Goal: Task Accomplishment & Management: Complete application form

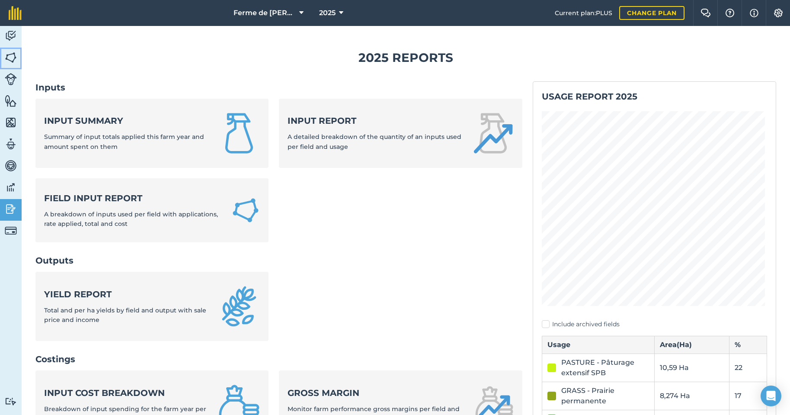
click at [10, 56] on img at bounding box center [11, 57] width 12 height 13
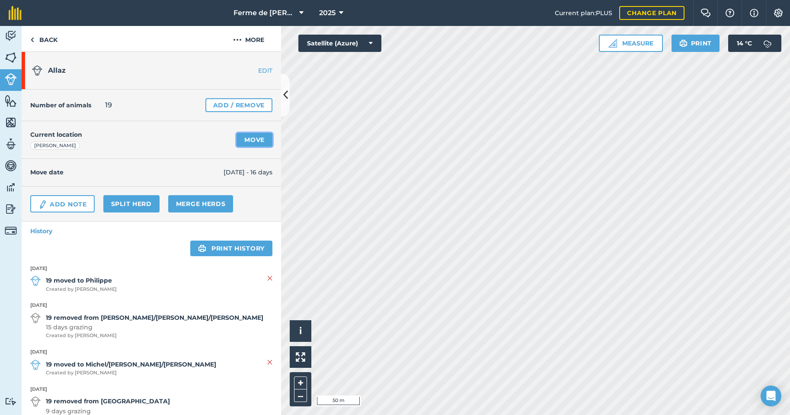
click at [245, 139] on link "Move" at bounding box center [255, 140] width 36 height 14
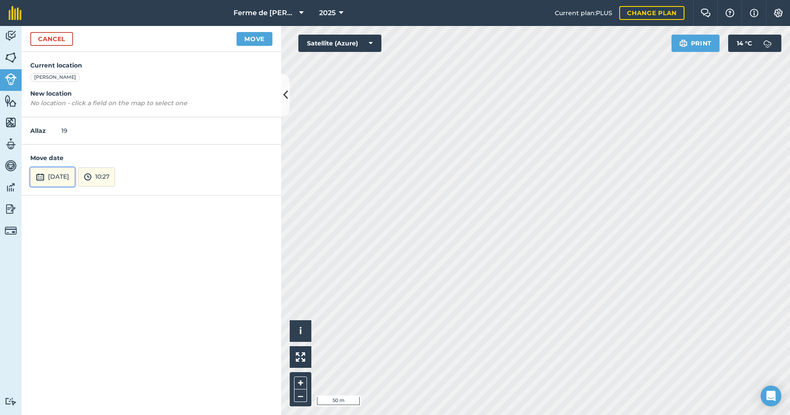
click at [54, 178] on button "[DATE]" at bounding box center [52, 176] width 45 height 19
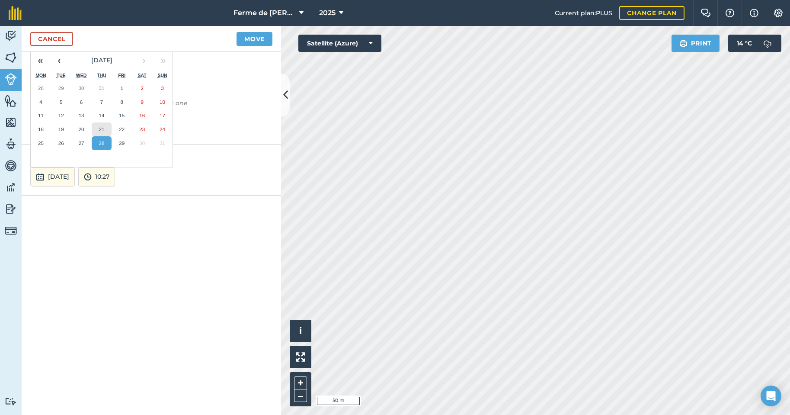
click at [99, 129] on abbr "21" at bounding box center [102, 129] width 6 height 6
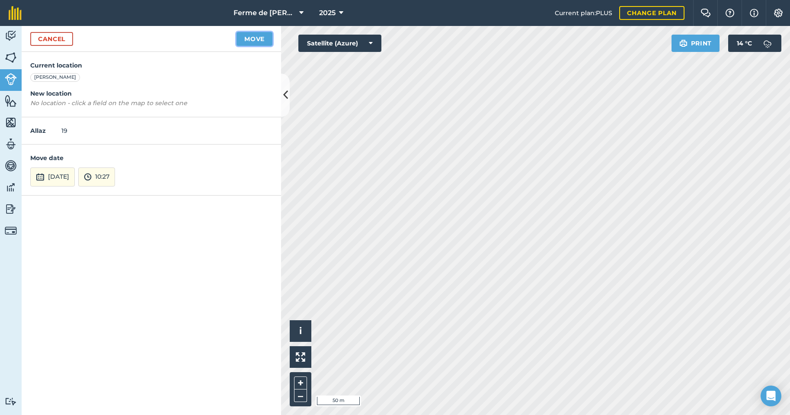
click at [261, 38] on button "Move" at bounding box center [255, 39] width 36 height 14
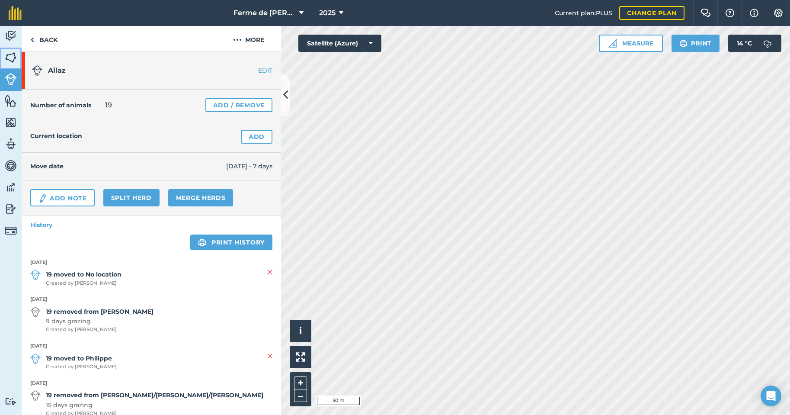
click at [14, 57] on img at bounding box center [11, 57] width 12 height 13
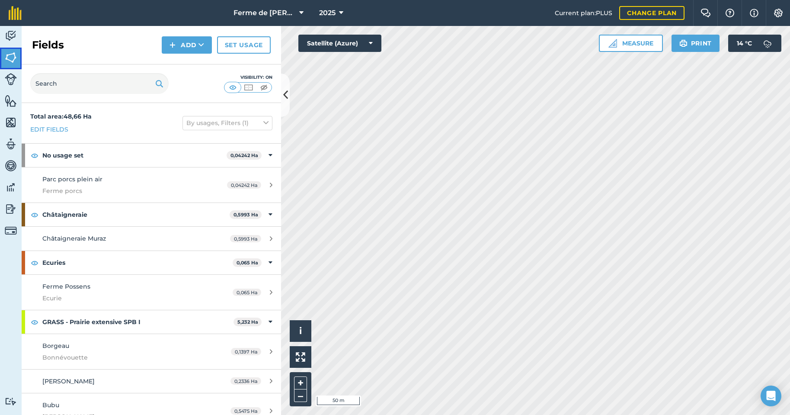
click at [10, 58] on img at bounding box center [11, 57] width 12 height 13
click at [10, 82] on img at bounding box center [11, 79] width 12 height 12
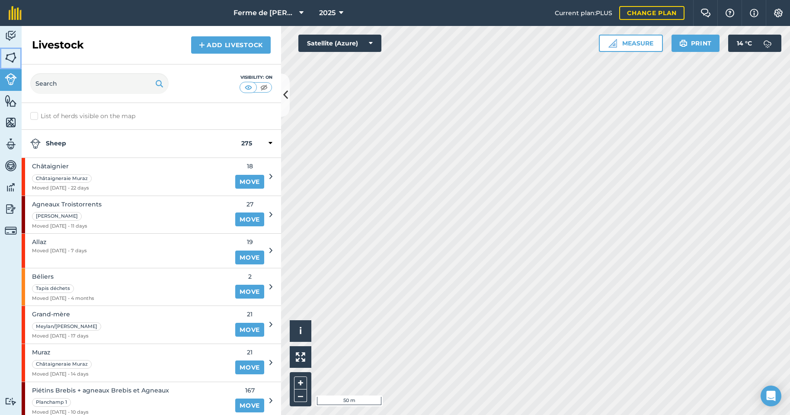
click at [11, 58] on img at bounding box center [11, 57] width 12 height 13
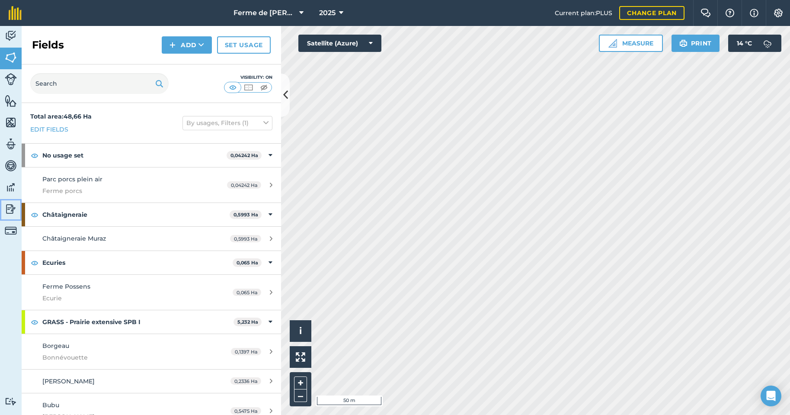
click at [10, 208] on img at bounding box center [11, 208] width 12 height 13
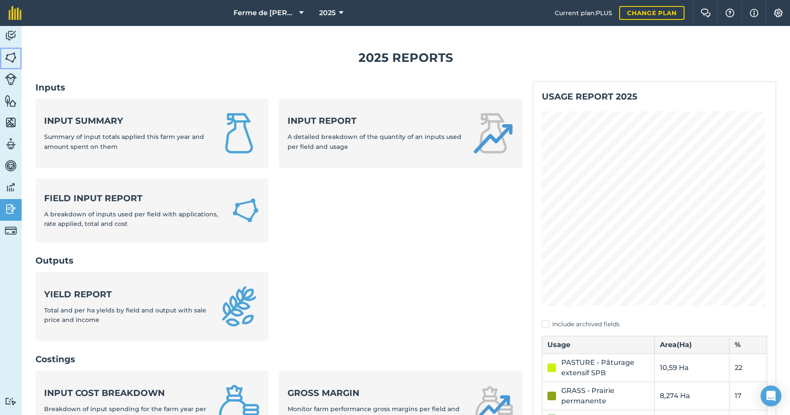
click at [8, 58] on img at bounding box center [11, 57] width 12 height 13
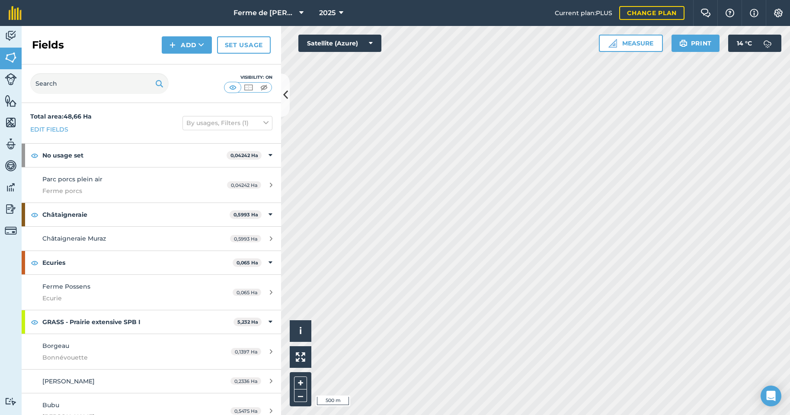
click at [278, 179] on div "Activity Fields Livestock Features Maps Team Vehicles Data Reporting Billing Tu…" at bounding box center [395, 220] width 790 height 389
click at [13, 77] on img at bounding box center [11, 79] width 12 height 12
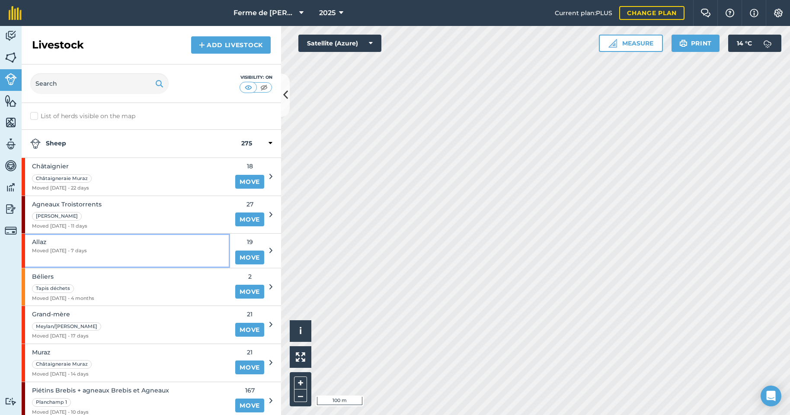
click at [96, 250] on div "Allaz Moved 21/08/25 - 7 days" at bounding box center [126, 251] width 208 height 34
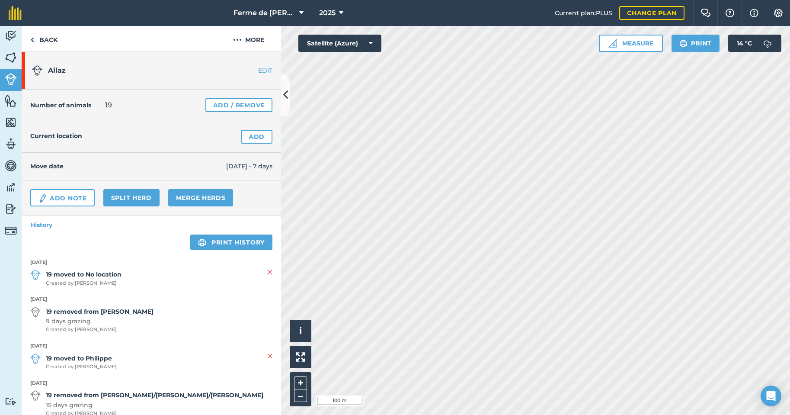
click at [86, 278] on strong "19 moved to No location" at bounding box center [84, 274] width 76 height 10
click at [259, 70] on link "EDIT" at bounding box center [254, 70] width 54 height 9
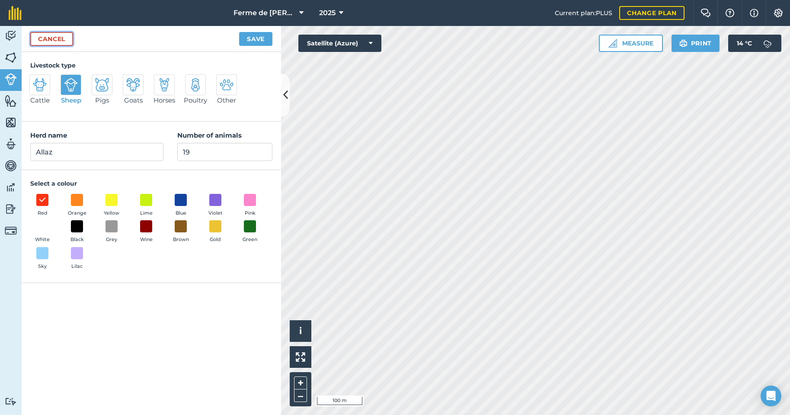
click at [40, 38] on link "Cancel" at bounding box center [51, 39] width 43 height 14
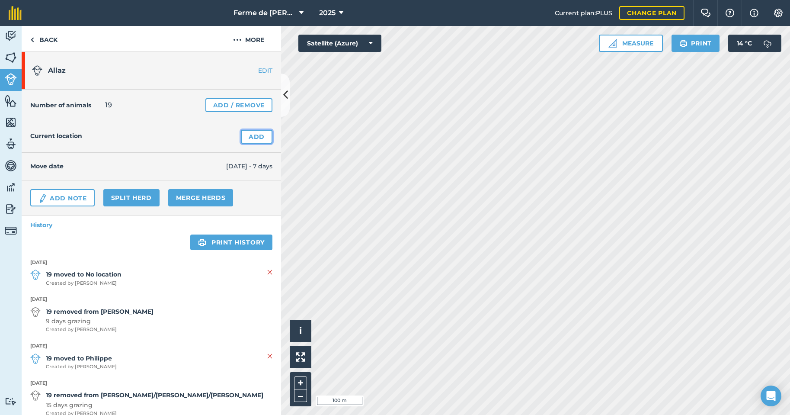
click at [252, 137] on link "Add" at bounding box center [257, 137] width 32 height 14
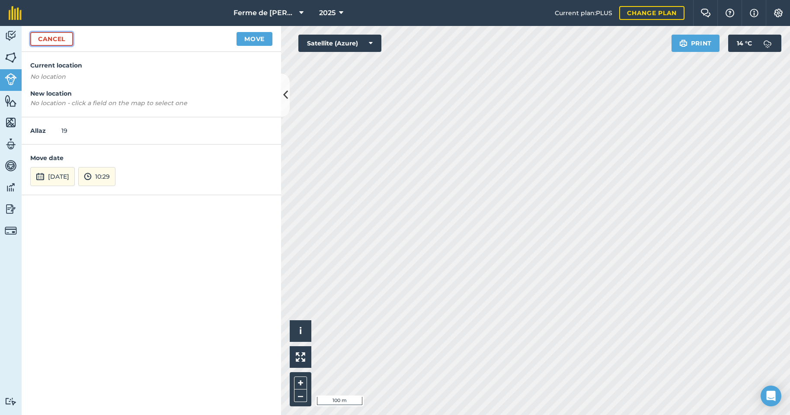
click at [55, 36] on link "Cancel" at bounding box center [51, 39] width 43 height 14
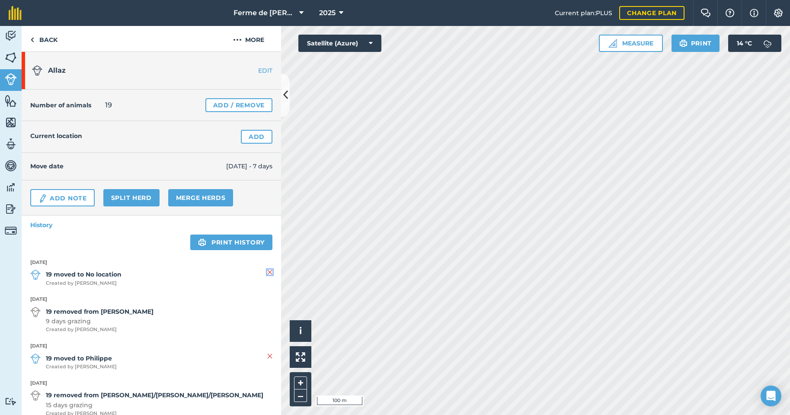
click at [267, 272] on img at bounding box center [269, 272] width 5 height 10
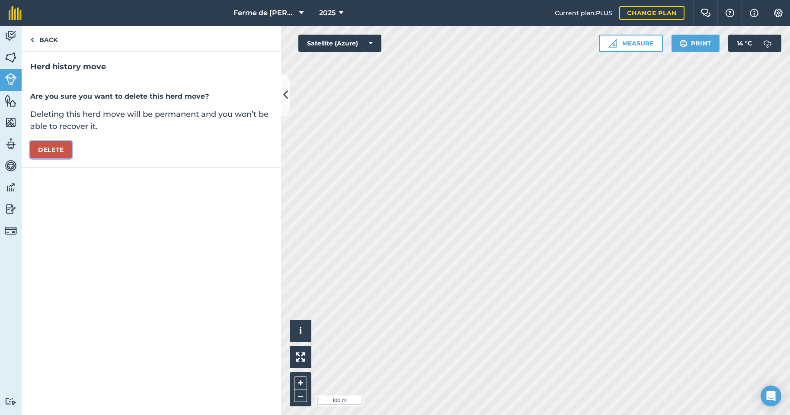
click at [58, 146] on button "Delete" at bounding box center [51, 149] width 42 height 17
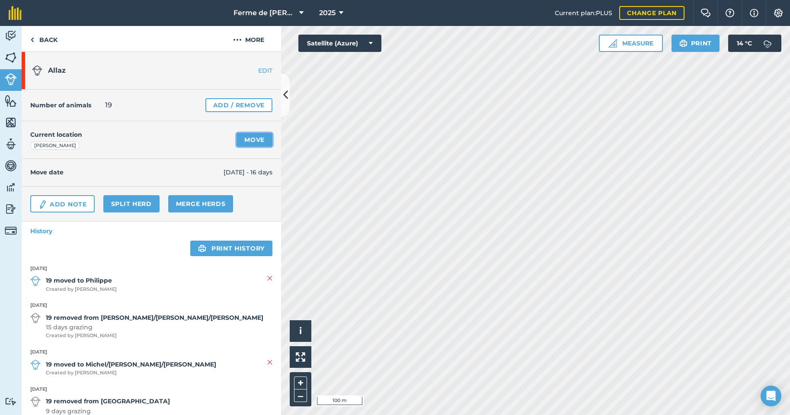
click at [241, 138] on link "Move" at bounding box center [255, 140] width 36 height 14
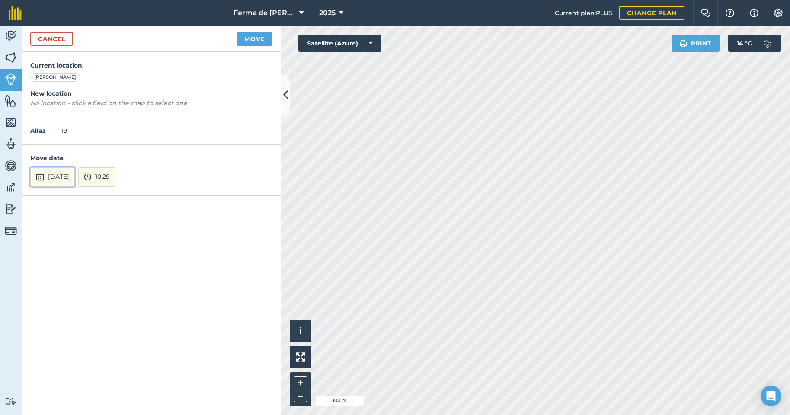
click at [75, 176] on button "[DATE]" at bounding box center [52, 176] width 45 height 19
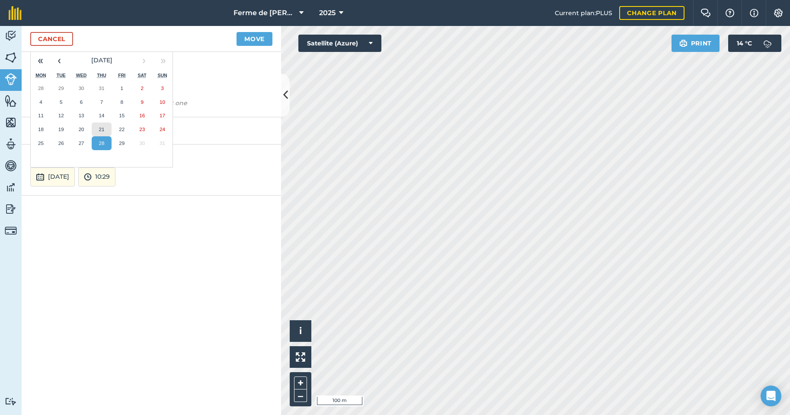
click at [101, 128] on abbr "21" at bounding box center [102, 129] width 6 height 6
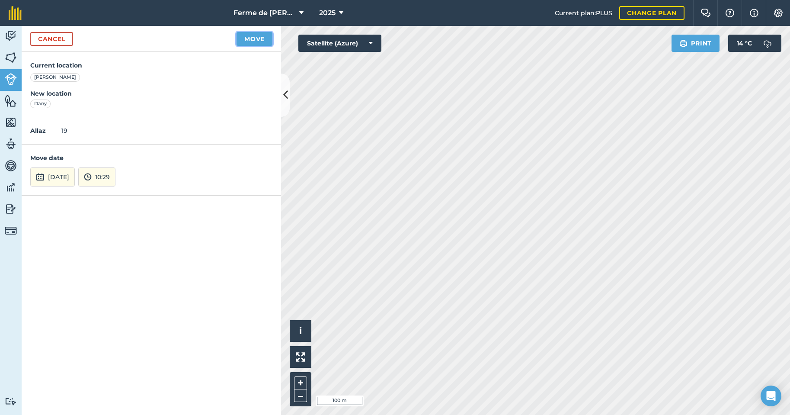
click at [253, 38] on button "Move" at bounding box center [255, 39] width 36 height 14
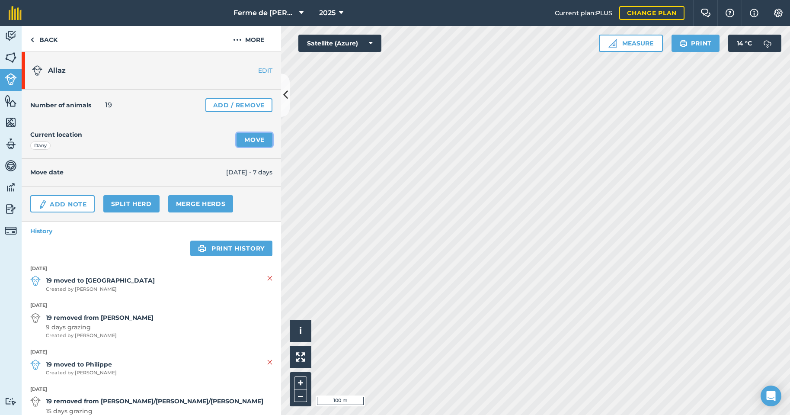
click at [241, 141] on link "Move" at bounding box center [255, 140] width 36 height 14
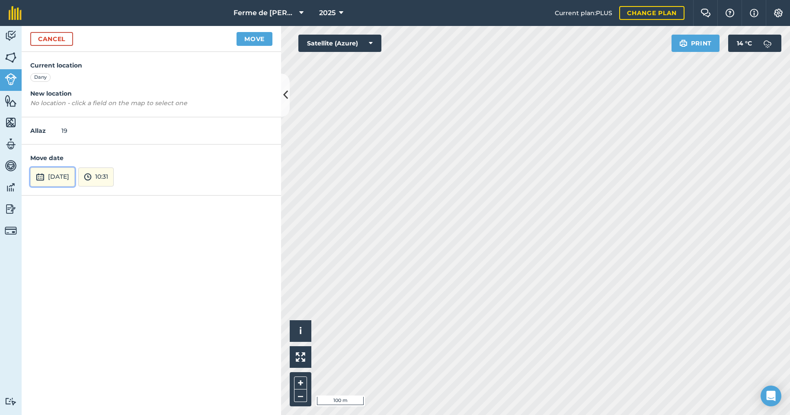
click at [72, 178] on button "[DATE]" at bounding box center [52, 176] width 45 height 19
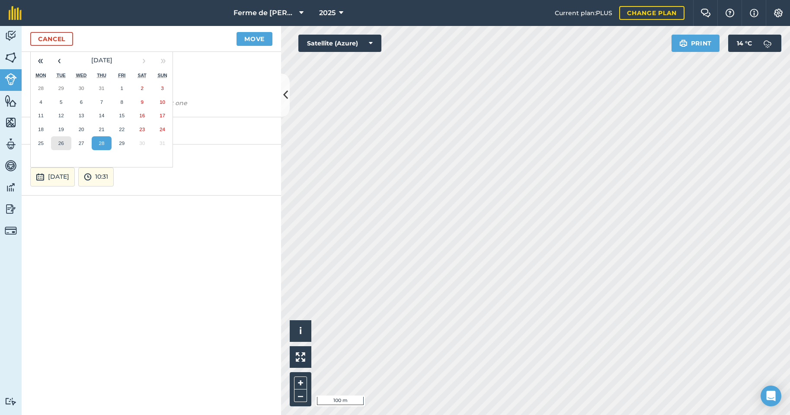
click at [55, 142] on button "26" at bounding box center [61, 143] width 20 height 14
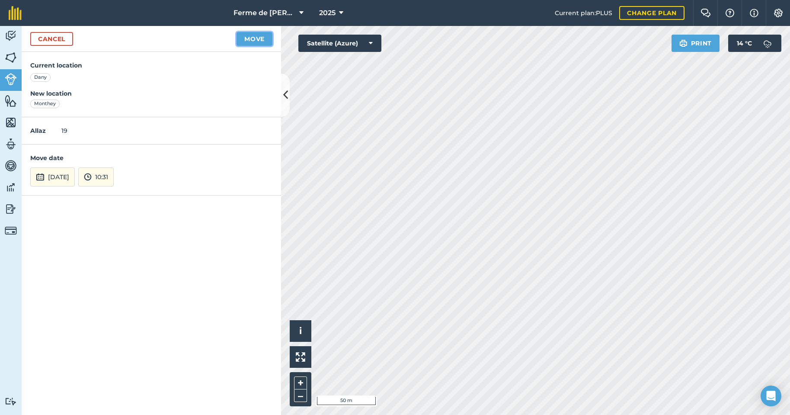
click at [248, 37] on button "Move" at bounding box center [255, 39] width 36 height 14
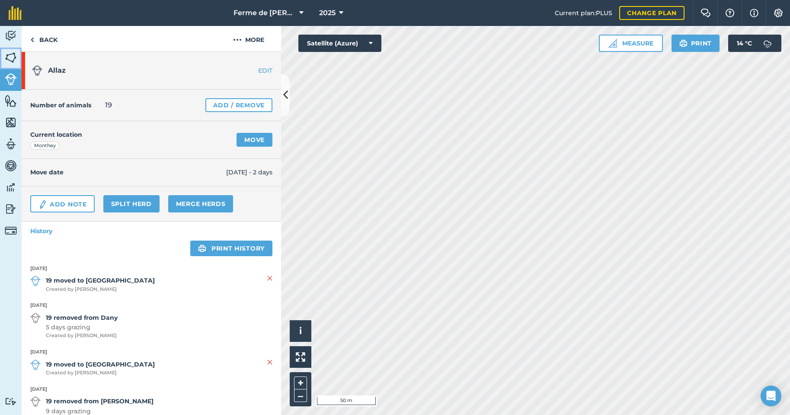
click at [8, 59] on img at bounding box center [11, 57] width 12 height 13
click at [248, 138] on link "Move" at bounding box center [255, 140] width 36 height 14
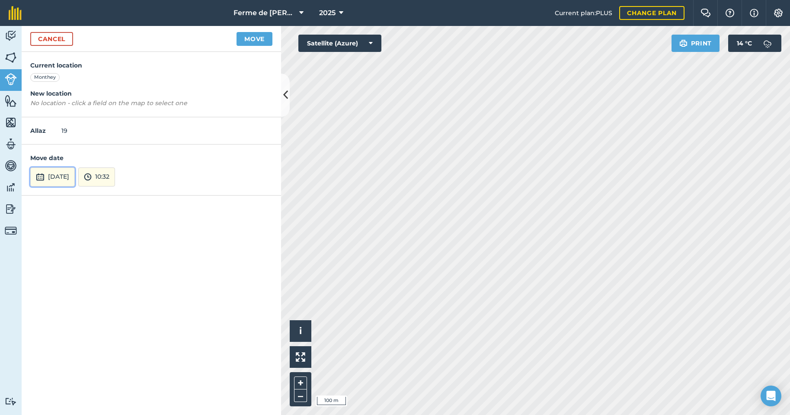
click at [54, 181] on button "[DATE]" at bounding box center [52, 176] width 45 height 19
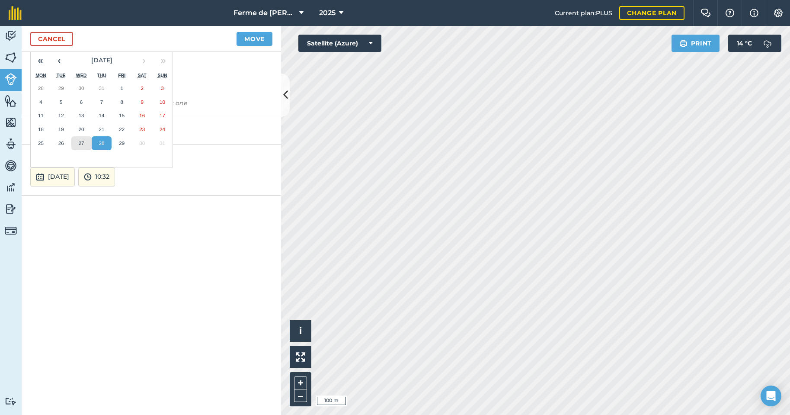
click at [83, 146] on button "27" at bounding box center [81, 143] width 20 height 14
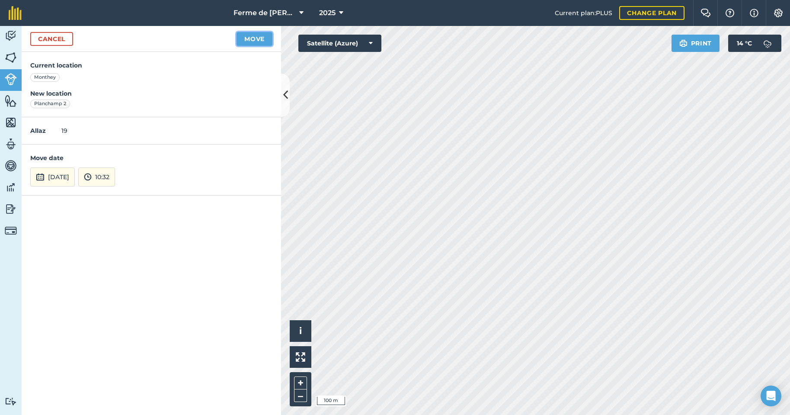
click at [249, 38] on button "Move" at bounding box center [255, 39] width 36 height 14
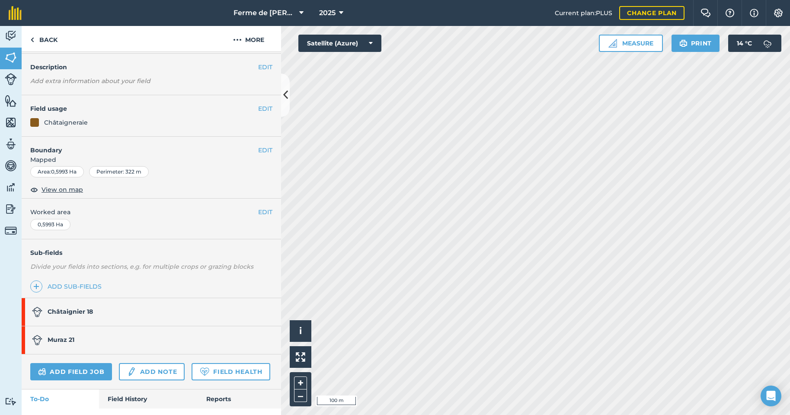
scroll to position [43, 0]
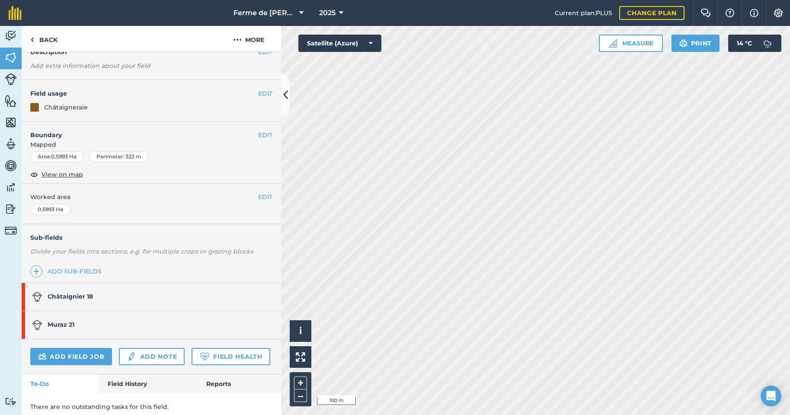
click at [90, 322] on link "Muraz 21" at bounding box center [147, 325] width 251 height 28
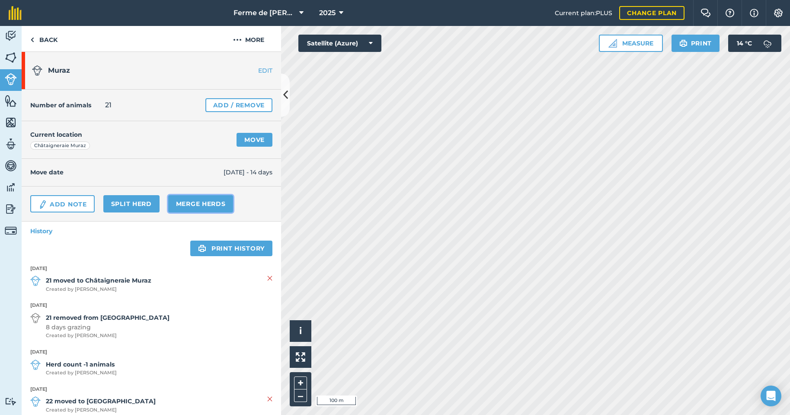
click at [192, 204] on link "Merge Herds" at bounding box center [200, 203] width 65 height 17
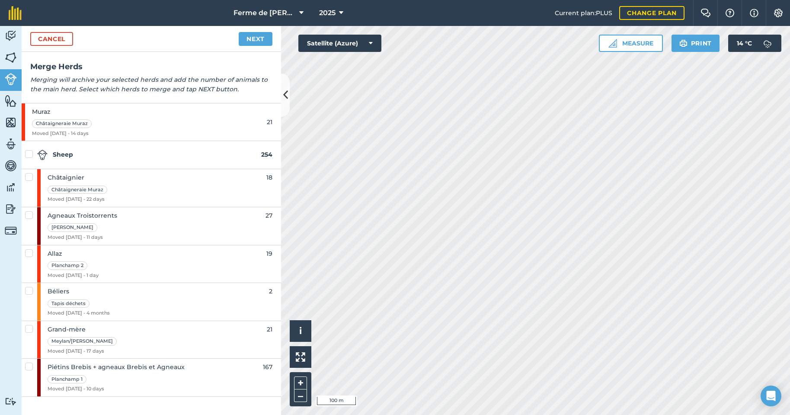
click at [32, 173] on label at bounding box center [30, 173] width 10 height 0
click at [31, 175] on input "checkbox" at bounding box center [28, 176] width 6 height 6
checkbox input "true"
click at [251, 36] on link "Next" at bounding box center [256, 39] width 34 height 14
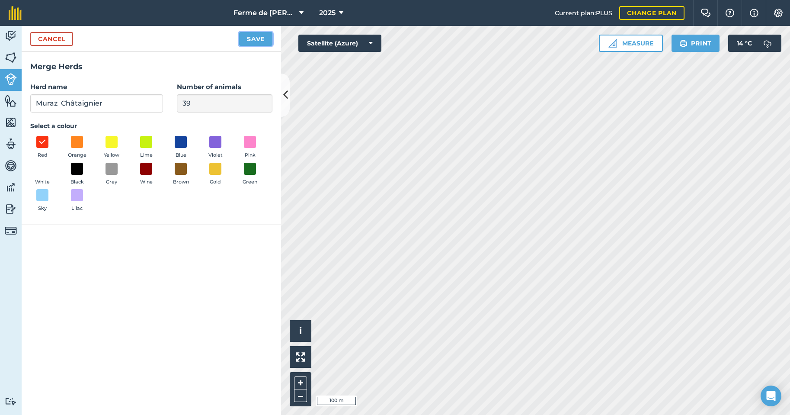
click at [261, 38] on button "Save" at bounding box center [255, 39] width 33 height 14
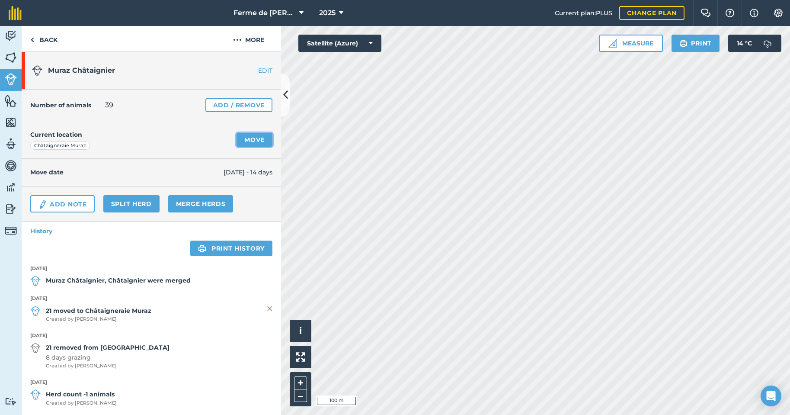
click at [246, 139] on link "Move" at bounding box center [255, 140] width 36 height 14
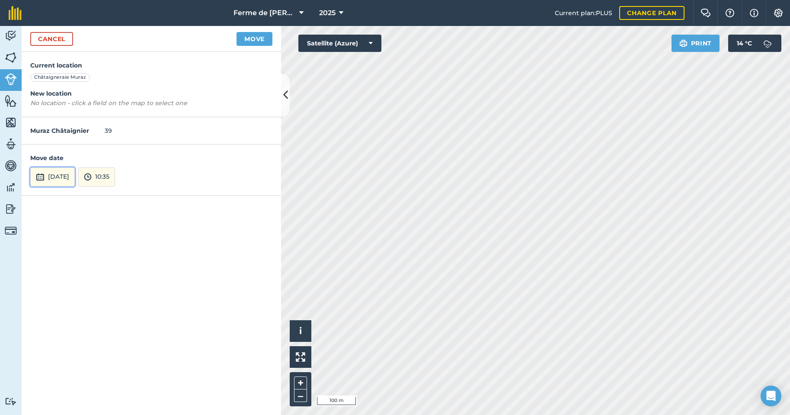
click at [75, 175] on button "[DATE]" at bounding box center [52, 176] width 45 height 19
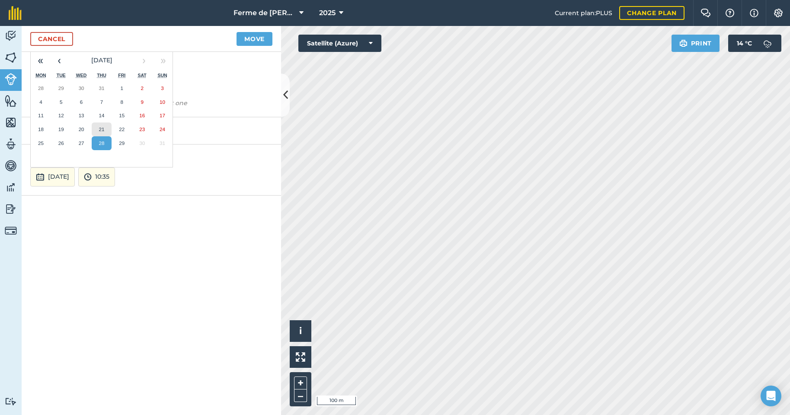
click at [99, 130] on abbr "21" at bounding box center [102, 129] width 6 height 6
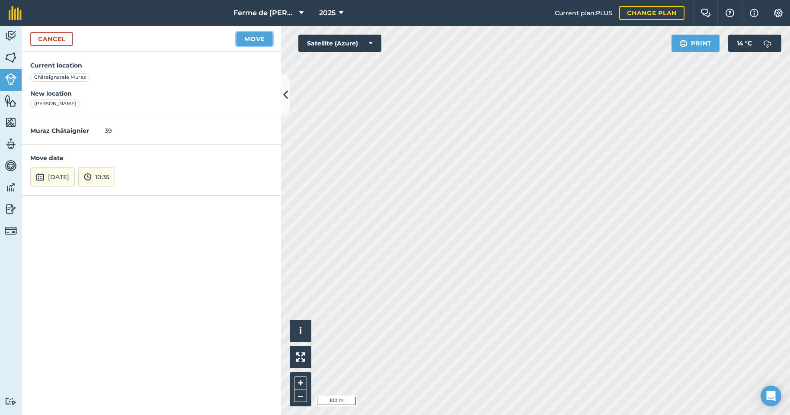
click at [250, 40] on button "Move" at bounding box center [255, 39] width 36 height 14
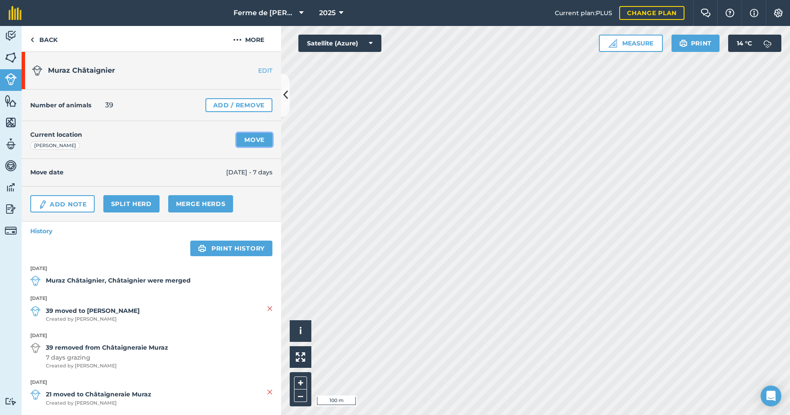
click at [252, 142] on link "Move" at bounding box center [255, 140] width 36 height 14
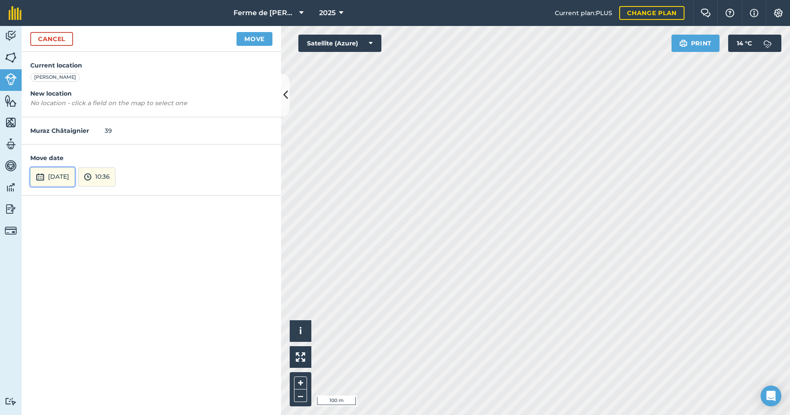
click at [69, 177] on button "[DATE]" at bounding box center [52, 176] width 45 height 19
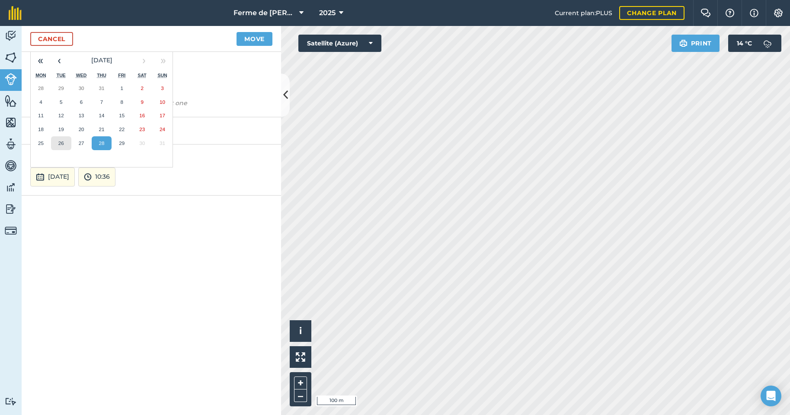
click at [65, 143] on button "26" at bounding box center [61, 143] width 20 height 14
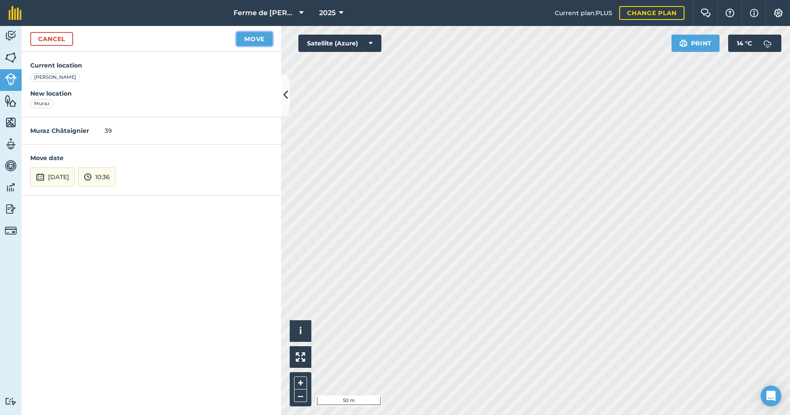
click at [248, 37] on button "Move" at bounding box center [255, 39] width 36 height 14
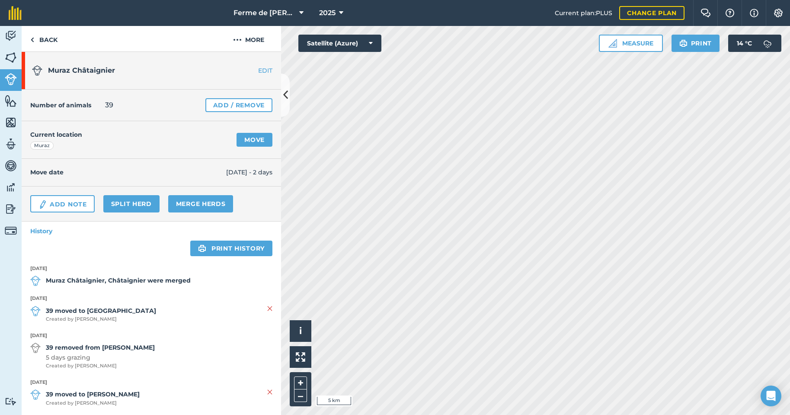
click at [82, 71] on span "Muraz Châtaignier" at bounding box center [81, 70] width 67 height 8
click at [66, 147] on div "Current location [GEOGRAPHIC_DATA]" at bounding box center [56, 140] width 52 height 20
click at [12, 57] on img at bounding box center [11, 57] width 12 height 13
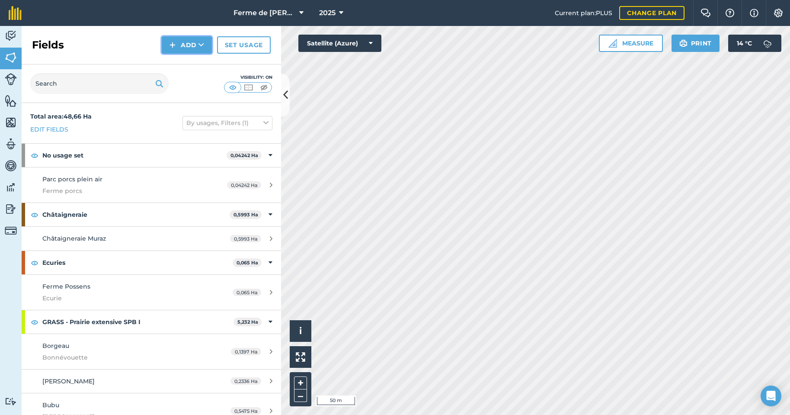
click at [188, 46] on button "Add" at bounding box center [187, 44] width 50 height 17
click at [192, 64] on link "Draw" at bounding box center [187, 64] width 48 height 19
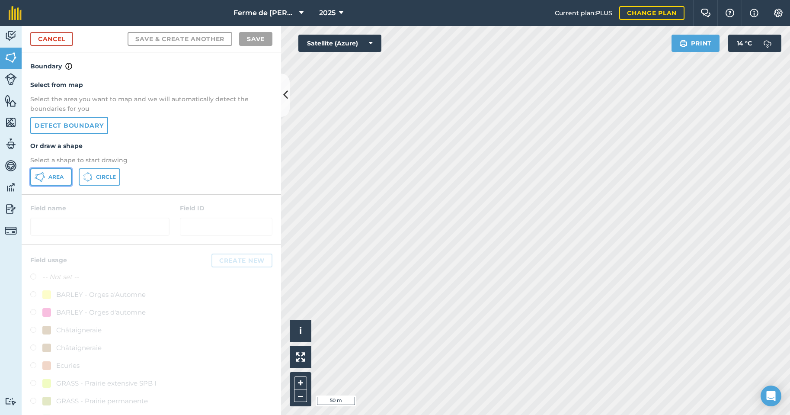
click at [55, 178] on span "Area" at bounding box center [55, 176] width 15 height 7
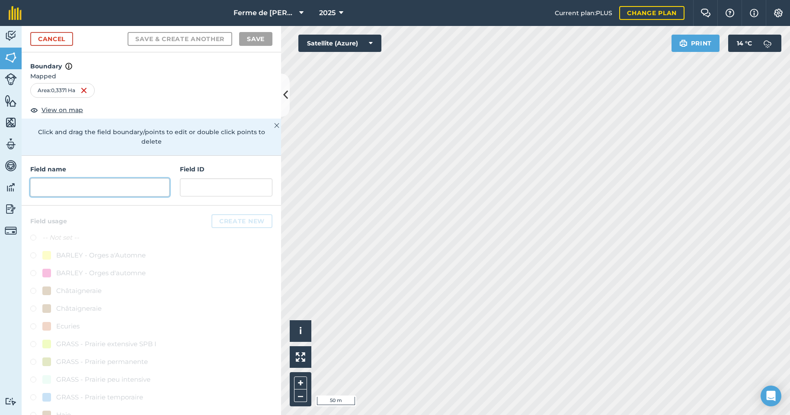
click at [98, 187] on input "text" at bounding box center [99, 187] width 139 height 18
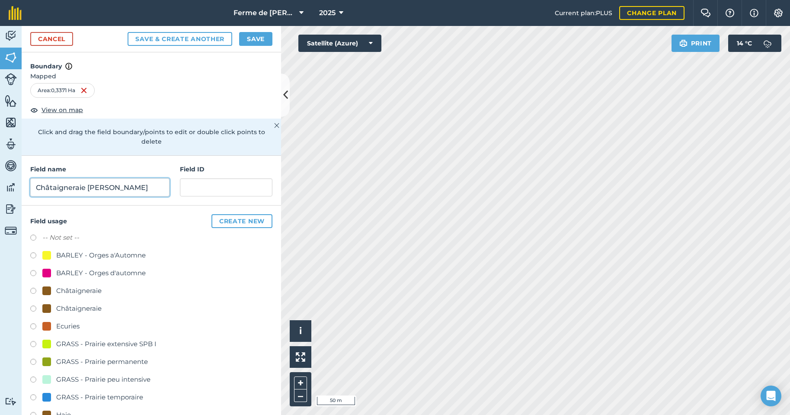
type input "Châtaigneraie [PERSON_NAME]"
click at [186, 184] on input "text" at bounding box center [226, 187] width 93 height 18
click at [32, 289] on label at bounding box center [36, 292] width 12 height 9
radio input "true"
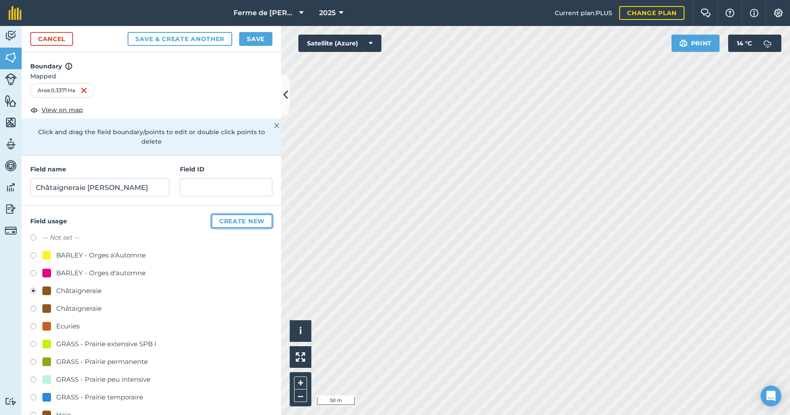
click at [234, 219] on button "Create new" at bounding box center [241, 221] width 61 height 14
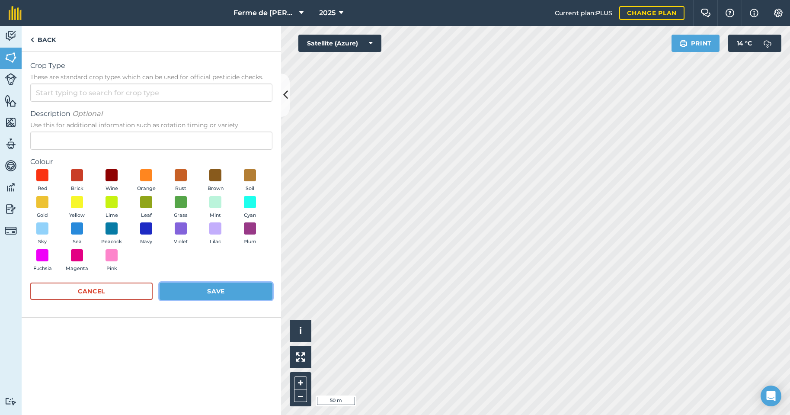
click at [208, 293] on button "Save" at bounding box center [216, 290] width 113 height 17
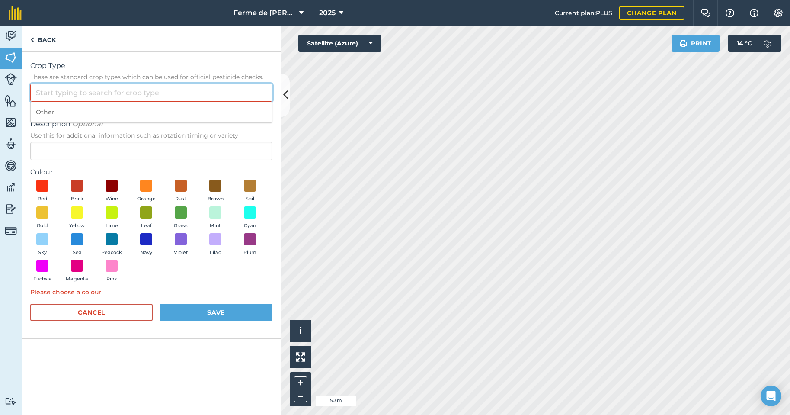
click at [38, 88] on input "Crop Type These are standard crop types which can be used for official pesticid…" at bounding box center [151, 92] width 242 height 18
click at [56, 111] on li "Other" at bounding box center [151, 112] width 241 height 20
type input "Other"
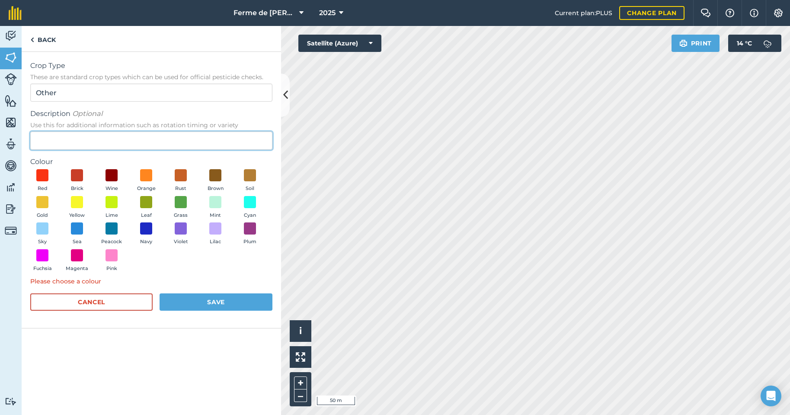
click at [53, 142] on input "Description Optional Use this for additional information such as rotation timin…" at bounding box center [151, 140] width 242 height 18
click at [198, 301] on button "Save" at bounding box center [216, 301] width 113 height 17
click at [214, 176] on span at bounding box center [215, 175] width 13 height 13
click at [219, 303] on button "Save" at bounding box center [216, 301] width 113 height 17
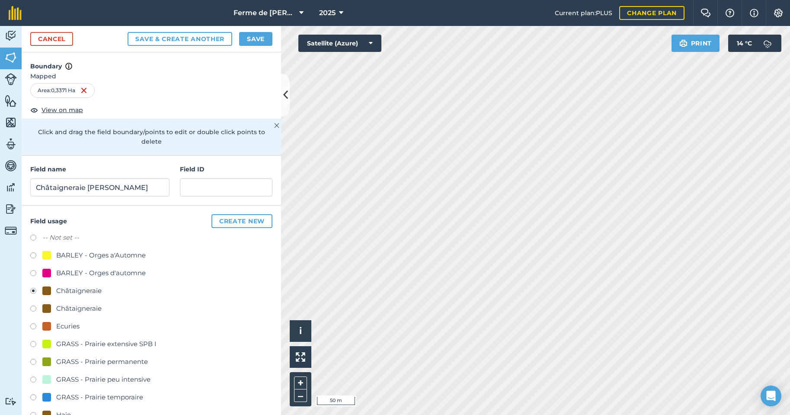
radio input "false"
radio input "true"
click at [74, 289] on div "Châtaigneraie" at bounding box center [78, 290] width 45 height 10
radio input "true"
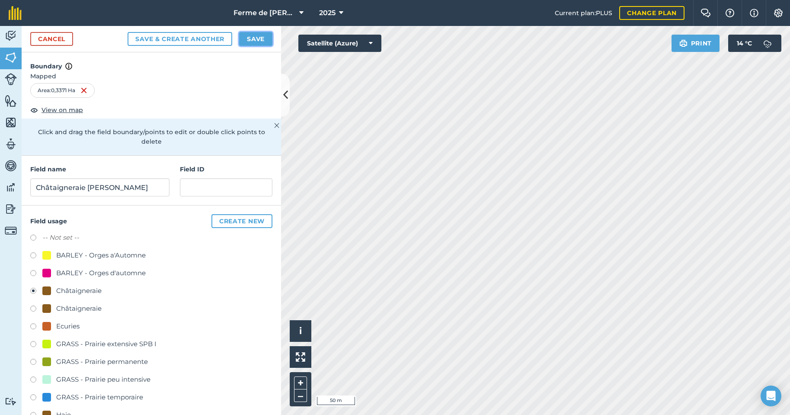
click at [253, 36] on button "Save" at bounding box center [255, 39] width 33 height 14
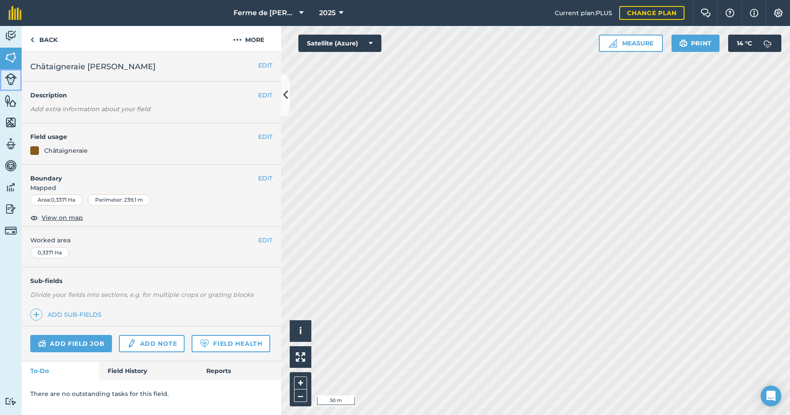
click at [13, 83] on img at bounding box center [11, 79] width 12 height 12
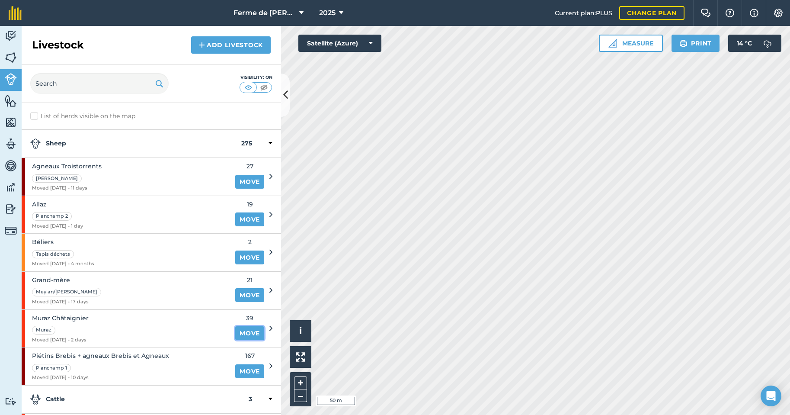
click at [246, 331] on link "Move" at bounding box center [249, 333] width 29 height 14
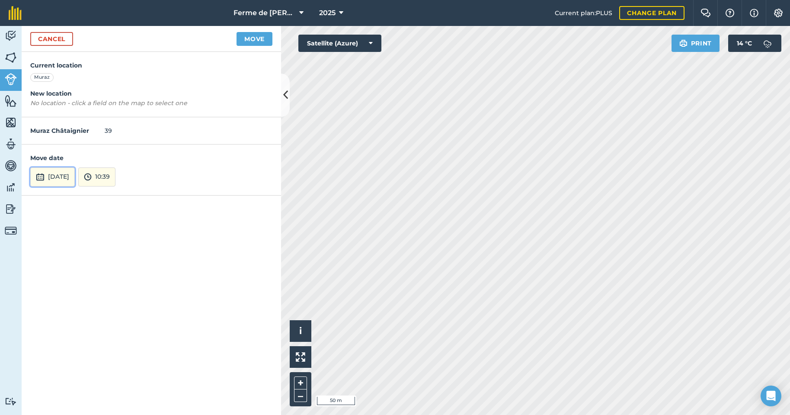
click at [62, 178] on button "[DATE]" at bounding box center [52, 176] width 45 height 19
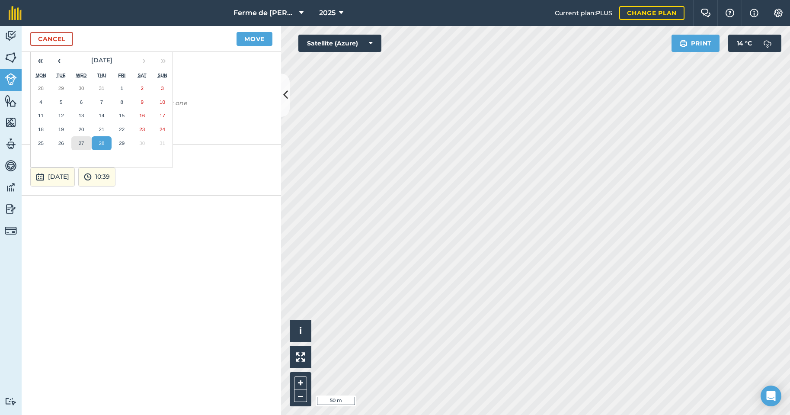
click at [81, 145] on abbr "27" at bounding box center [82, 143] width 6 height 6
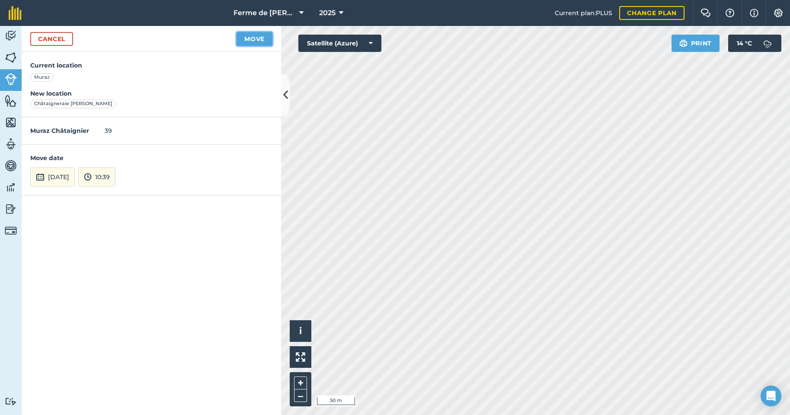
click at [249, 39] on button "Move" at bounding box center [255, 39] width 36 height 14
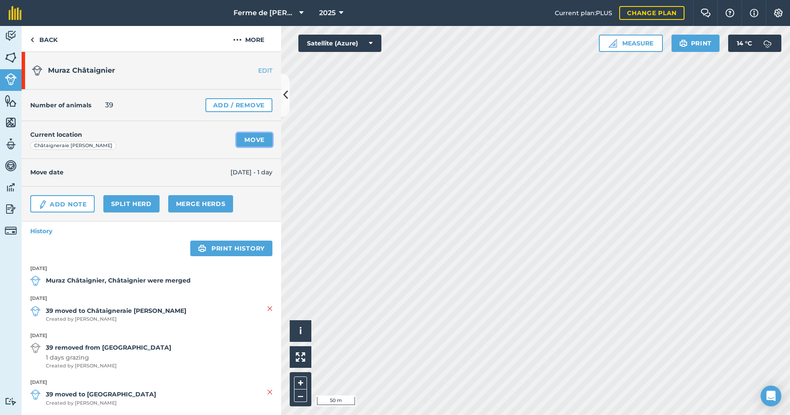
click at [253, 138] on link "Move" at bounding box center [255, 140] width 36 height 14
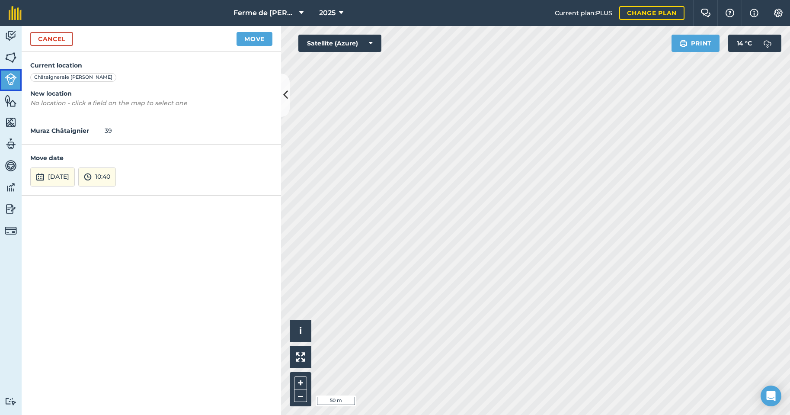
click at [16, 83] on img at bounding box center [11, 79] width 12 height 12
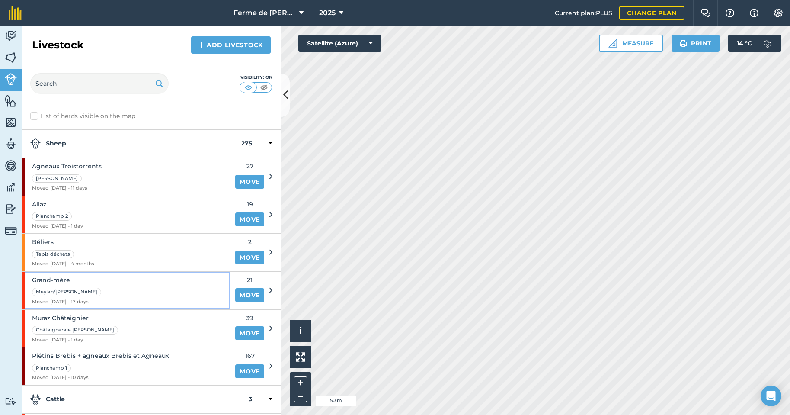
click at [176, 290] on div "Grand-mère Meylan/Anton Moved 11/08/25 - 17 days" at bounding box center [126, 291] width 208 height 38
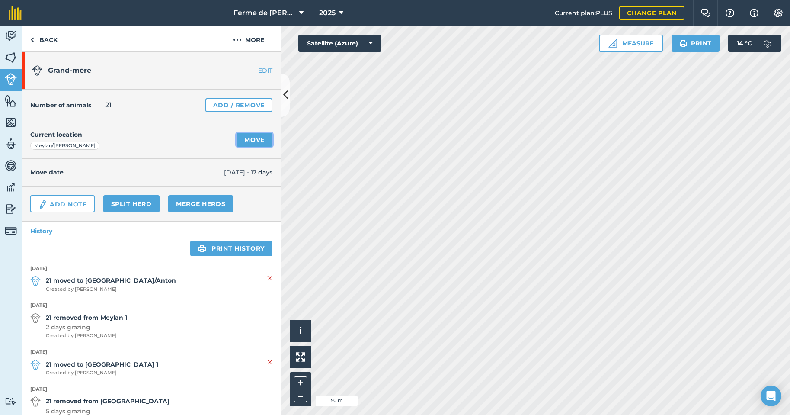
click at [240, 139] on link "Move" at bounding box center [255, 140] width 36 height 14
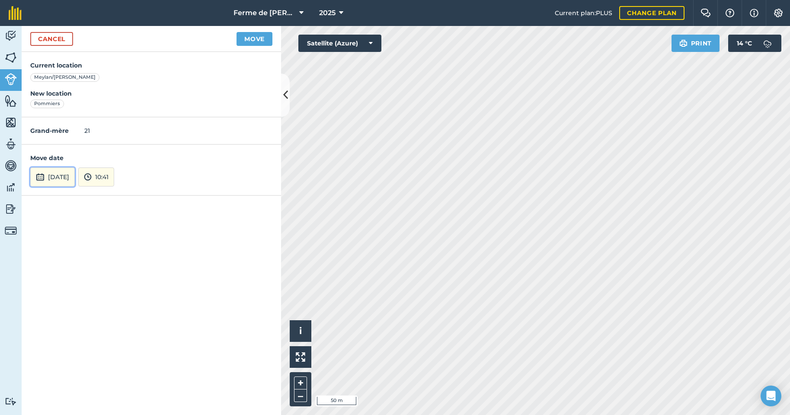
click at [57, 176] on button "[DATE]" at bounding box center [52, 176] width 45 height 19
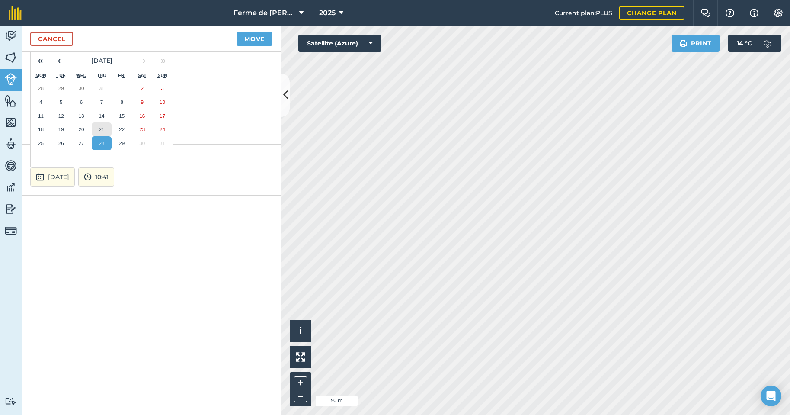
click at [96, 129] on button "21" at bounding box center [102, 129] width 20 height 14
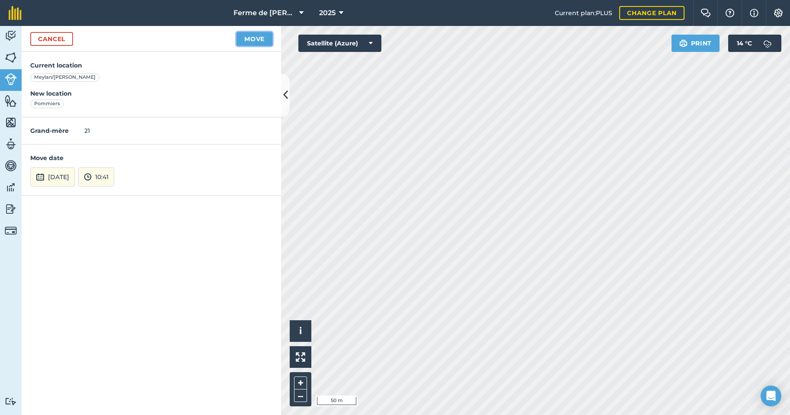
click at [258, 39] on button "Move" at bounding box center [255, 39] width 36 height 14
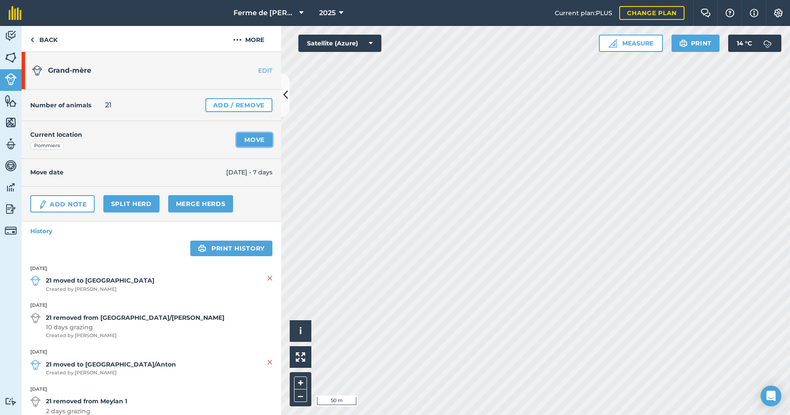
click at [245, 138] on link "Move" at bounding box center [255, 140] width 36 height 14
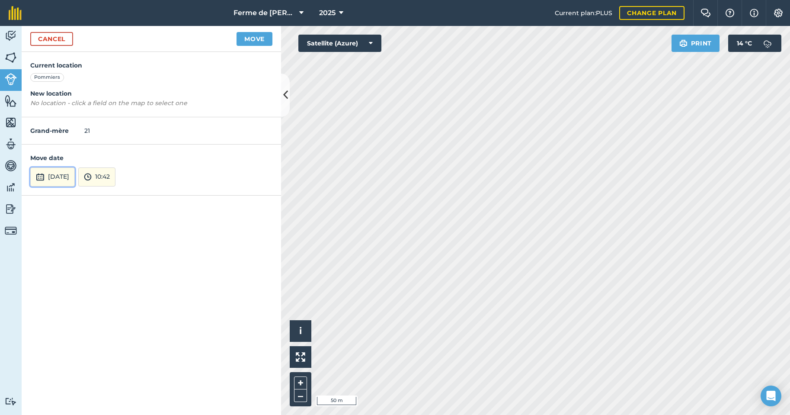
click at [64, 177] on button "[DATE]" at bounding box center [52, 176] width 45 height 19
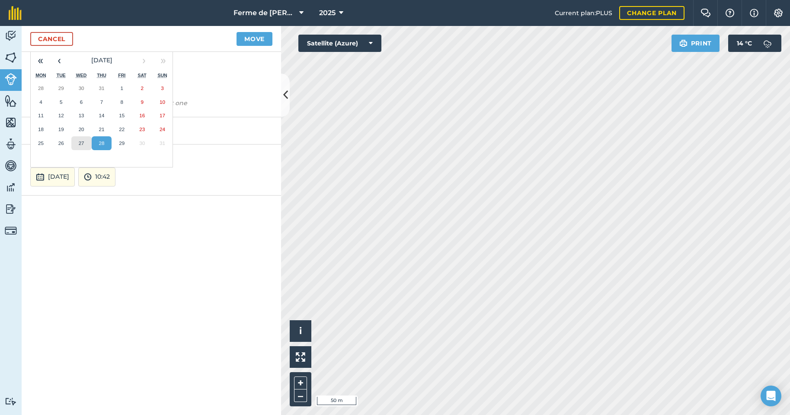
click at [82, 144] on abbr "27" at bounding box center [82, 143] width 6 height 6
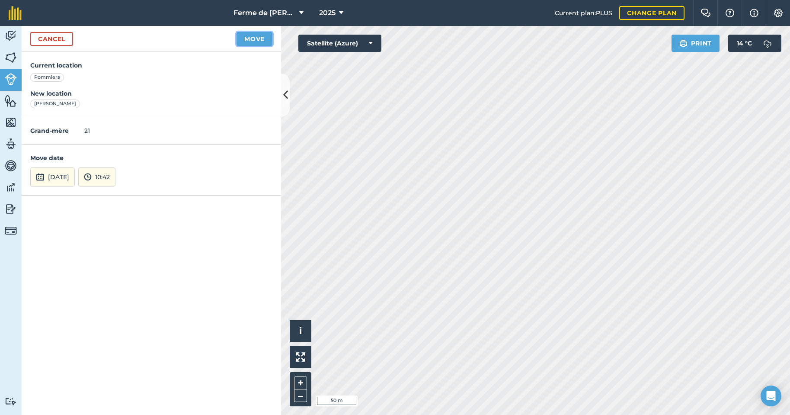
click at [249, 37] on button "Move" at bounding box center [255, 39] width 36 height 14
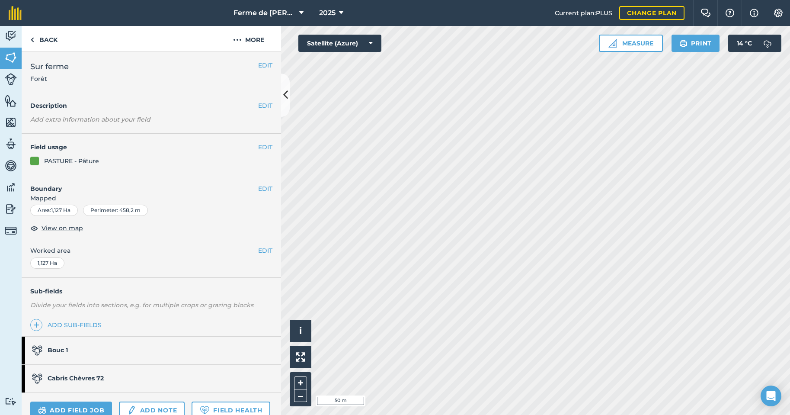
click at [109, 379] on link "Cabris Chèvres 72" at bounding box center [147, 379] width 251 height 28
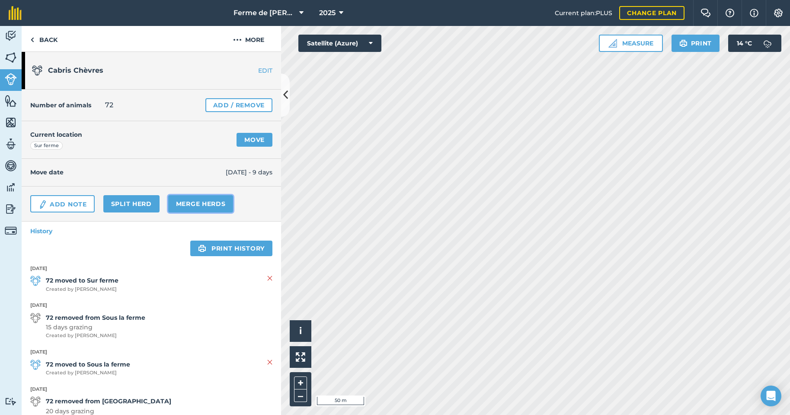
click at [189, 202] on link "Merge Herds" at bounding box center [200, 203] width 65 height 17
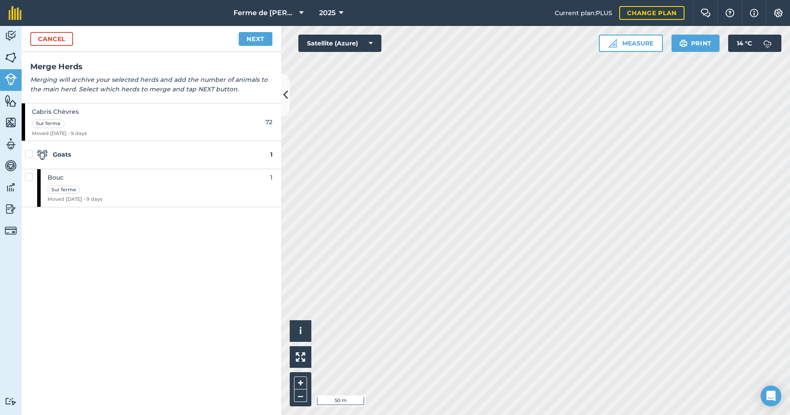
click at [31, 173] on label at bounding box center [30, 173] width 10 height 0
click at [31, 175] on input "checkbox" at bounding box center [28, 176] width 6 height 6
checkbox input "true"
click at [257, 36] on link "Next" at bounding box center [256, 39] width 34 height 14
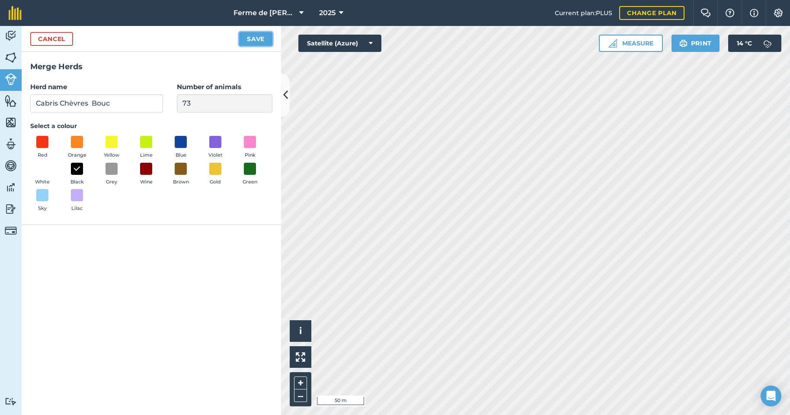
click at [257, 39] on button "Save" at bounding box center [255, 39] width 33 height 14
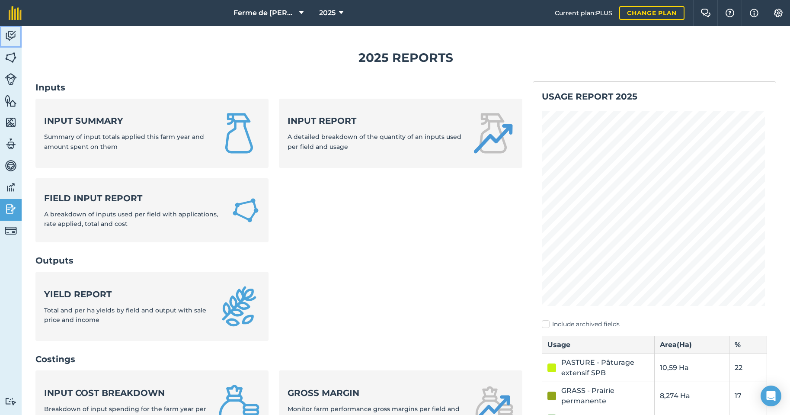
click at [10, 37] on img at bounding box center [11, 35] width 12 height 13
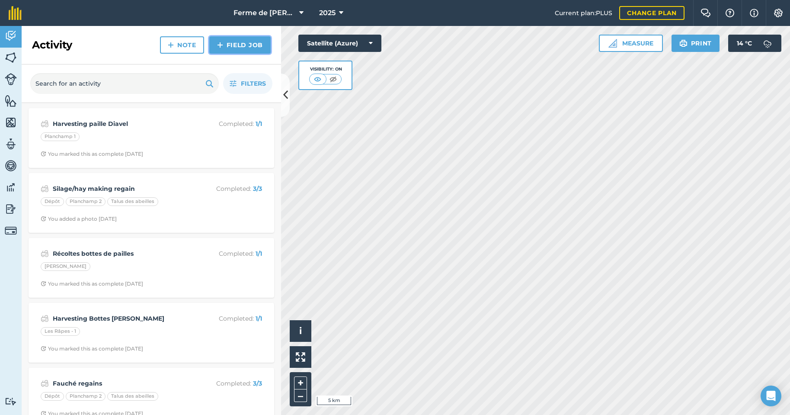
click at [240, 45] on link "Field Job" at bounding box center [239, 44] width 61 height 17
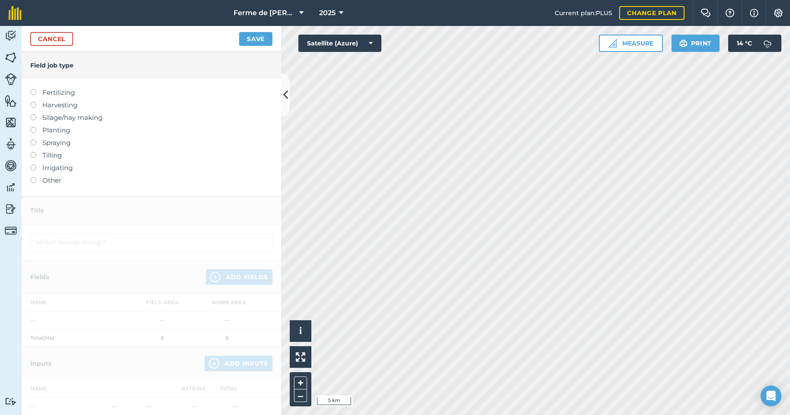
click at [32, 177] on label at bounding box center [36, 177] width 12 height 0
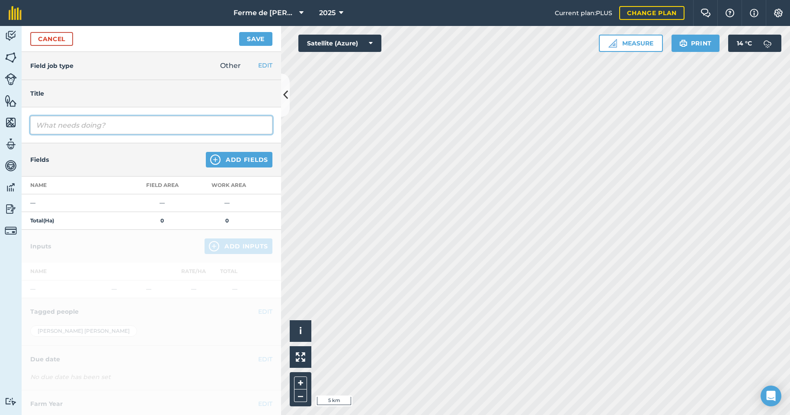
click at [57, 126] on input "text" at bounding box center [151, 125] width 242 height 18
type input "Chisel 15 cm"
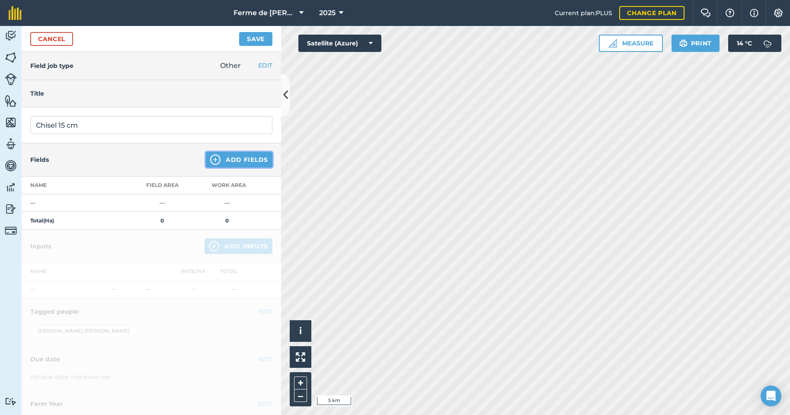
click at [249, 161] on button "Add Fields" at bounding box center [239, 160] width 67 height 16
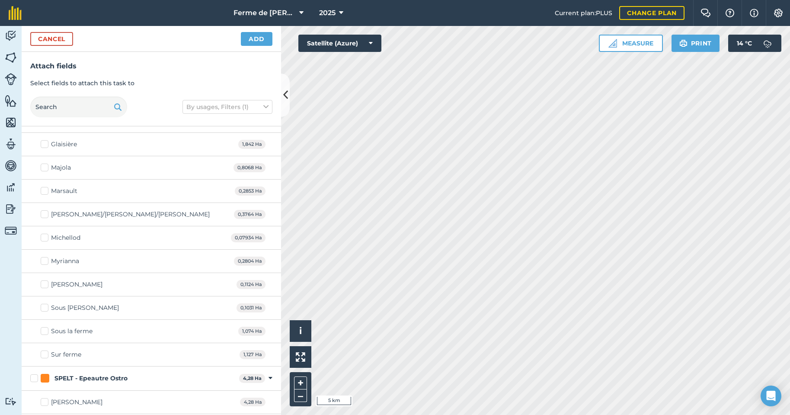
scroll to position [1821, 0]
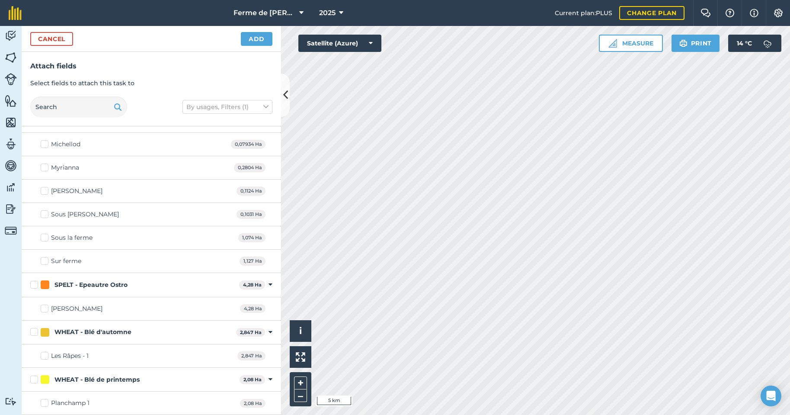
click at [32, 378] on label "WHEAT - Blé de printemps" at bounding box center [133, 379] width 206 height 9
click at [32, 378] on input "WHEAT - Blé de printemps" at bounding box center [33, 378] width 6 height 6
checkbox input "true"
click at [34, 331] on label "WHEAT - Blé d'automne" at bounding box center [131, 331] width 202 height 9
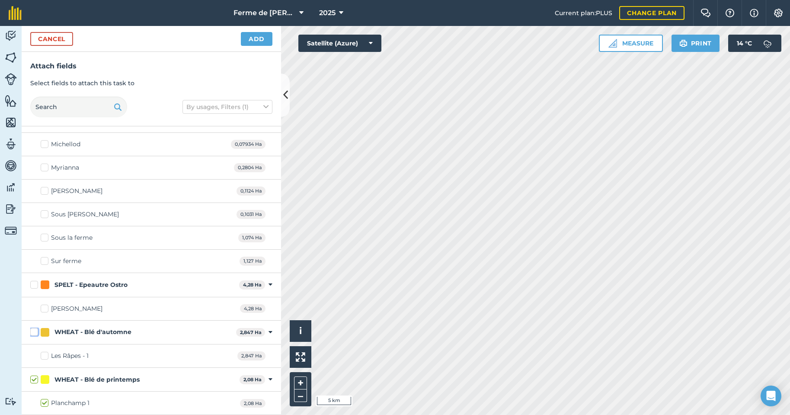
click at [34, 331] on input "WHEAT - Blé d'automne" at bounding box center [33, 330] width 6 height 6
checkbox input "true"
click at [253, 38] on button "Add" at bounding box center [257, 39] width 32 height 14
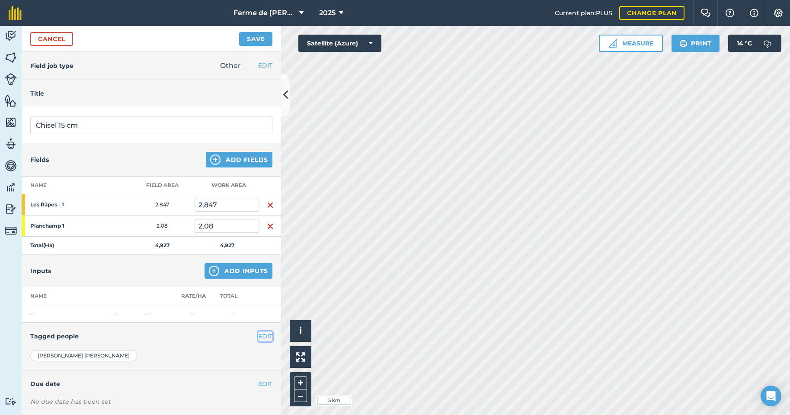
click at [258, 335] on button "EDIT" at bounding box center [265, 336] width 14 height 10
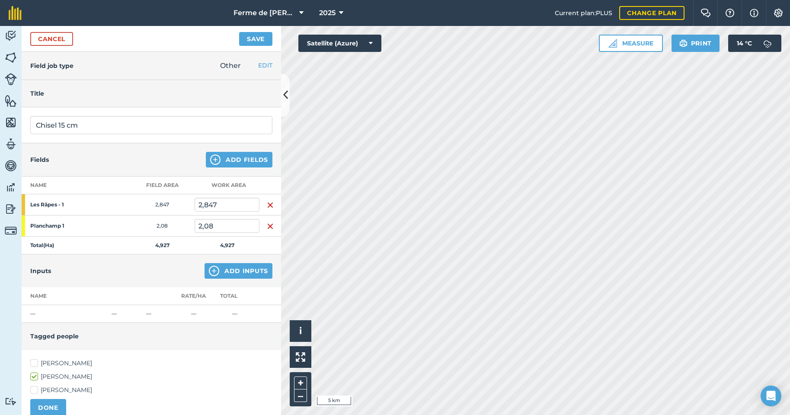
click at [81, 364] on label "[PERSON_NAME]" at bounding box center [151, 362] width 242 height 9
click at [36, 364] on input "[PERSON_NAME]" at bounding box center [33, 361] width 6 height 6
checkbox input "true"
click at [35, 376] on label "[PERSON_NAME]" at bounding box center [151, 376] width 242 height 9
click at [35, 376] on input "[PERSON_NAME]" at bounding box center [33, 375] width 6 height 6
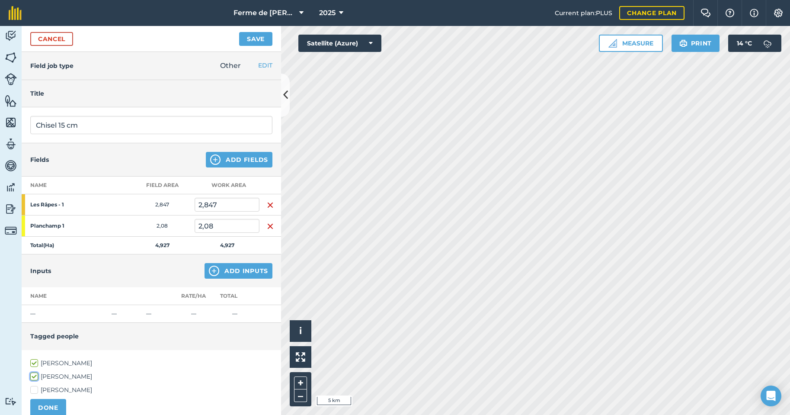
checkbox input "false"
click at [46, 409] on button "DONE" at bounding box center [48, 407] width 36 height 17
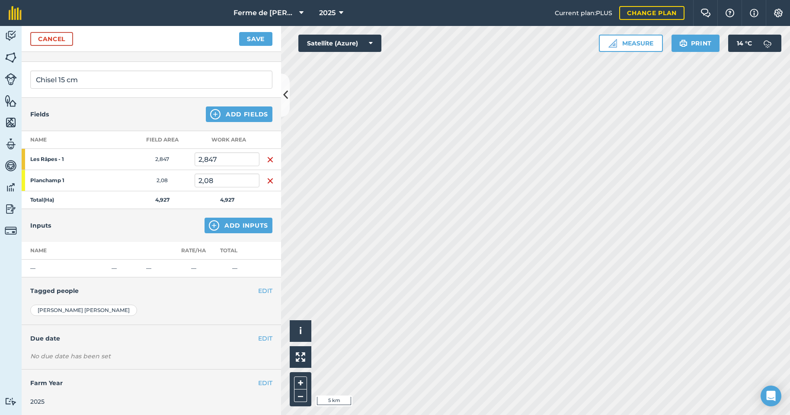
scroll to position [46, 0]
click at [258, 339] on button "EDIT" at bounding box center [265, 338] width 14 height 10
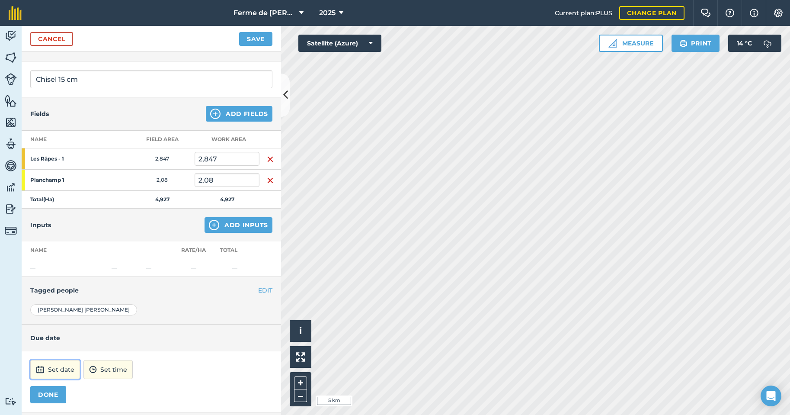
click at [54, 370] on button "Set date" at bounding box center [55, 369] width 50 height 19
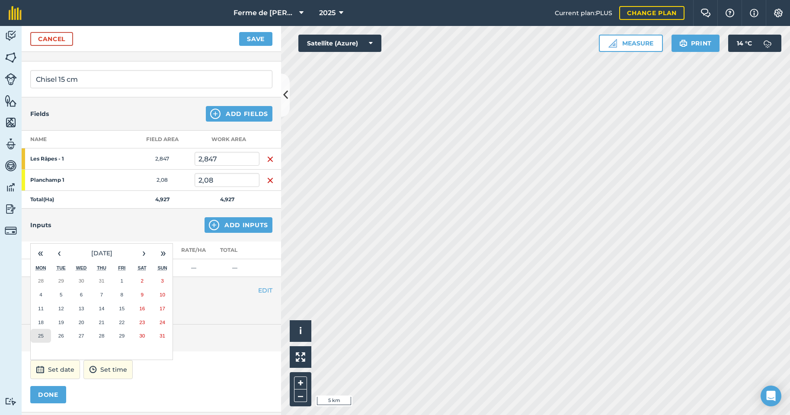
click at [40, 337] on abbr "25" at bounding box center [41, 336] width 6 height 6
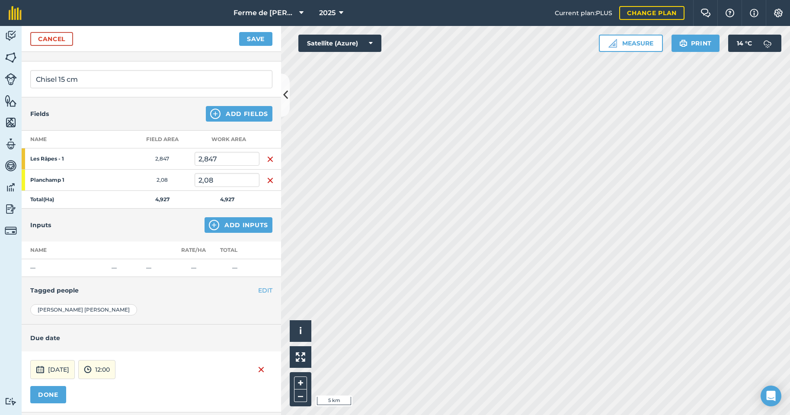
scroll to position [89, 0]
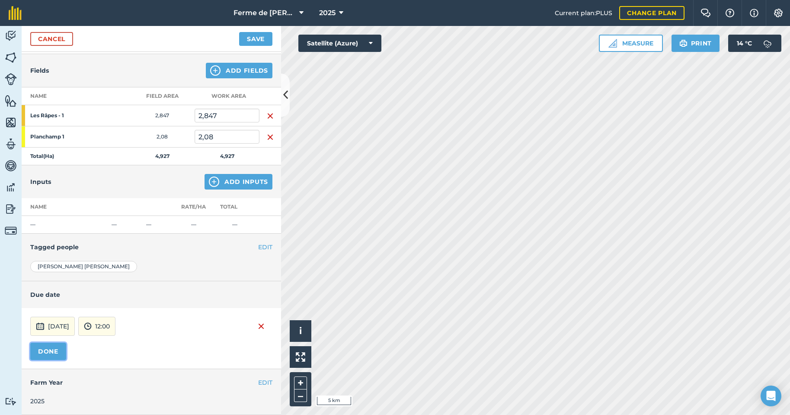
click at [54, 351] on button "DONE" at bounding box center [48, 350] width 36 height 17
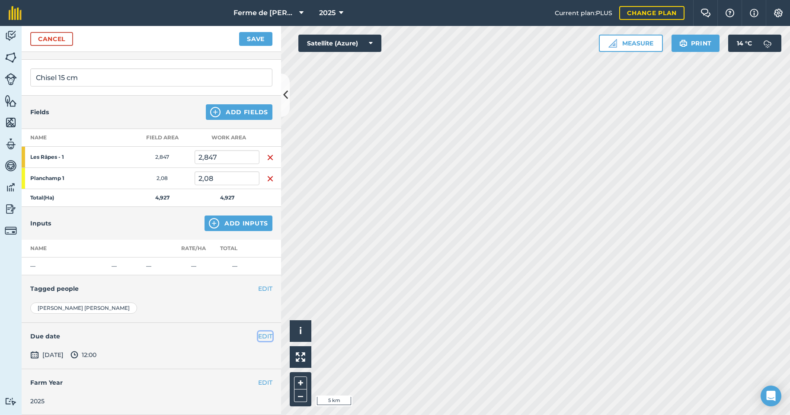
click at [259, 339] on button "EDIT" at bounding box center [265, 336] width 14 height 10
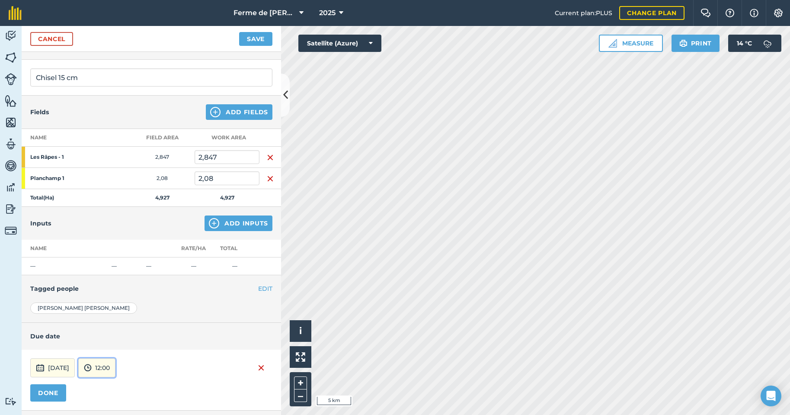
click at [115, 371] on button "12:00" at bounding box center [96, 367] width 37 height 19
click at [174, 362] on div "[DATE] 10:00 00:00 00:30 01:00 01:30 02:00 02:30 03:00 03:30 04:00 04:30 05:00 …" at bounding box center [151, 367] width 242 height 19
click at [190, 336] on h4 "Due date" at bounding box center [151, 336] width 242 height 10
click at [119, 345] on button "13:00" at bounding box center [99, 345] width 41 height 14
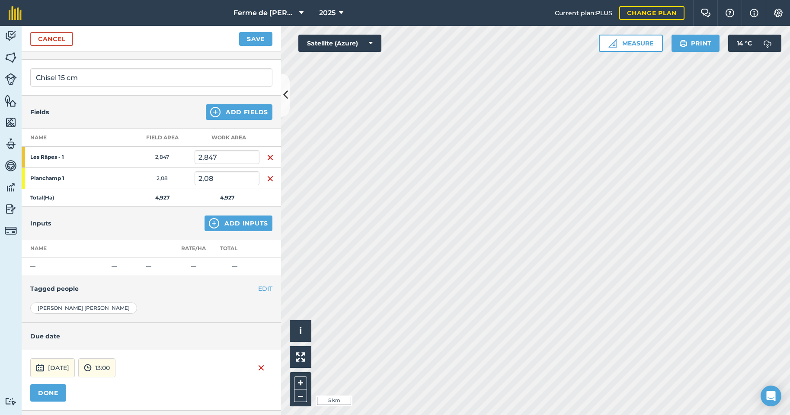
click at [205, 380] on div "[DATE] 13:00 DONE" at bounding box center [151, 379] width 259 height 61
click at [60, 393] on button "DONE" at bounding box center [48, 392] width 36 height 17
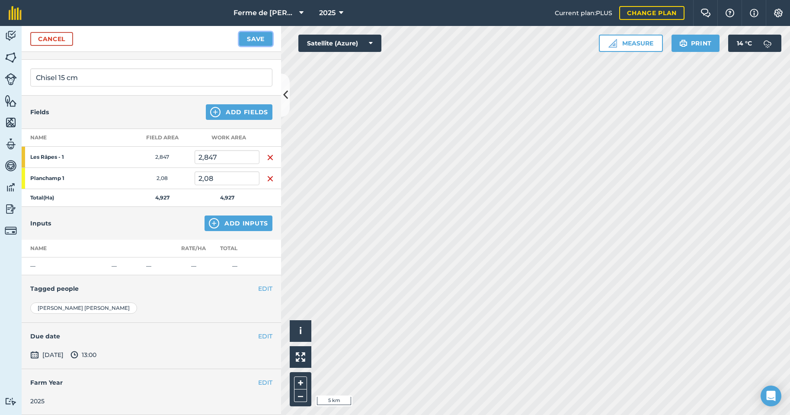
click at [259, 37] on button "Save" at bounding box center [255, 39] width 33 height 14
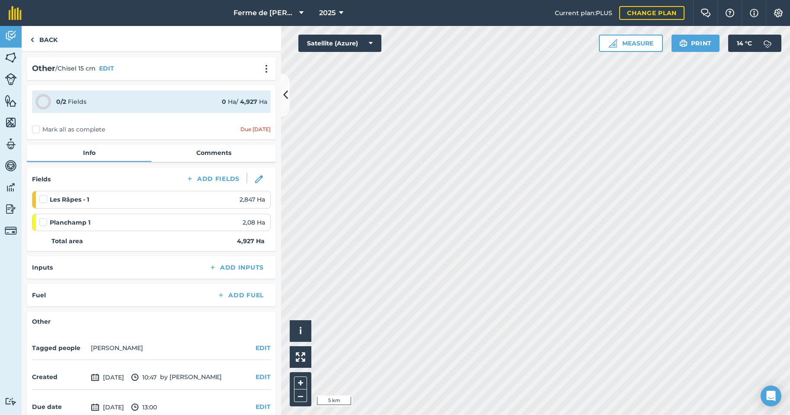
click at [42, 130] on label "Mark all as complete" at bounding box center [68, 129] width 73 height 9
click at [38, 130] on input "Mark all as complete" at bounding box center [35, 128] width 6 height 6
checkbox input "false"
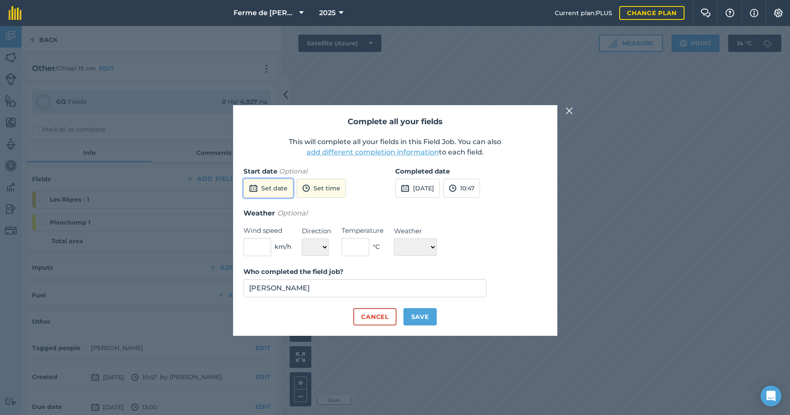
click at [264, 191] on button "Set date" at bounding box center [268, 188] width 50 height 19
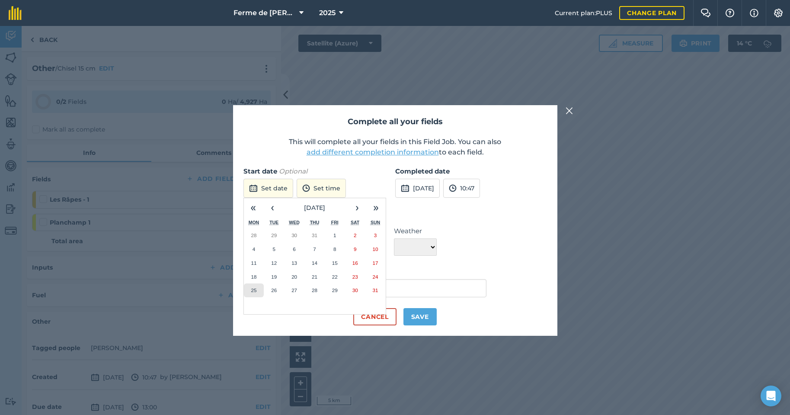
click at [253, 290] on abbr "25" at bounding box center [254, 290] width 6 height 6
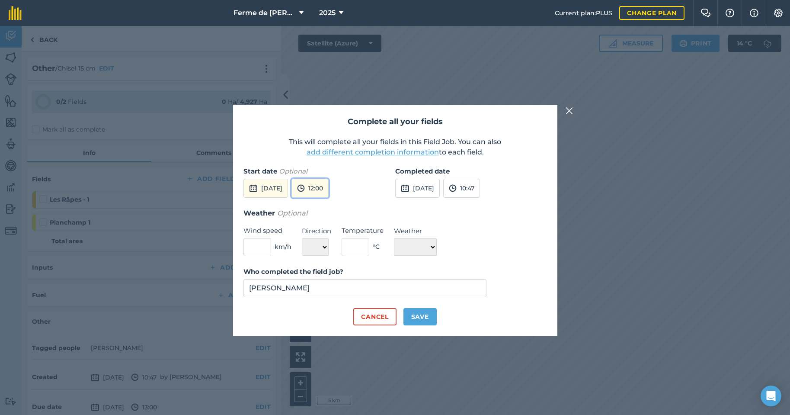
click at [329, 194] on button "12:00" at bounding box center [309, 188] width 37 height 19
click at [333, 273] on button "13:00" at bounding box center [312, 274] width 41 height 14
click at [433, 190] on button "[DATE]" at bounding box center [417, 188] width 45 height 19
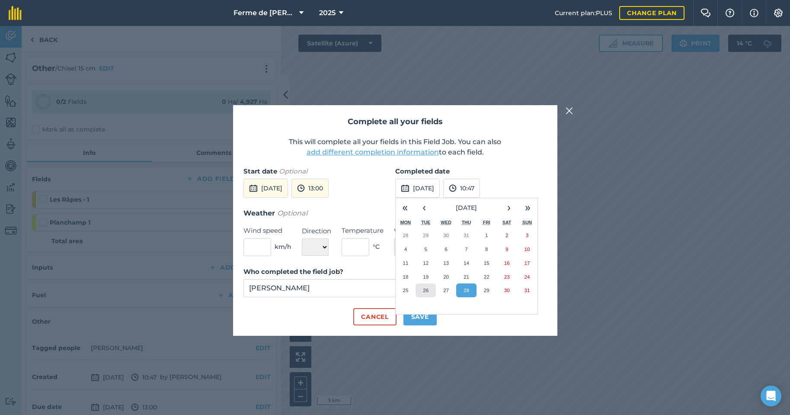
click at [431, 288] on button "26" at bounding box center [426, 290] width 20 height 14
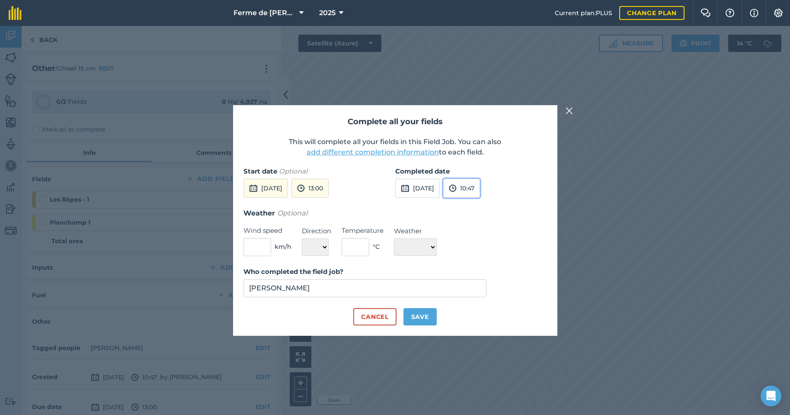
click at [480, 190] on button "10:47" at bounding box center [461, 188] width 37 height 19
click at [484, 275] on button "12:00" at bounding box center [464, 274] width 41 height 14
click at [258, 243] on input "text" at bounding box center [257, 247] width 28 height 18
type input "0"
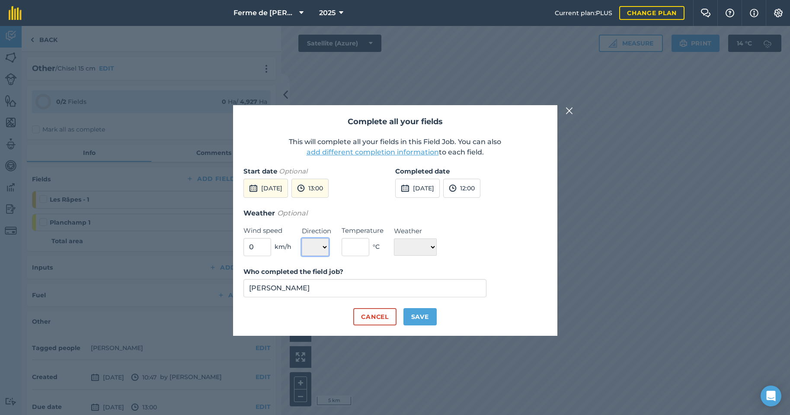
click at [322, 245] on select "N NE E SE S SW W NW" at bounding box center [315, 246] width 27 height 17
select select "NE"
click at [302, 238] on select "N NE E SE S SW W NW" at bounding box center [315, 246] width 27 height 17
click at [361, 253] on input "text" at bounding box center [356, 247] width 28 height 18
type input "24"
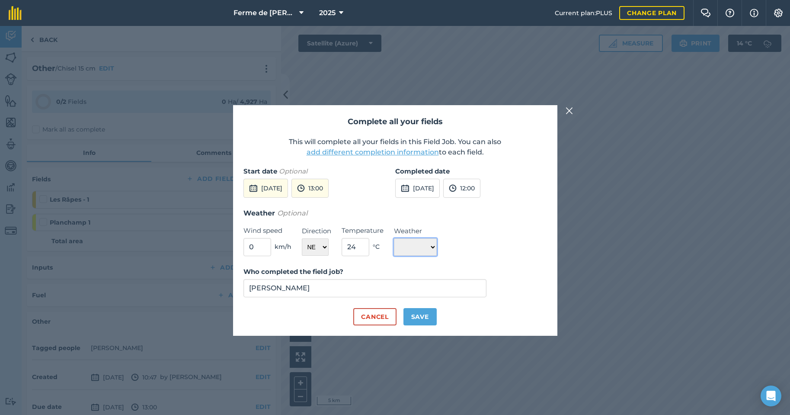
click at [417, 250] on select "☀️ Sunny 🌧 Rainy ⛅️ Cloudy 🌨 Snow ❄️ Icy" at bounding box center [415, 246] width 43 height 17
select select "Sunny"
click at [394, 238] on select "☀️ Sunny 🌧 Rainy ⛅️ Cloudy 🌨 Snow ❄️ Icy" at bounding box center [415, 246] width 43 height 17
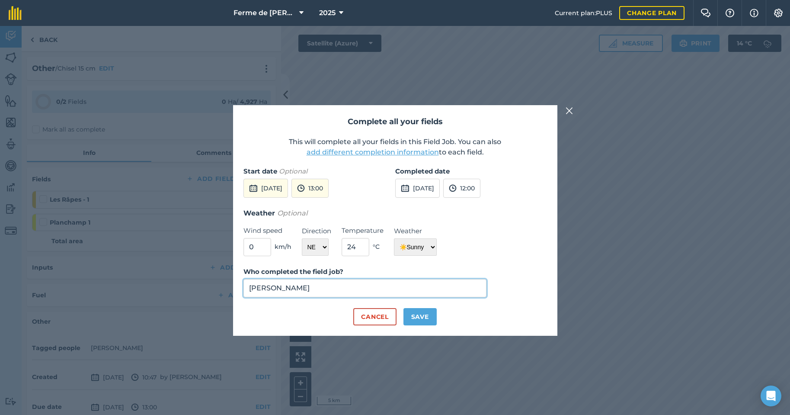
click at [316, 288] on input "[PERSON_NAME]" at bounding box center [364, 288] width 243 height 18
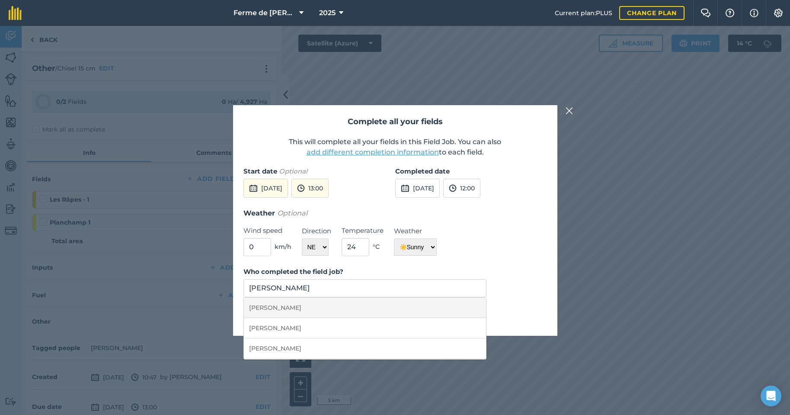
click at [301, 309] on li "[PERSON_NAME]" at bounding box center [365, 308] width 243 height 20
type input "[PERSON_NAME]"
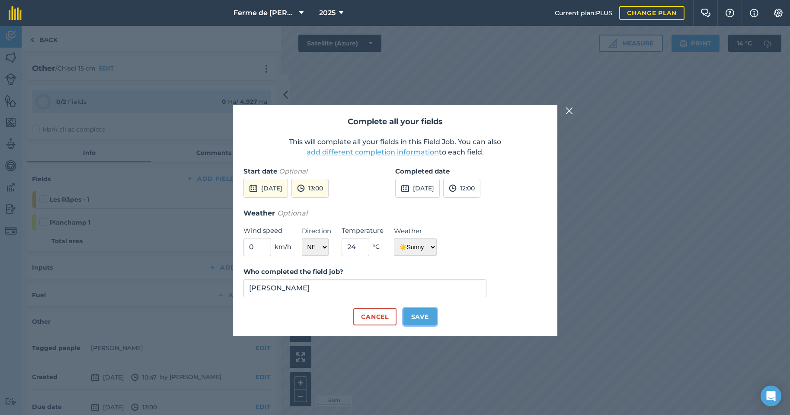
click at [414, 317] on button "Save" at bounding box center [419, 316] width 33 height 17
checkbox input "true"
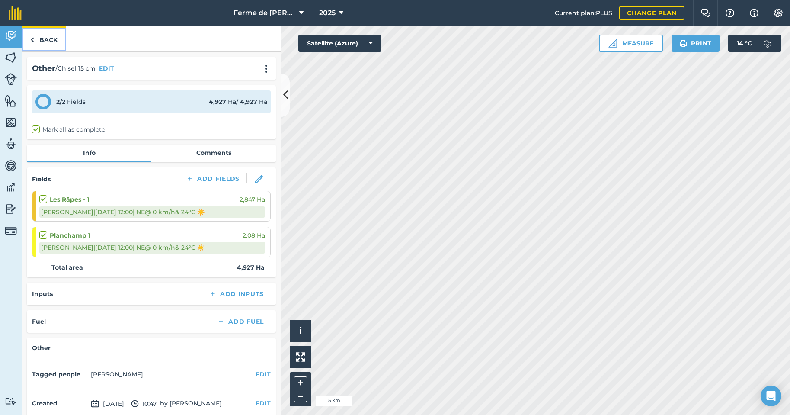
click at [48, 39] on link "Back" at bounding box center [44, 39] width 45 height 26
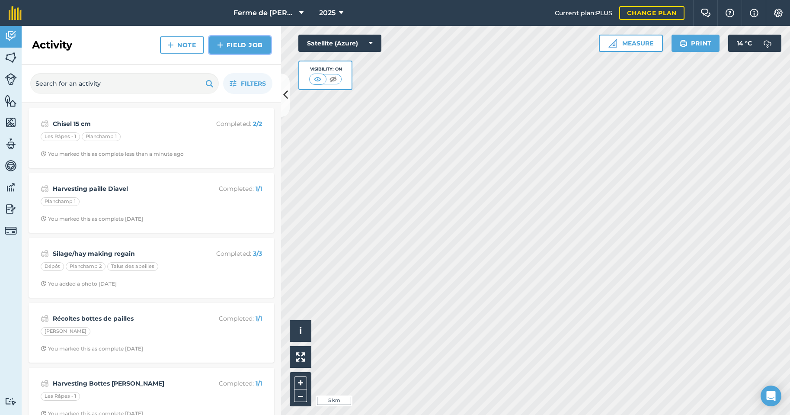
click at [246, 44] on link "Field Job" at bounding box center [239, 44] width 61 height 17
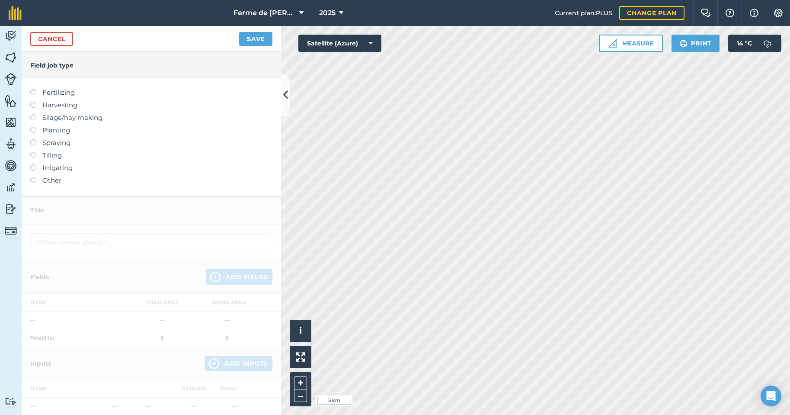
click at [32, 127] on label at bounding box center [36, 127] width 12 height 0
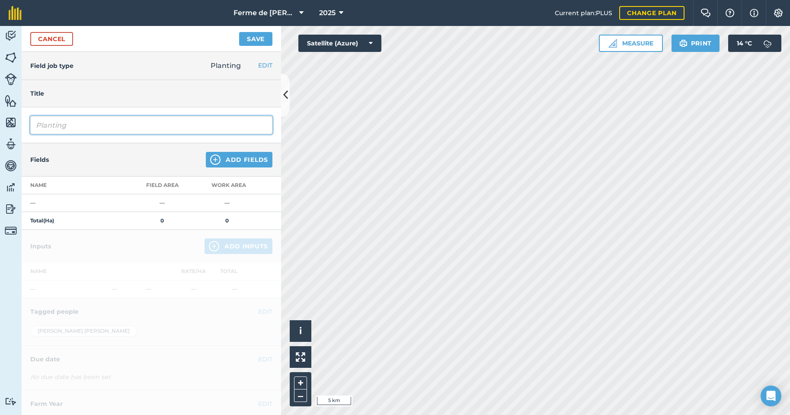
click at [64, 124] on input "Planting" at bounding box center [151, 125] width 242 height 18
click at [55, 126] on input "Planting" at bounding box center [151, 125] width 242 height 18
click at [80, 98] on h4 "Title" at bounding box center [151, 94] width 242 height 10
click at [50, 122] on input "Planting" at bounding box center [151, 125] width 242 height 18
click at [42, 122] on input "Planting" at bounding box center [151, 125] width 242 height 18
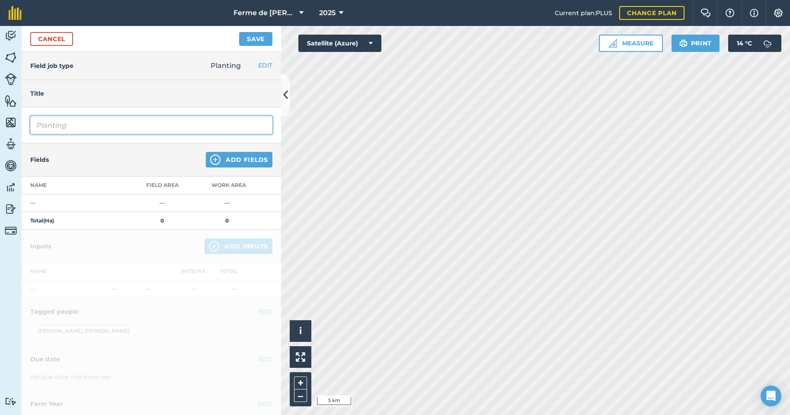
click at [37, 122] on input "Planting" at bounding box center [151, 125] width 242 height 18
drag, startPoint x: 96, startPoint y: 125, endPoint x: 58, endPoint y: 125, distance: 38.5
click at [58, 125] on input "semisPlanting" at bounding box center [151, 125] width 242 height 18
type input "s"
type input "Semis prairie temporaire"
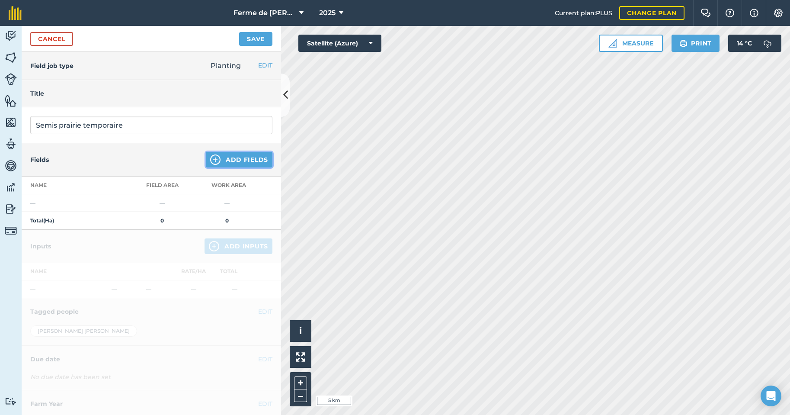
click at [230, 162] on button "Add Fields" at bounding box center [239, 160] width 67 height 16
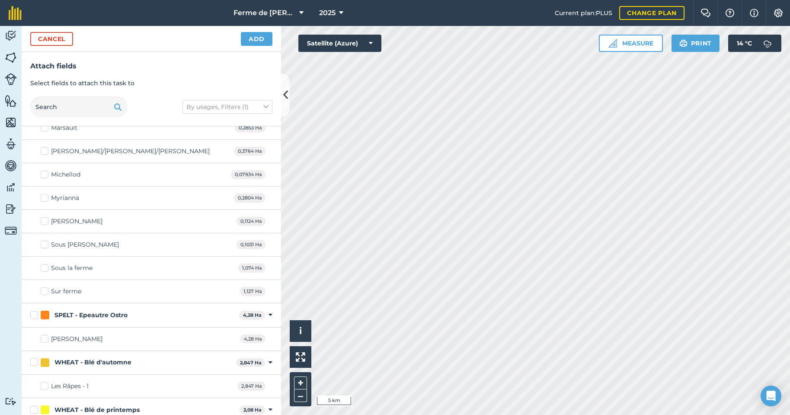
scroll to position [1821, 0]
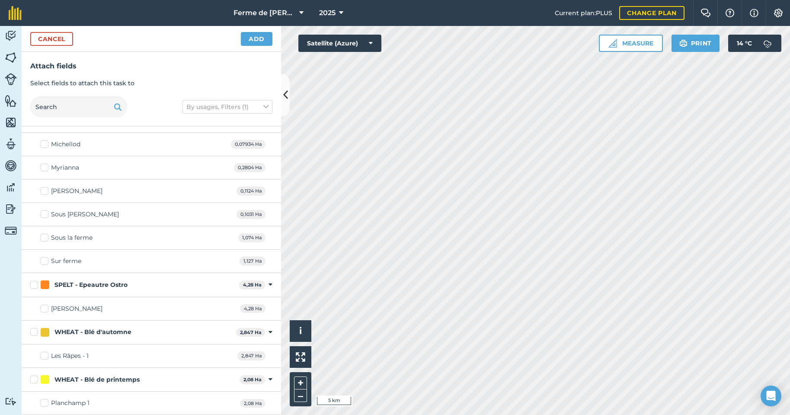
click at [32, 283] on label "SPELT - Epeautre Ostro" at bounding box center [132, 284] width 205 height 9
click at [32, 283] on input "SPELT - Epeautre Ostro" at bounding box center [33, 283] width 6 height 6
checkbox input "true"
click at [257, 37] on button "Add" at bounding box center [257, 39] width 32 height 14
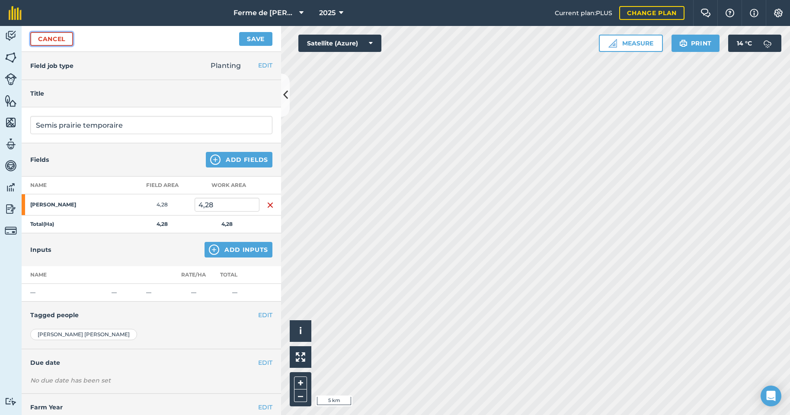
click at [52, 36] on link "Cancel" at bounding box center [51, 39] width 43 height 14
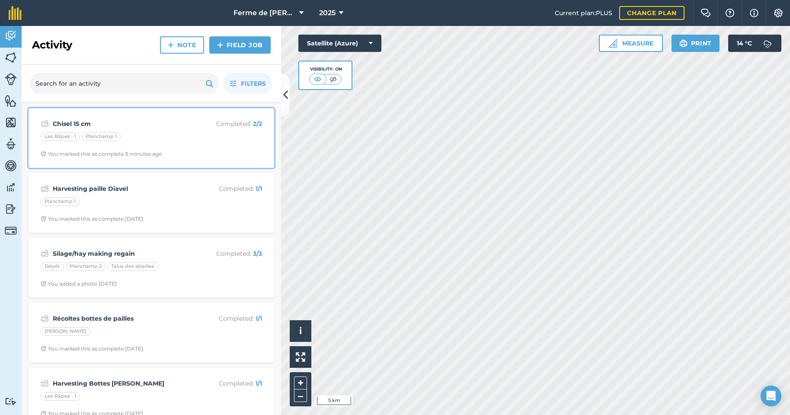
click at [77, 124] on strong "Chisel 15 cm" at bounding box center [121, 124] width 137 height 10
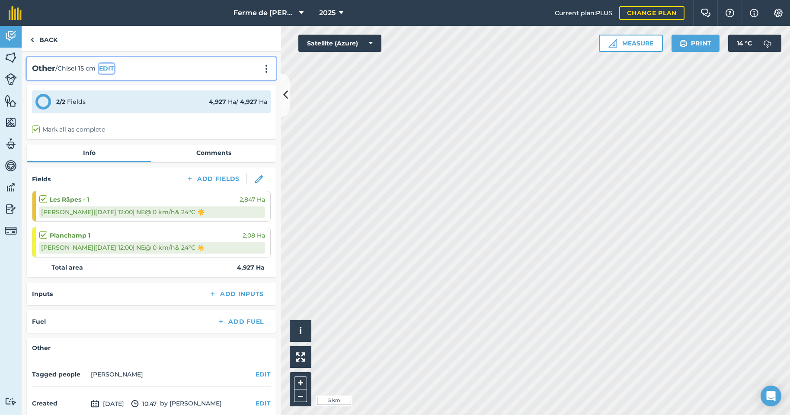
click at [106, 67] on button "EDIT" at bounding box center [106, 69] width 15 height 10
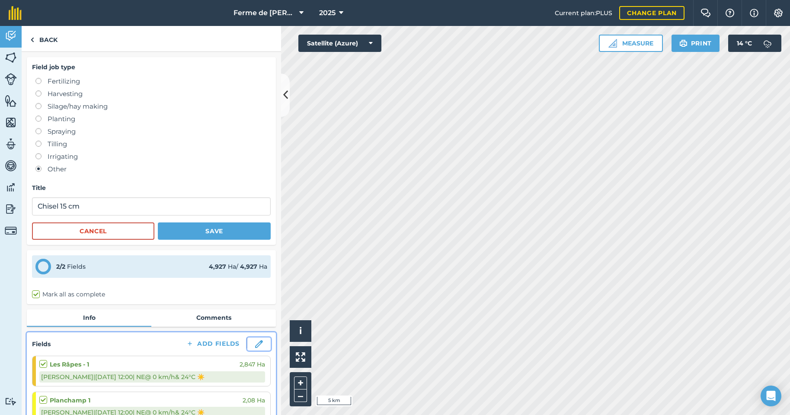
click at [255, 344] on img at bounding box center [259, 344] width 8 height 8
select select "NE"
select select "Sunny"
select select "NE"
select select "Sunny"
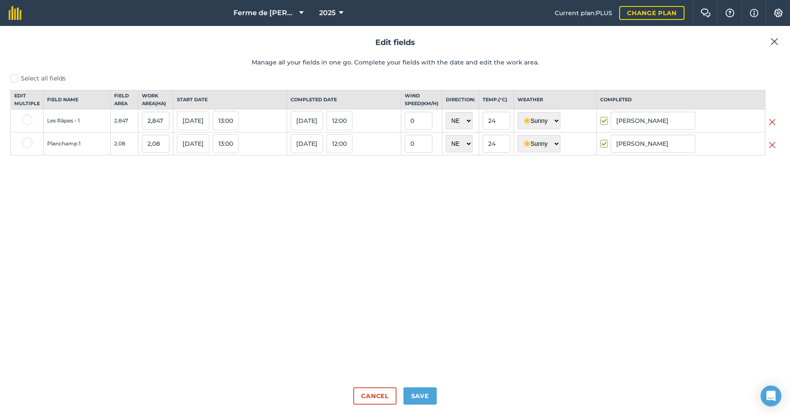
click at [774, 127] on img at bounding box center [772, 122] width 7 height 10
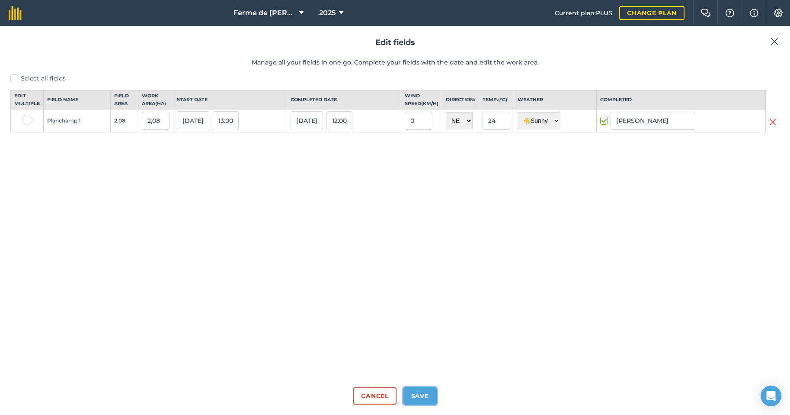
click at [417, 394] on button "Save" at bounding box center [419, 395] width 33 height 17
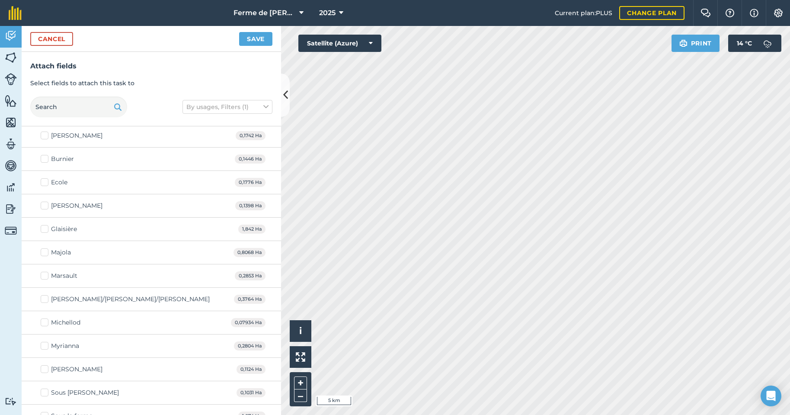
scroll to position [1821, 0]
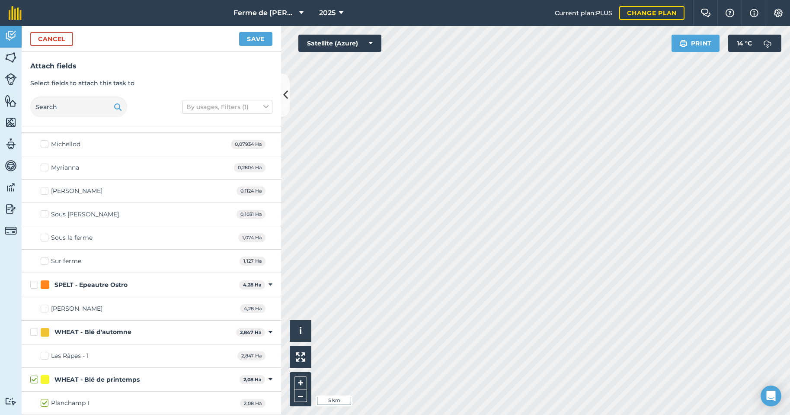
click at [37, 286] on label "SPELT - Epeautre Ostro" at bounding box center [132, 284] width 205 height 9
click at [36, 286] on input "SPELT - Epeautre Ostro" at bounding box center [33, 283] width 6 height 6
checkbox input "true"
click at [251, 38] on button "Save" at bounding box center [255, 39] width 33 height 14
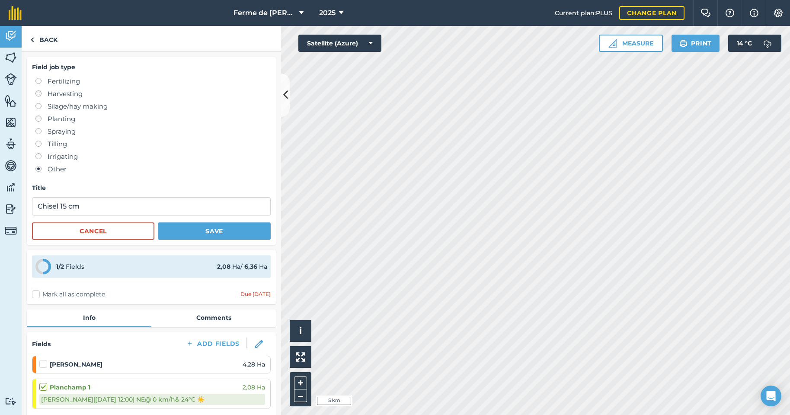
click at [38, 295] on label "Mark all as complete" at bounding box center [68, 294] width 73 height 9
click at [38, 295] on input "Mark all as complete" at bounding box center [35, 293] width 6 height 6
checkbox input "false"
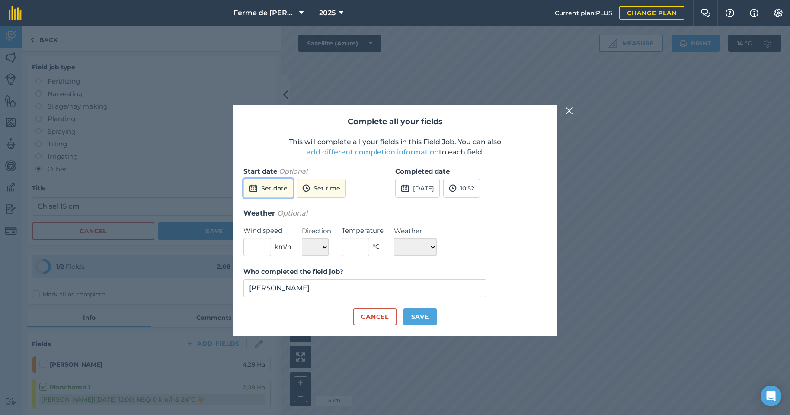
click at [270, 188] on button "Set date" at bounding box center [268, 188] width 50 height 19
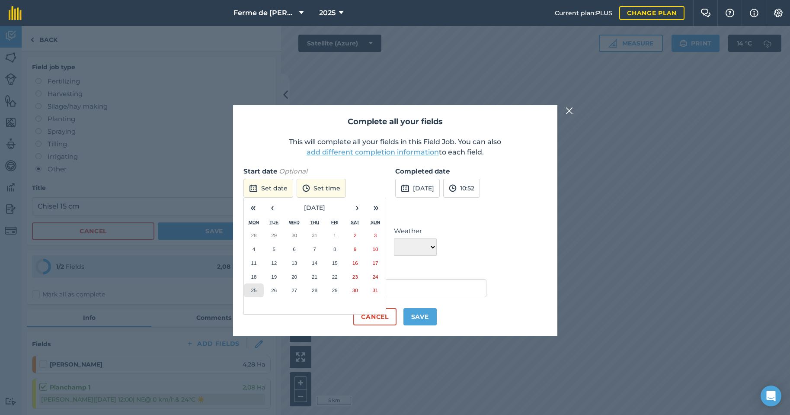
click at [253, 291] on abbr "25" at bounding box center [254, 290] width 6 height 6
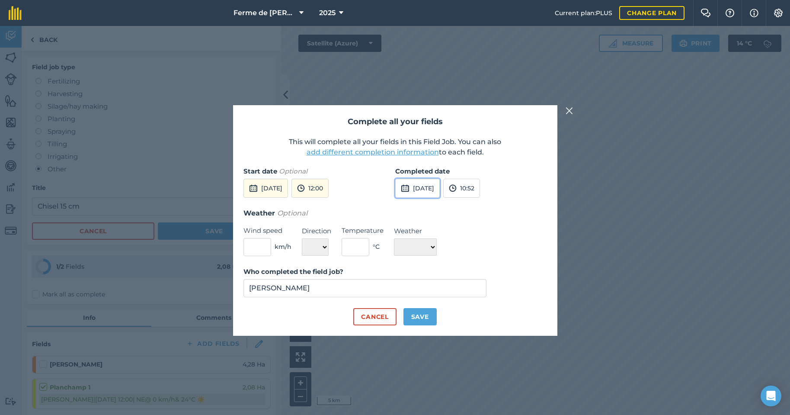
click at [431, 186] on button "[DATE]" at bounding box center [417, 188] width 45 height 19
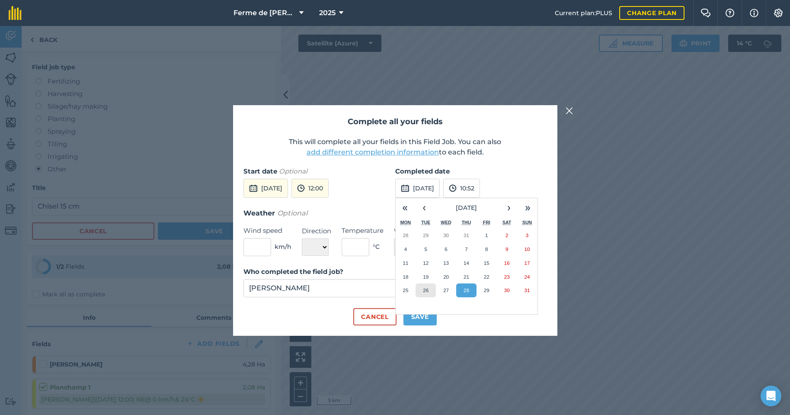
click at [429, 292] on abbr "26" at bounding box center [426, 290] width 6 height 6
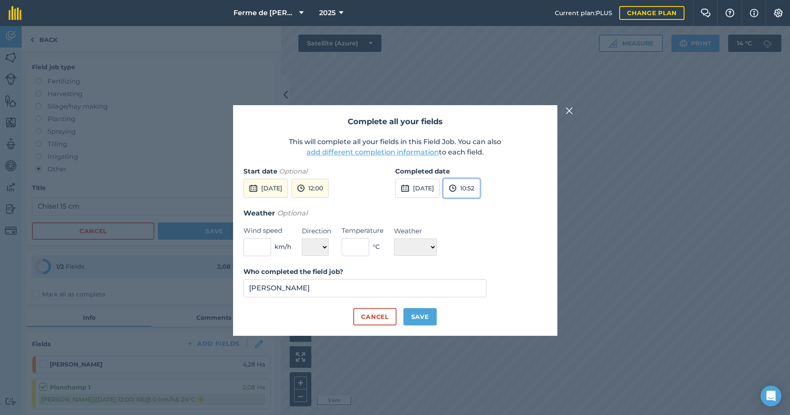
click at [480, 188] on button "10:52" at bounding box center [461, 188] width 37 height 19
click at [483, 275] on button "12:00" at bounding box center [464, 274] width 41 height 14
click at [248, 250] on input "text" at bounding box center [257, 247] width 28 height 18
type input "0"
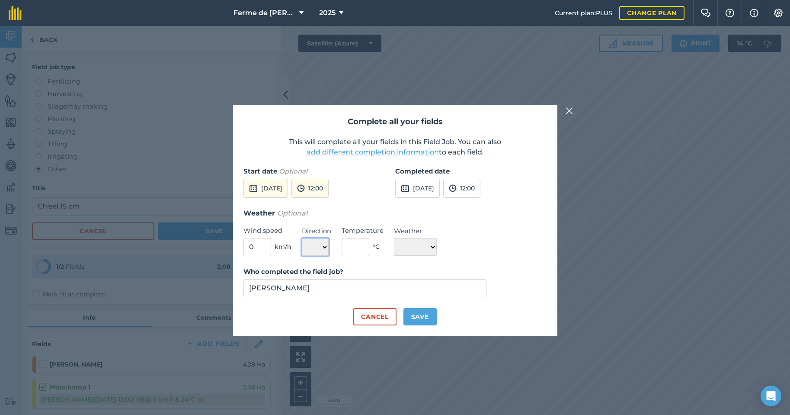
click at [323, 246] on select "N NE E SE S SW W NW" at bounding box center [315, 246] width 27 height 17
select select "NE"
click at [302, 238] on select "N NE E SE S SW W NW" at bounding box center [315, 246] width 27 height 17
click at [352, 244] on input "text" at bounding box center [356, 247] width 28 height 18
type input "24"
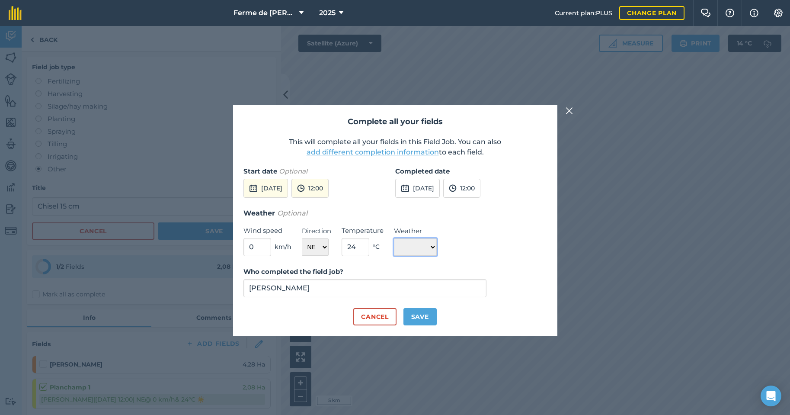
click at [409, 242] on select "☀️ Sunny 🌧 Rainy ⛅️ Cloudy 🌨 Snow ❄️ Icy" at bounding box center [415, 246] width 43 height 17
select select "Sunny"
click at [394, 238] on select "☀️ Sunny 🌧 Rainy ⛅️ Cloudy 🌨 Snow ❄️ Icy" at bounding box center [415, 246] width 43 height 17
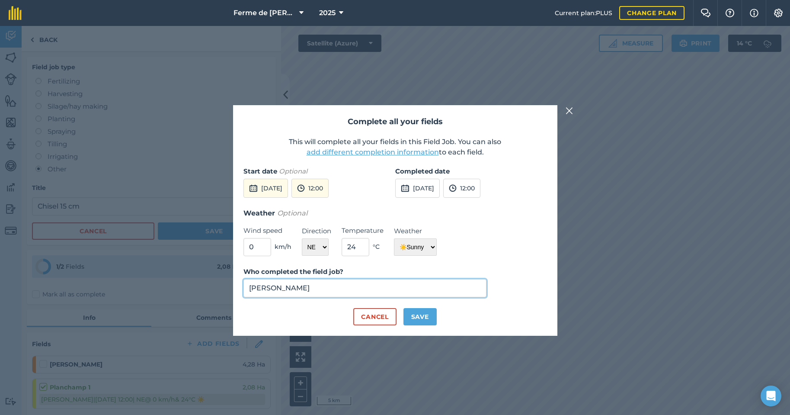
click at [303, 294] on input "[PERSON_NAME]" at bounding box center [364, 288] width 243 height 18
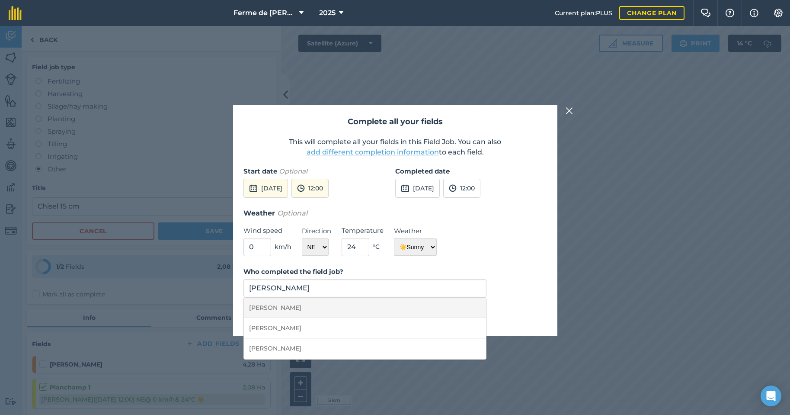
click at [291, 310] on li "[PERSON_NAME]" at bounding box center [365, 308] width 243 height 20
type input "[PERSON_NAME]"
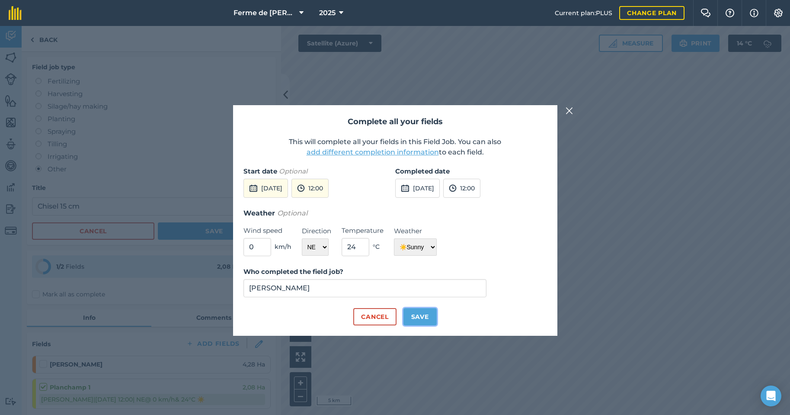
click at [422, 317] on button "Save" at bounding box center [419, 316] width 33 height 17
checkbox input "true"
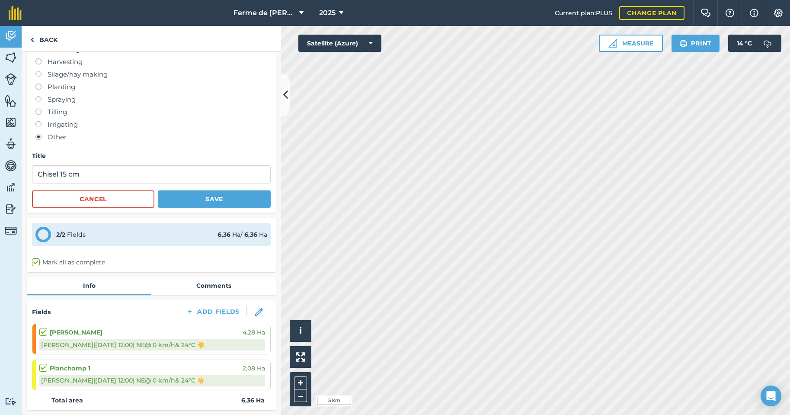
scroll to position [0, 0]
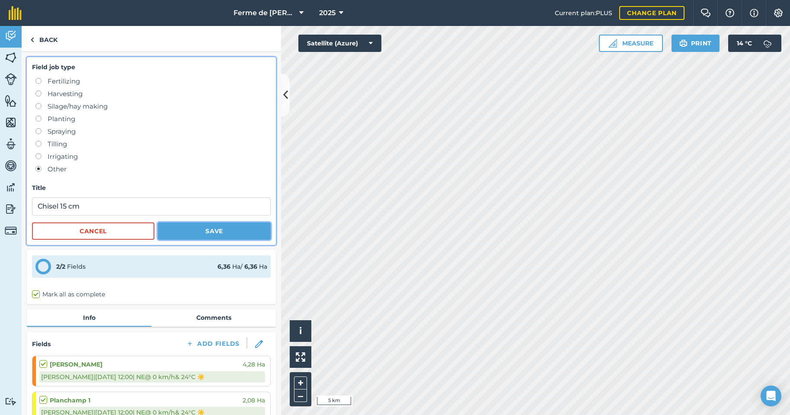
click at [217, 233] on button "Save" at bounding box center [214, 230] width 113 height 17
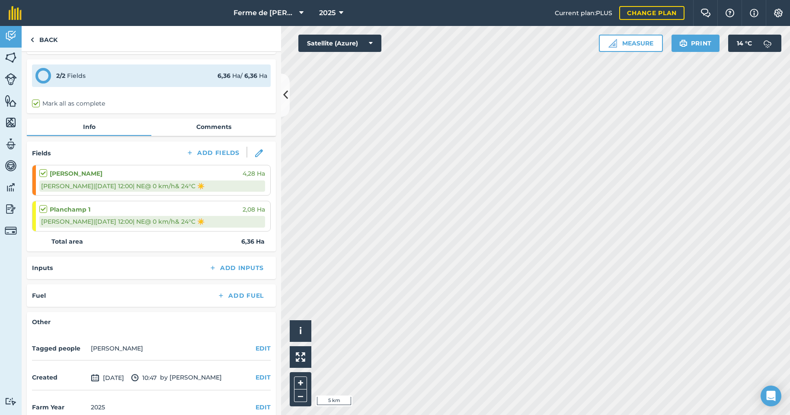
scroll to position [40, 0]
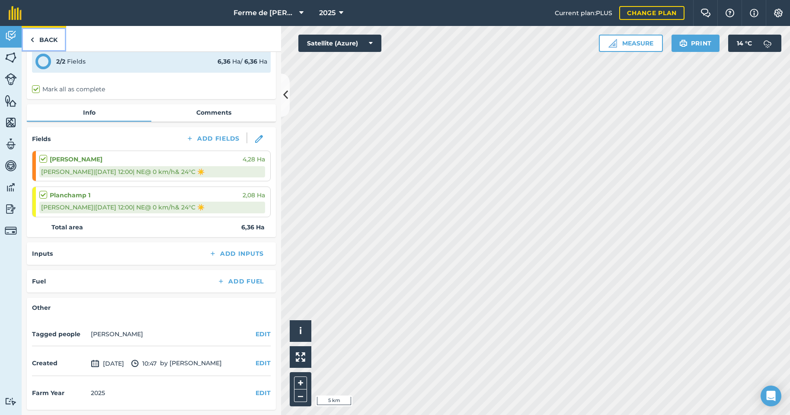
click at [38, 38] on link "Back" at bounding box center [44, 39] width 45 height 26
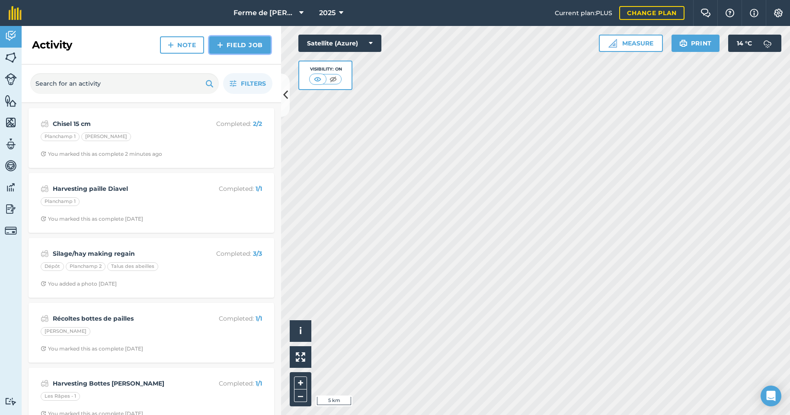
click at [231, 45] on link "Field Job" at bounding box center [239, 44] width 61 height 17
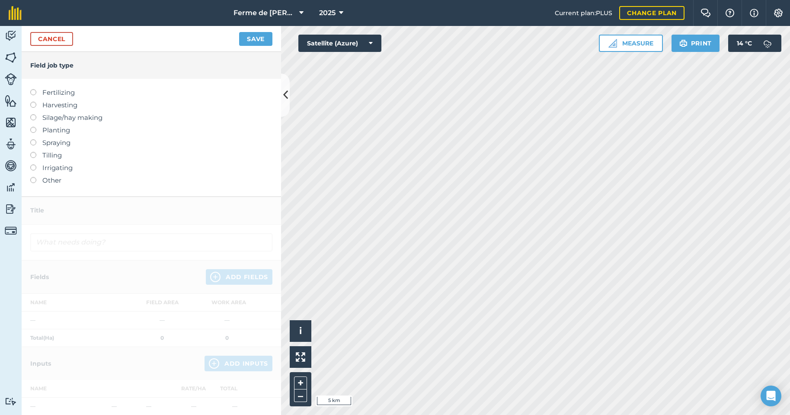
click at [34, 127] on label at bounding box center [36, 127] width 12 height 0
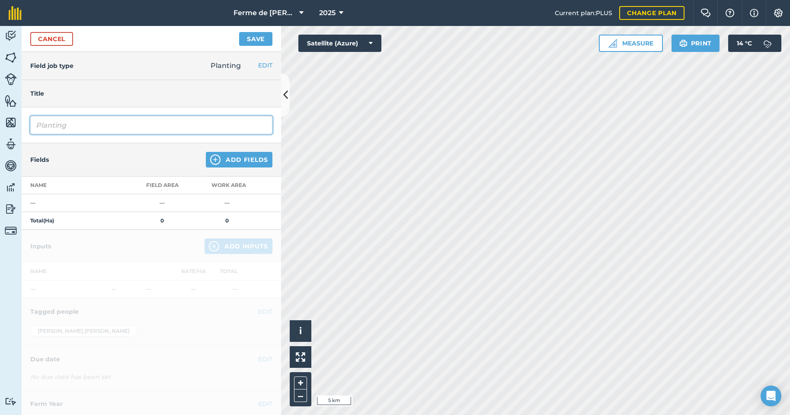
click at [50, 123] on input "Planting" at bounding box center [151, 125] width 242 height 18
drag, startPoint x: 79, startPoint y: 124, endPoint x: 9, endPoint y: 137, distance: 71.2
click at [19, 128] on div "Activity Fields Livestock Features Maps Team Vehicles Data Reporting Billing Tu…" at bounding box center [395, 220] width 790 height 389
type input "Semis prairie temporaire"
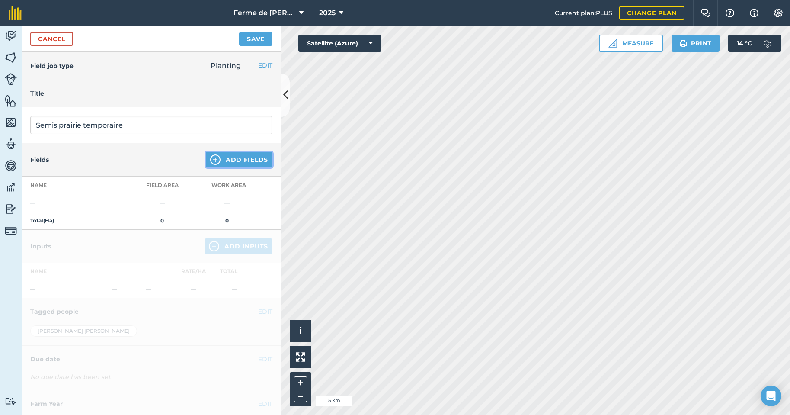
click at [230, 157] on button "Add Fields" at bounding box center [239, 160] width 67 height 16
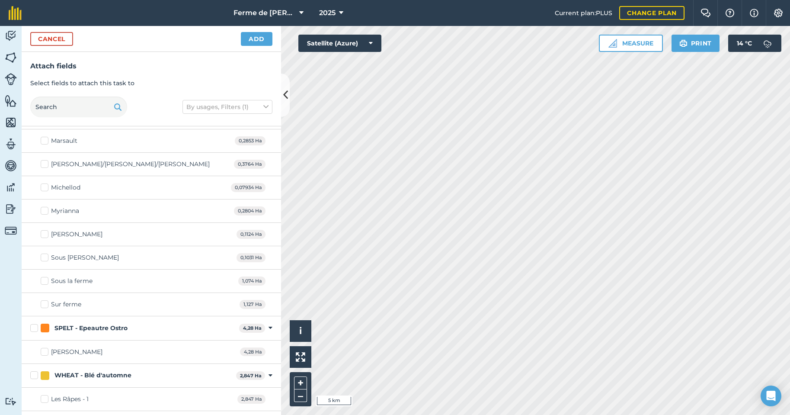
scroll to position [1821, 0]
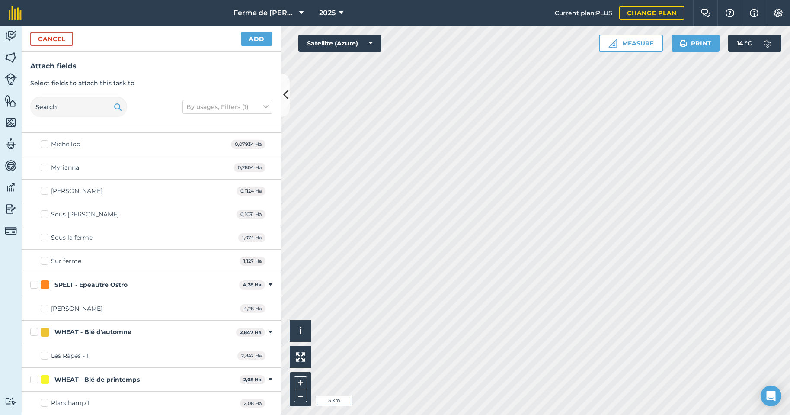
click at [33, 284] on label "SPELT - Epeautre Ostro" at bounding box center [132, 284] width 205 height 9
click at [33, 284] on input "SPELT - Epeautre Ostro" at bounding box center [33, 283] width 6 height 6
checkbox input "true"
click at [264, 41] on button "Add" at bounding box center [257, 39] width 32 height 14
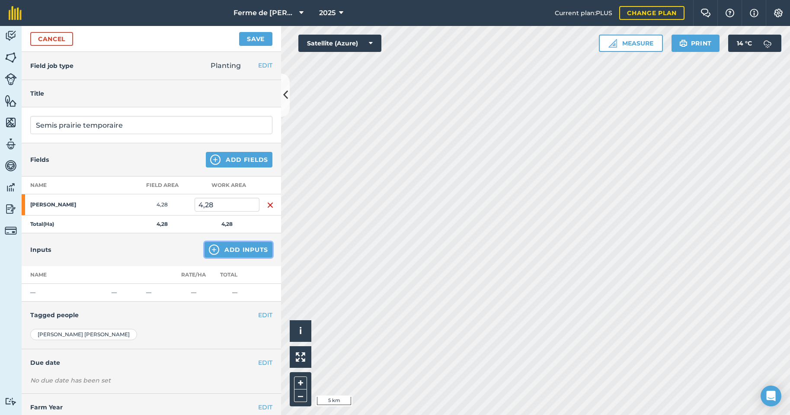
click at [218, 248] on button "Add Inputs" at bounding box center [239, 250] width 68 height 16
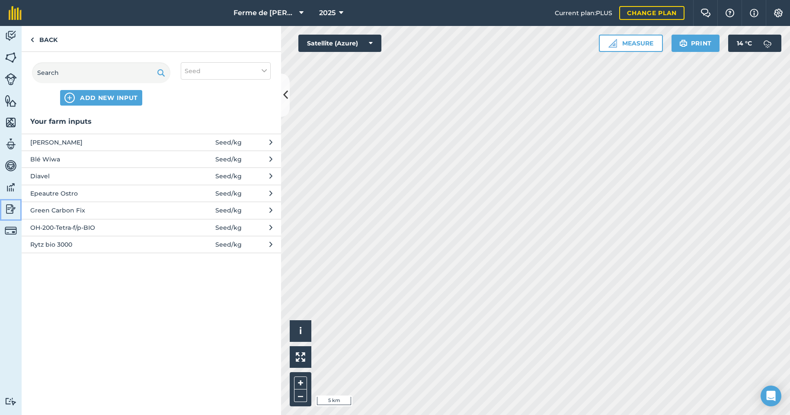
click at [10, 208] on img at bounding box center [11, 208] width 12 height 13
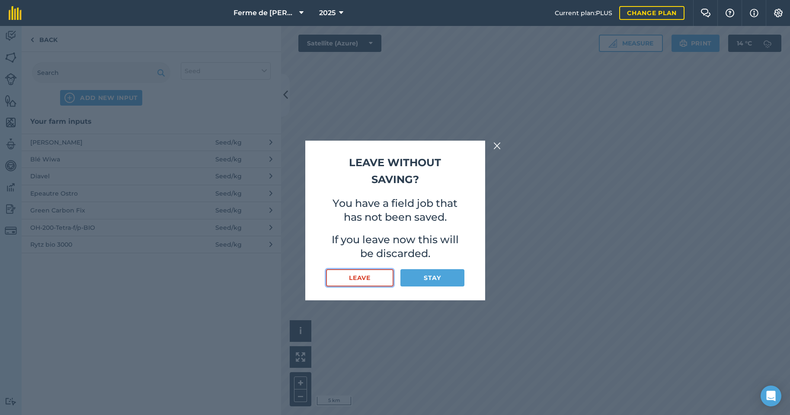
click at [373, 277] on button "Leave" at bounding box center [360, 277] width 68 height 17
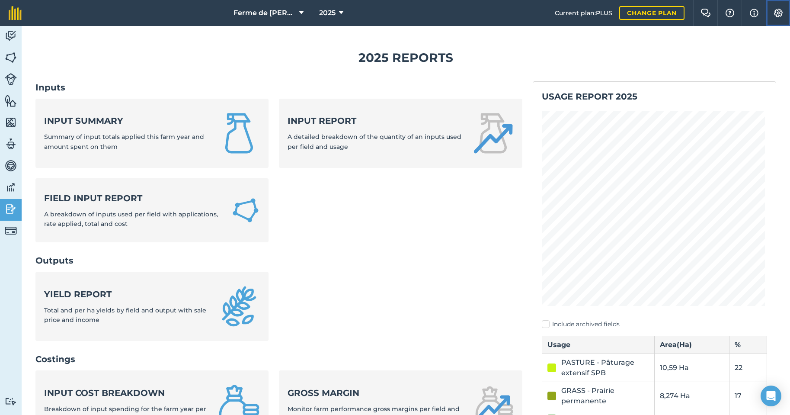
click at [781, 14] on img at bounding box center [778, 13] width 10 height 9
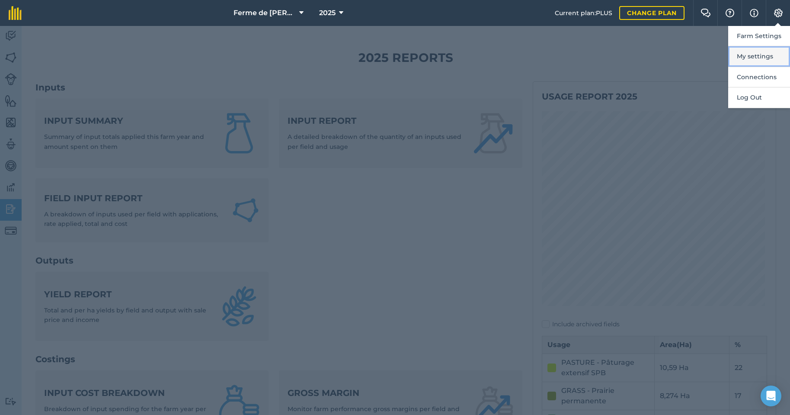
click at [754, 55] on button "My settings" at bounding box center [759, 56] width 62 height 20
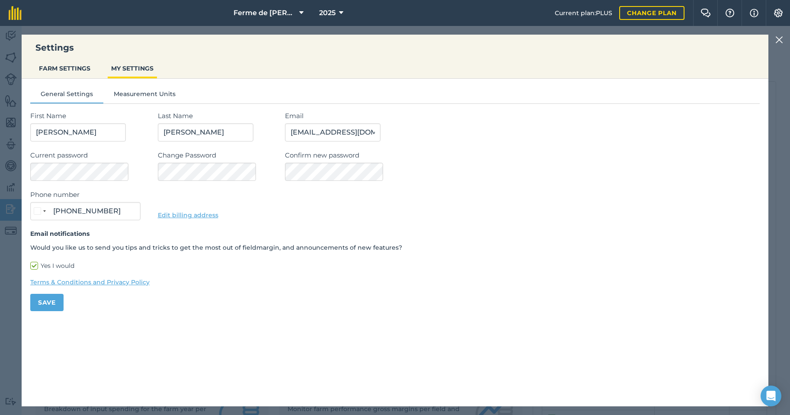
type input "079 396 86 33"
click at [67, 67] on button "FARM SETTINGS" at bounding box center [64, 68] width 58 height 16
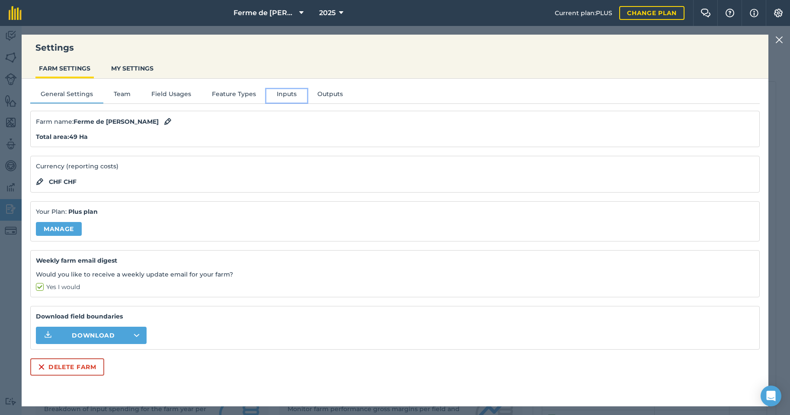
click at [284, 93] on button "Inputs" at bounding box center [286, 95] width 41 height 13
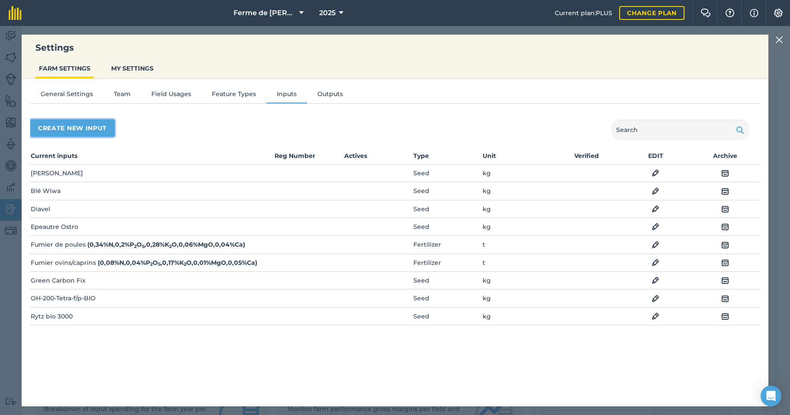
click at [74, 126] on button "Create new input" at bounding box center [72, 127] width 84 height 17
select select "SEED"
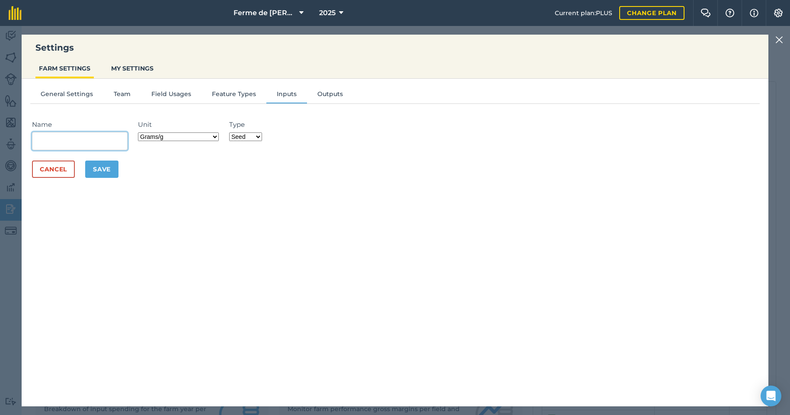
click at [53, 138] on input "Name" at bounding box center [80, 141] width 96 height 18
type input "OH-33 MA pour bio"
click at [218, 134] on select "Grams/g Kilograms/kg Metric tonnes/t Millilitres/ml Litres/L Ounces/oz Pounds/l…" at bounding box center [178, 136] width 81 height 9
select select "KILOGRAMS"
click at [141, 132] on select "Grams/g Kilograms/kg Metric tonnes/t Millilitres/ml Litres/L Ounces/oz Pounds/l…" at bounding box center [178, 136] width 81 height 9
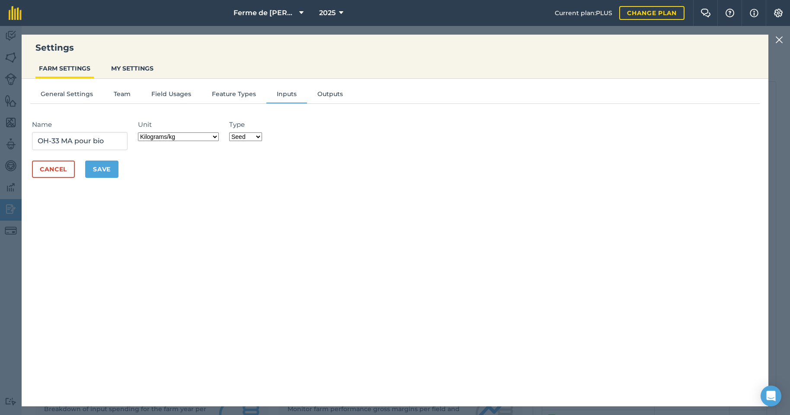
click at [261, 136] on select "Fertilizer Seed Spray Fuel Other" at bounding box center [245, 136] width 33 height 9
click at [232, 132] on select "Fertilizer Seed Spray Fuel Other" at bounding box center [245, 136] width 33 height 9
click at [99, 170] on button "Save" at bounding box center [101, 168] width 33 height 17
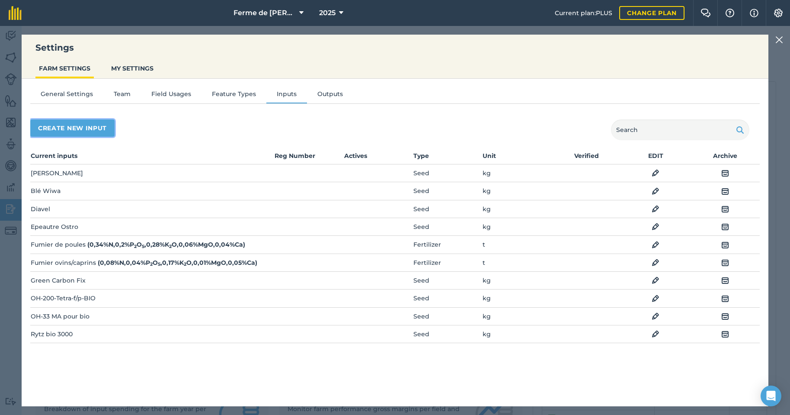
click at [71, 125] on button "Create new input" at bounding box center [72, 127] width 84 height 17
select select "SEED"
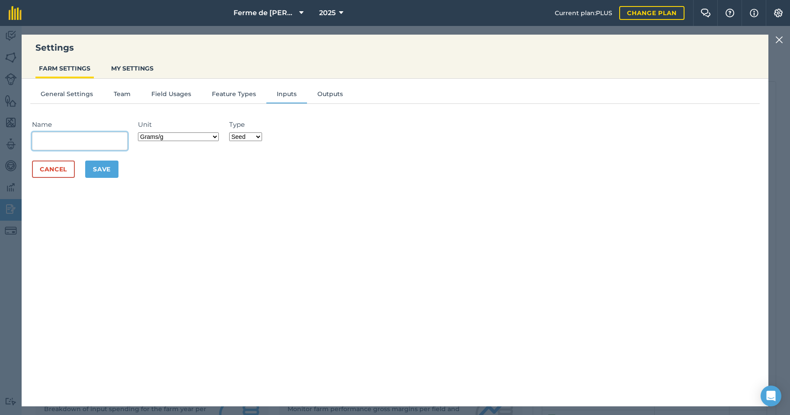
click at [64, 142] on input "Name" at bounding box center [80, 141] width 96 height 18
type input "o"
type input "OH-323-Nitra-f7p-bio"
click at [216, 136] on select "Grams/g Kilograms/kg Metric tonnes/t Millilitres/ml Litres/L Ounces/oz Pounds/l…" at bounding box center [178, 136] width 81 height 9
select select "KILOGRAMS"
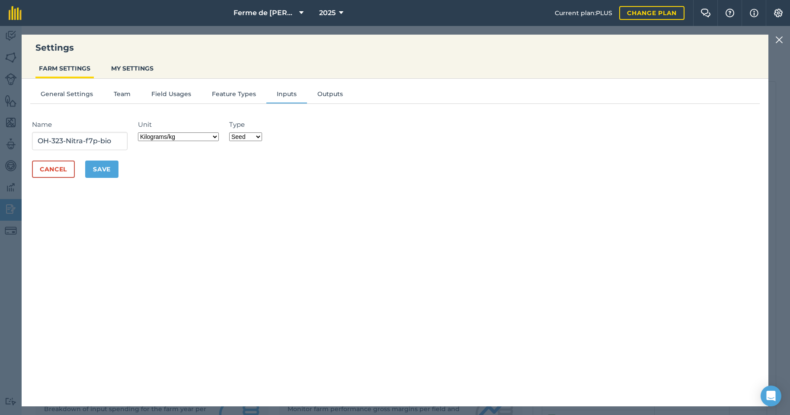
click at [141, 132] on select "Grams/g Kilograms/kg Metric tonnes/t Millilitres/ml Litres/L Ounces/oz Pounds/l…" at bounding box center [178, 136] width 81 height 9
click at [107, 171] on button "Save" at bounding box center [101, 168] width 33 height 17
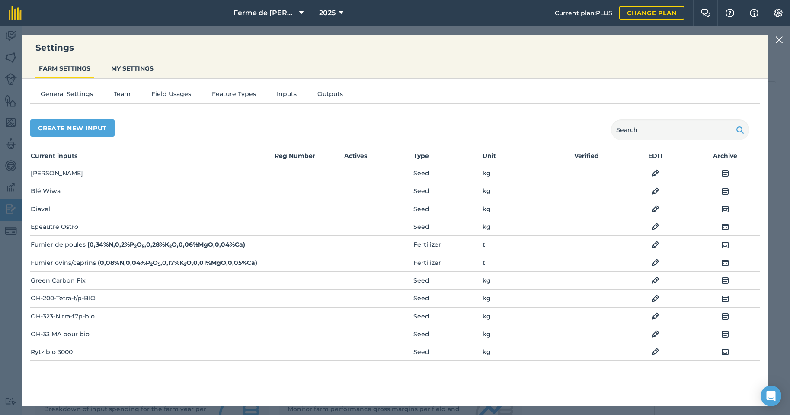
click at [13, 54] on div "Settings FARM SETTINGS MY SETTINGS General Settings Team Field Usages Feature T…" at bounding box center [395, 220] width 790 height 389
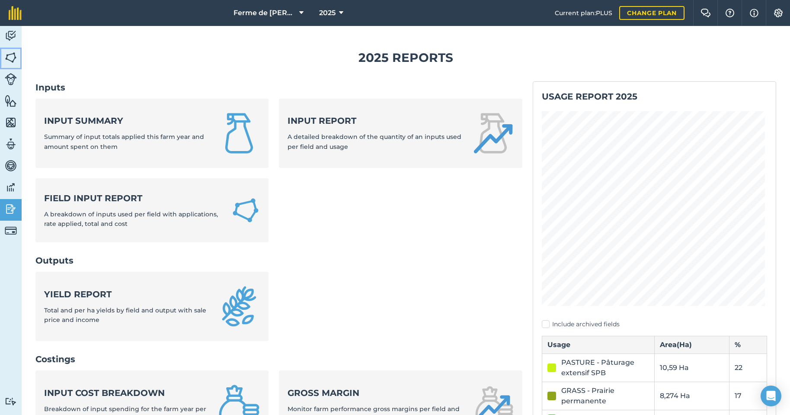
click at [10, 59] on img at bounding box center [11, 57] width 12 height 13
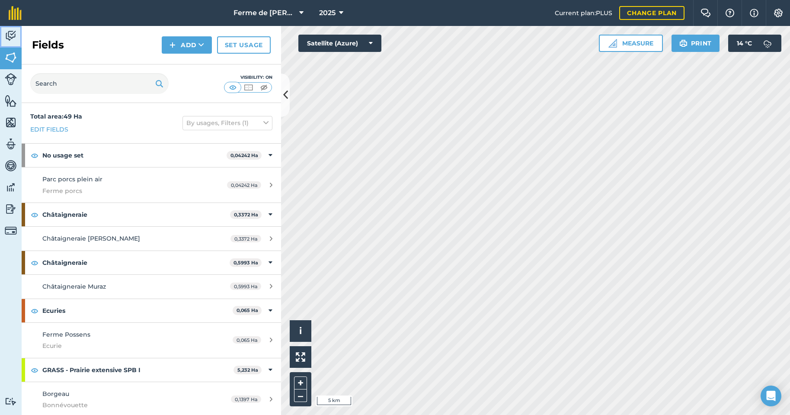
click at [14, 36] on img at bounding box center [11, 35] width 12 height 13
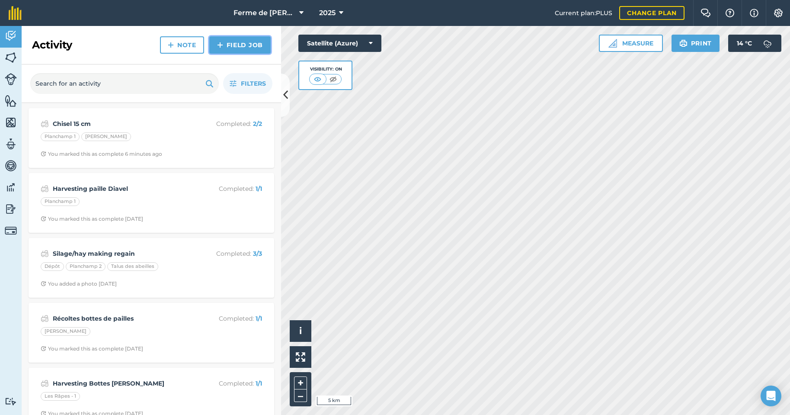
click at [231, 46] on link "Field Job" at bounding box center [239, 44] width 61 height 17
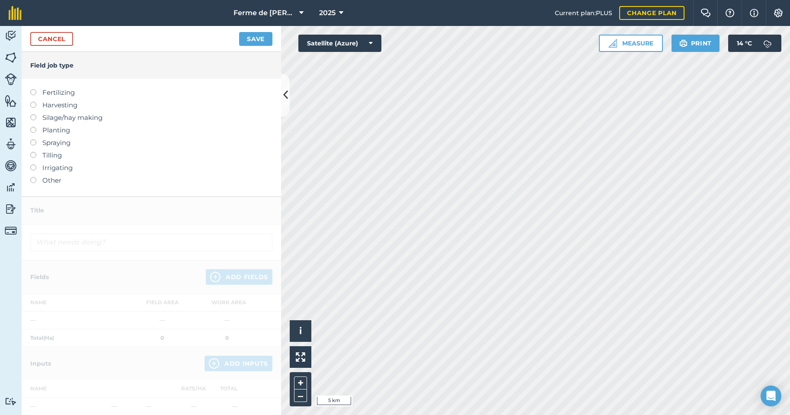
click at [35, 127] on label at bounding box center [36, 127] width 12 height 0
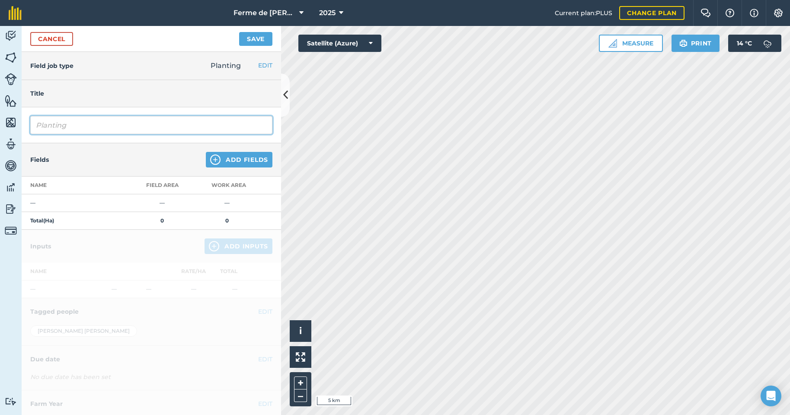
click at [54, 126] on input "Planting" at bounding box center [151, 125] width 242 height 18
drag, startPoint x: 83, startPoint y: 129, endPoint x: 10, endPoint y: 133, distance: 72.8
click at [15, 130] on div "Activity Fields Livestock Features Maps Team Vehicles Data Reporting Billing Tu…" at bounding box center [395, 220] width 790 height 389
click at [42, 125] on input "Demis prairie" at bounding box center [151, 125] width 242 height 18
click at [91, 128] on input "Semis prairie" at bounding box center [151, 125] width 242 height 18
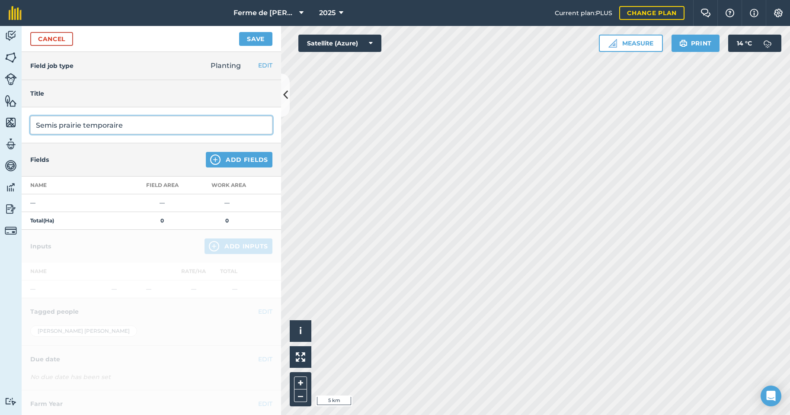
type input "Semis prairie temporaire"
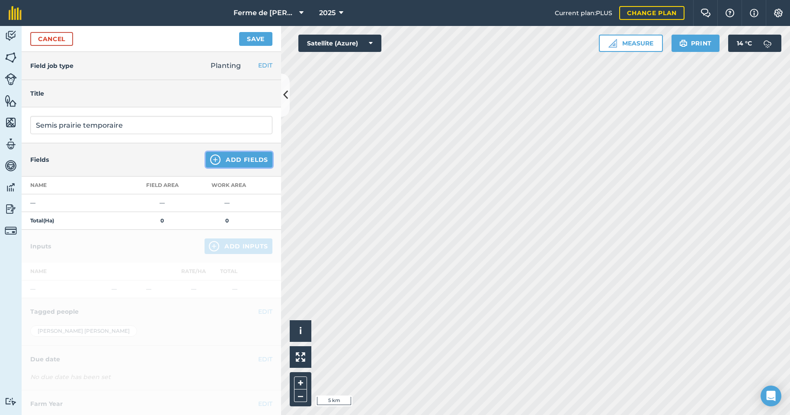
click at [230, 156] on button "Add Fields" at bounding box center [239, 160] width 67 height 16
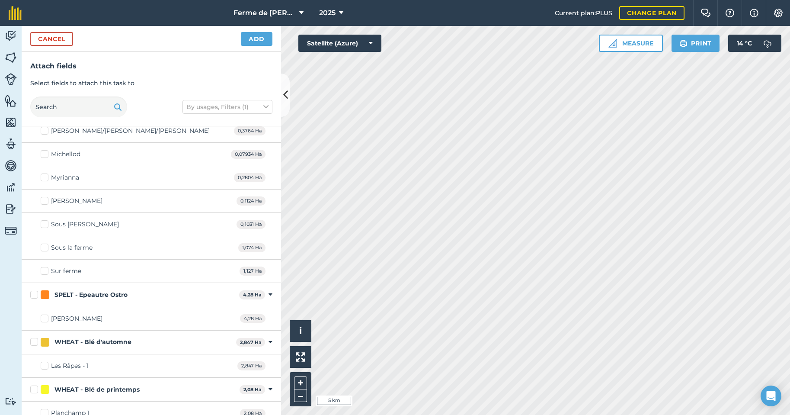
scroll to position [1815, 0]
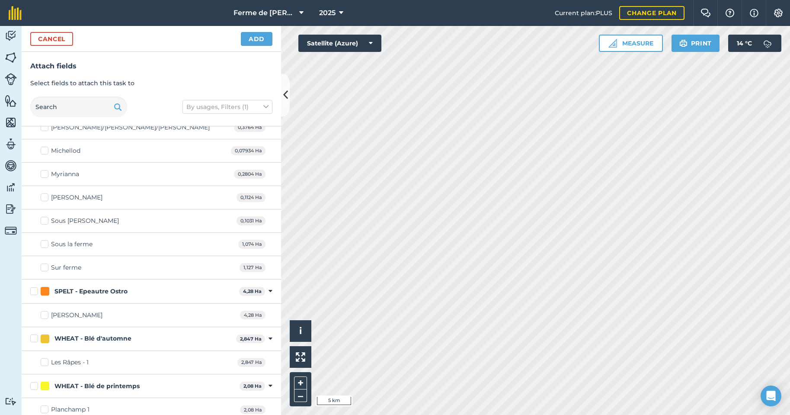
click at [30, 292] on div "SPELT - Epeautre Ostro 4,28 Ha Toggle showing SPELT - Epeautre Ostro fields" at bounding box center [151, 291] width 259 height 24
click at [36, 291] on label "SPELT - Epeautre Ostro" at bounding box center [132, 291] width 205 height 9
click at [36, 291] on input "SPELT - Epeautre Ostro" at bounding box center [33, 290] width 6 height 6
checkbox input "true"
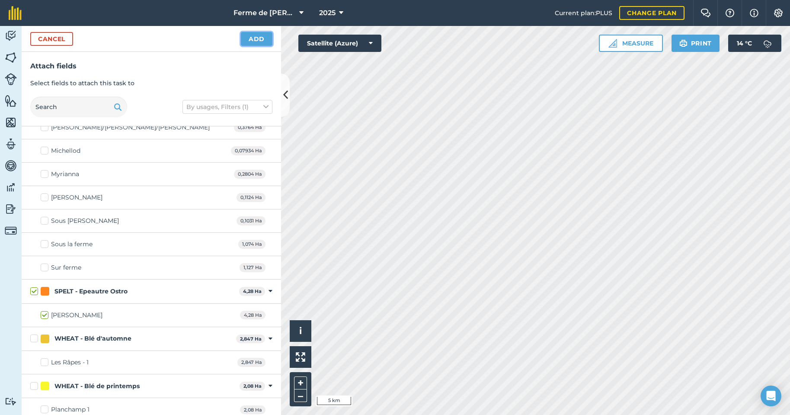
click at [247, 38] on button "Add" at bounding box center [257, 39] width 32 height 14
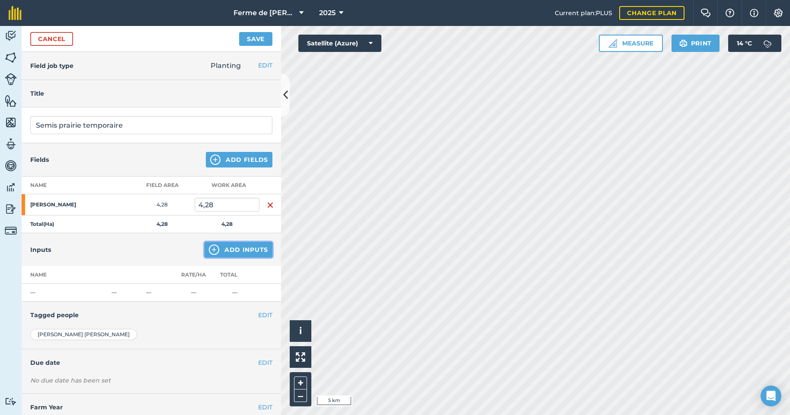
click at [220, 250] on button "Add Inputs" at bounding box center [239, 250] width 68 height 16
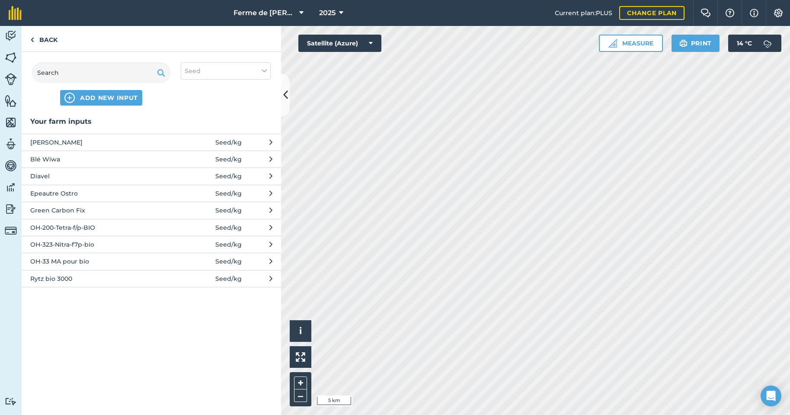
click at [51, 262] on span "OH-33 MA pour bio" at bounding box center [100, 261] width 141 height 10
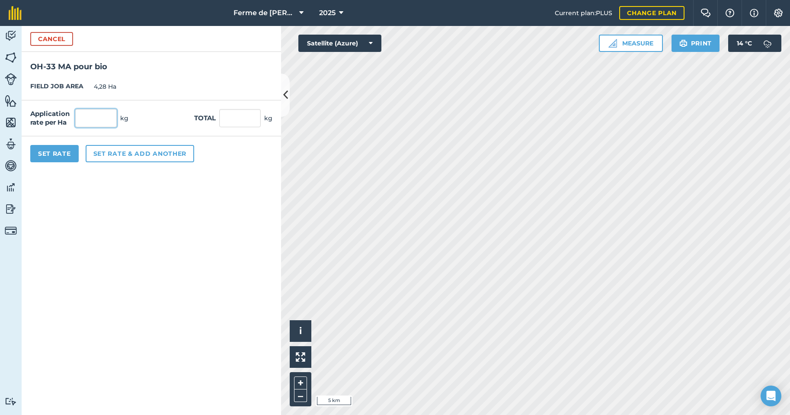
click at [82, 121] on input "text" at bounding box center [96, 118] width 42 height 18
type input "0,365"
type input "1,562"
drag, startPoint x: 107, startPoint y: 118, endPoint x: 74, endPoint y: 124, distance: 34.2
click at [75, 123] on input "0,365" at bounding box center [96, 118] width 42 height 18
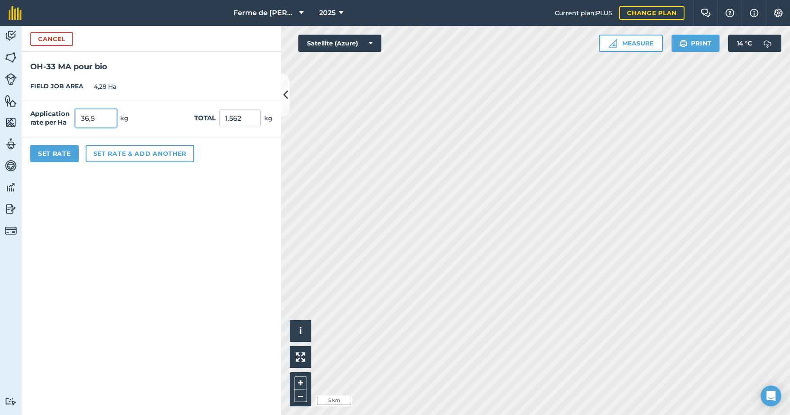
type input "36,5"
type input "160"
type input "37,383"
click at [56, 155] on button "Set Rate" at bounding box center [54, 153] width 48 height 17
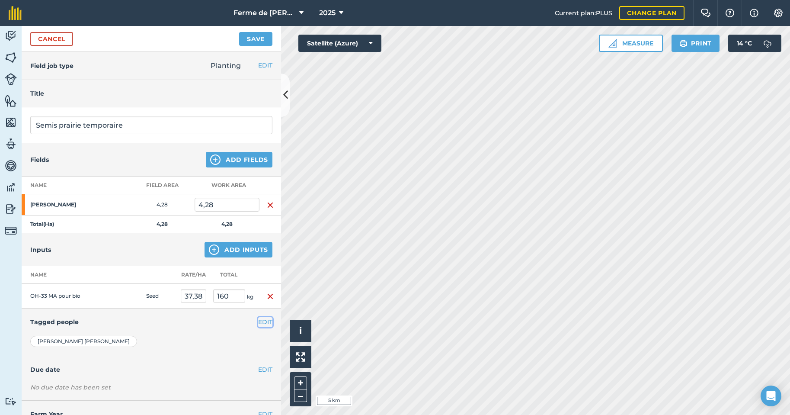
click at [261, 322] on button "EDIT" at bounding box center [265, 322] width 14 height 10
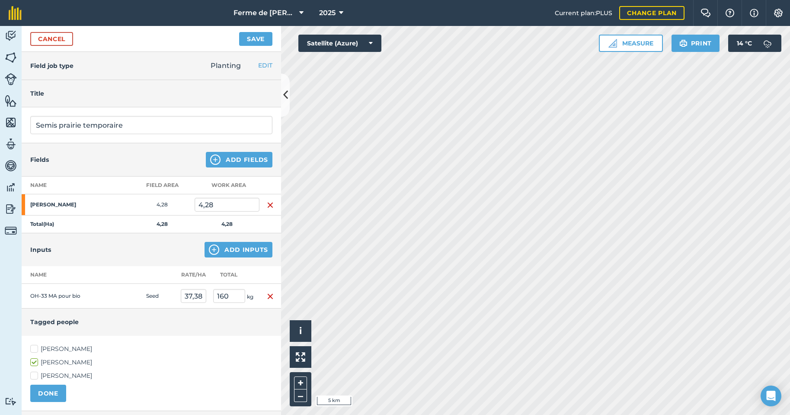
click at [35, 349] on label "[PERSON_NAME]" at bounding box center [151, 348] width 242 height 9
click at [35, 349] on input "[PERSON_NAME]" at bounding box center [33, 347] width 6 height 6
checkbox input "true"
click at [35, 361] on label "[PERSON_NAME]" at bounding box center [151, 362] width 242 height 9
click at [35, 361] on input "[PERSON_NAME]" at bounding box center [33, 361] width 6 height 6
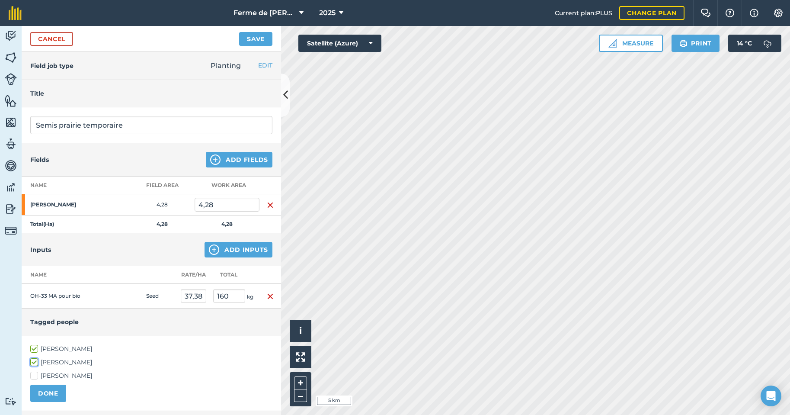
checkbox input "false"
click at [52, 395] on button "DONE" at bounding box center [48, 392] width 36 height 17
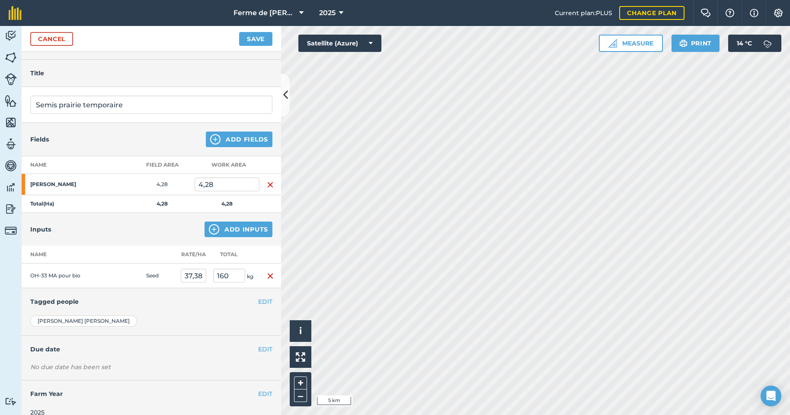
scroll to position [32, 0]
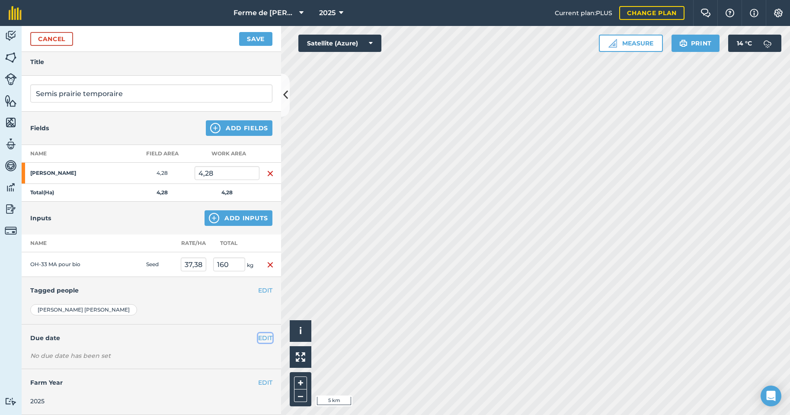
click at [259, 336] on button "EDIT" at bounding box center [265, 338] width 14 height 10
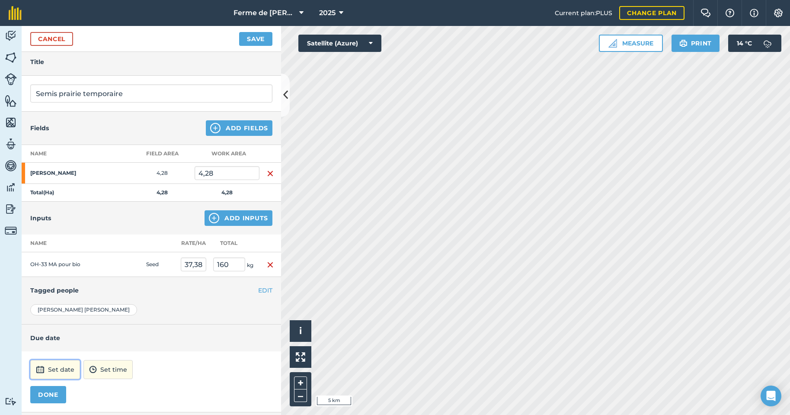
click at [64, 368] on button "Set date" at bounding box center [55, 369] width 50 height 19
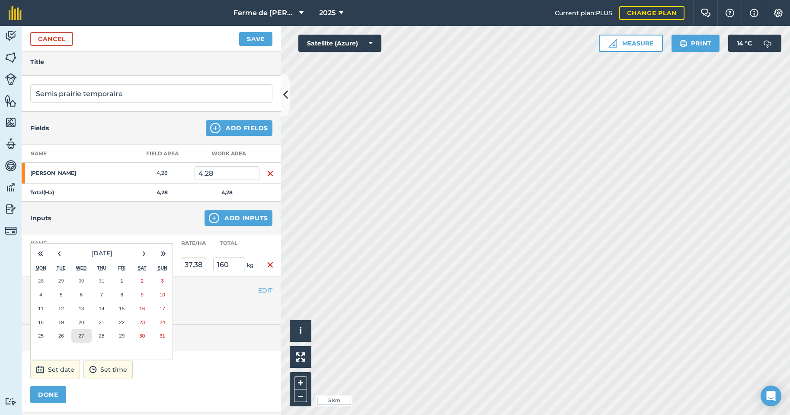
click at [84, 335] on button "27" at bounding box center [81, 336] width 20 height 14
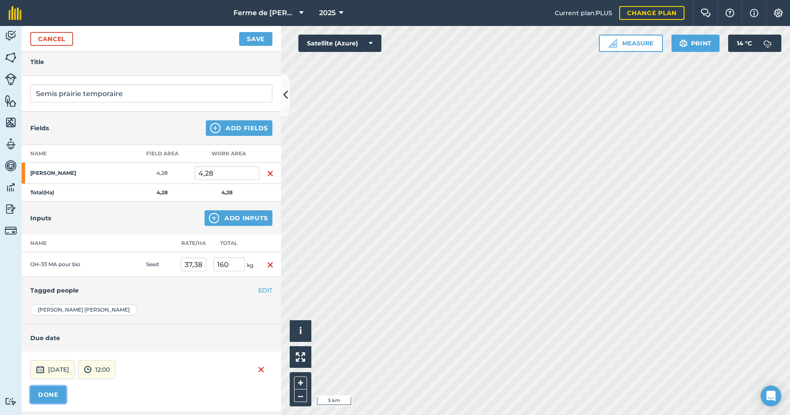
click at [51, 394] on button "DONE" at bounding box center [48, 394] width 36 height 17
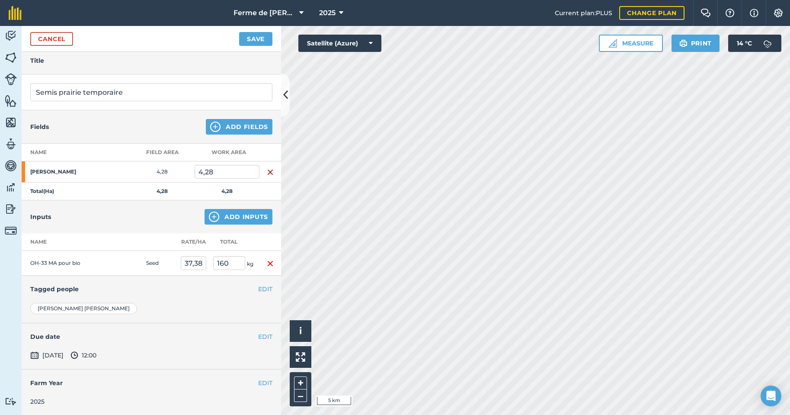
scroll to position [33, 0]
click at [256, 38] on button "Save" at bounding box center [255, 39] width 33 height 14
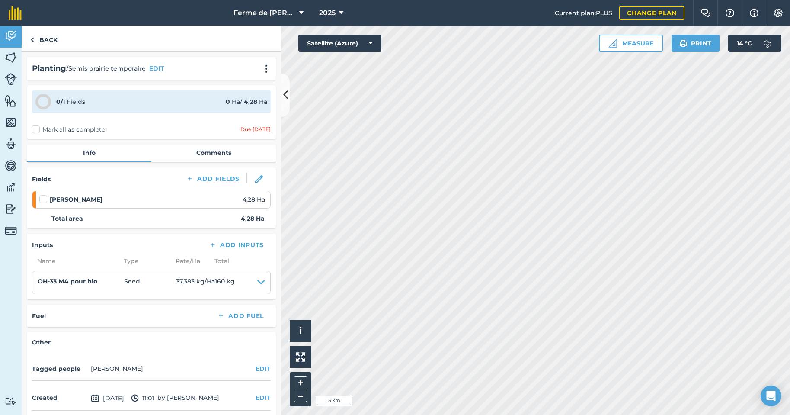
click at [37, 131] on label "Mark all as complete" at bounding box center [68, 129] width 73 height 9
click at [37, 131] on input "Mark all as complete" at bounding box center [35, 128] width 6 height 6
checkbox input "false"
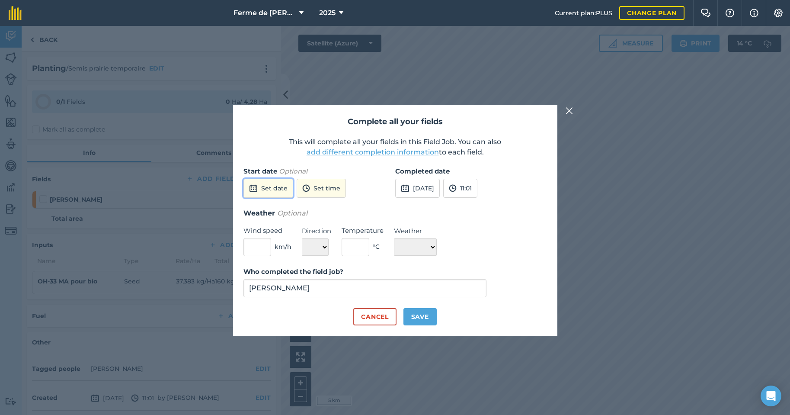
click at [268, 189] on button "Set date" at bounding box center [268, 188] width 50 height 19
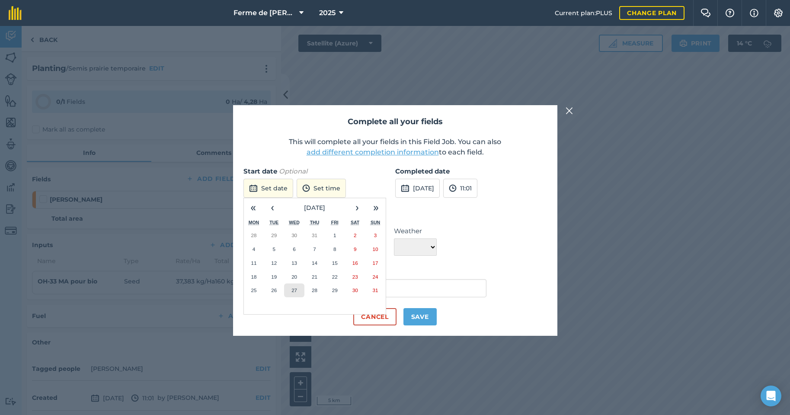
click at [298, 290] on button "27" at bounding box center [294, 290] width 20 height 14
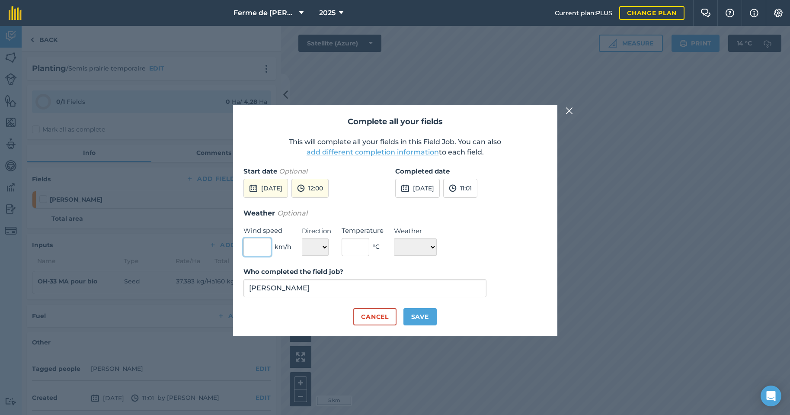
click at [252, 252] on input "text" at bounding box center [257, 247] width 28 height 18
type input "0"
click at [323, 249] on select "N NE E SE S SW W NW" at bounding box center [315, 246] width 27 height 17
select select "NE"
click at [302, 238] on select "N NE E SE S SW W NW" at bounding box center [315, 246] width 27 height 17
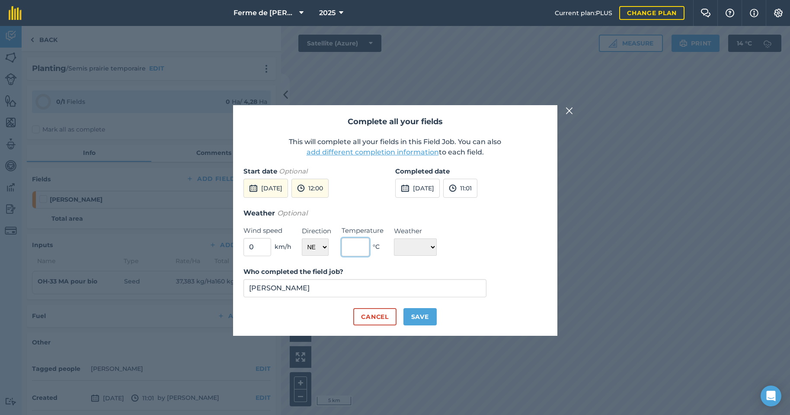
click at [353, 252] on input "text" at bounding box center [356, 247] width 28 height 18
type input "25"
click at [434, 249] on select "☀️ Sunny 🌧 Rainy ⛅️ Cloudy 🌨 Snow ❄️ Icy" at bounding box center [415, 246] width 43 height 17
select select "Sunny"
click at [394, 238] on select "☀️ Sunny 🌧 Rainy ⛅️ Cloudy 🌨 Snow ❄️ Icy" at bounding box center [415, 246] width 43 height 17
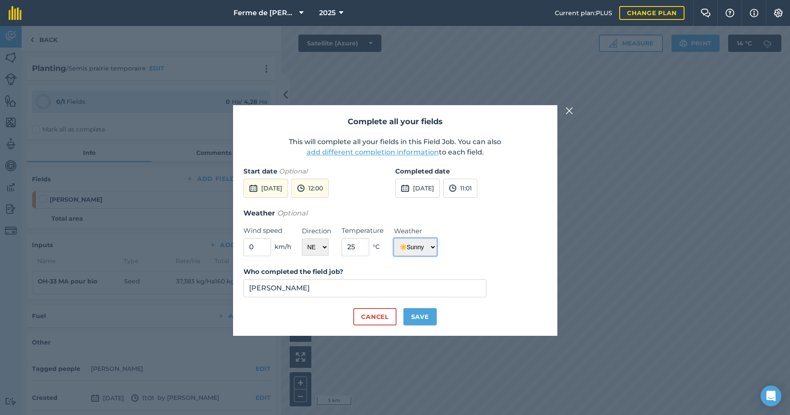
click at [433, 248] on select "☀️ Sunny 🌧 Rainy ⛅️ Cloudy 🌨 Snow ❄️ Icy" at bounding box center [415, 246] width 43 height 17
click at [394, 238] on select "☀️ Sunny 🌧 Rainy ⛅️ Cloudy 🌨 Snow ❄️ Icy" at bounding box center [415, 246] width 43 height 17
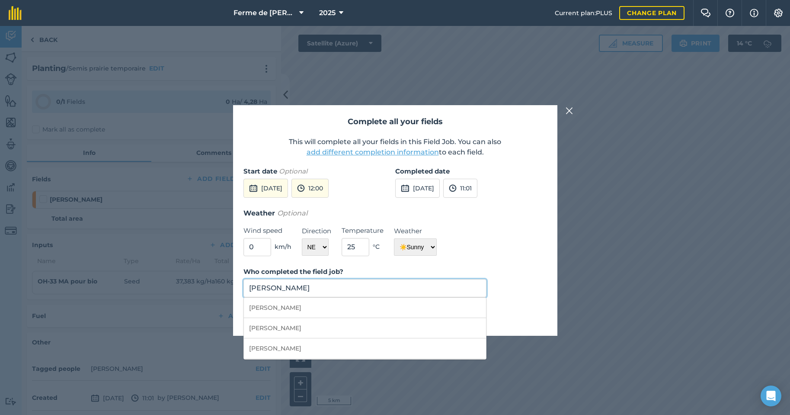
click at [286, 290] on input "[PERSON_NAME]" at bounding box center [364, 288] width 243 height 18
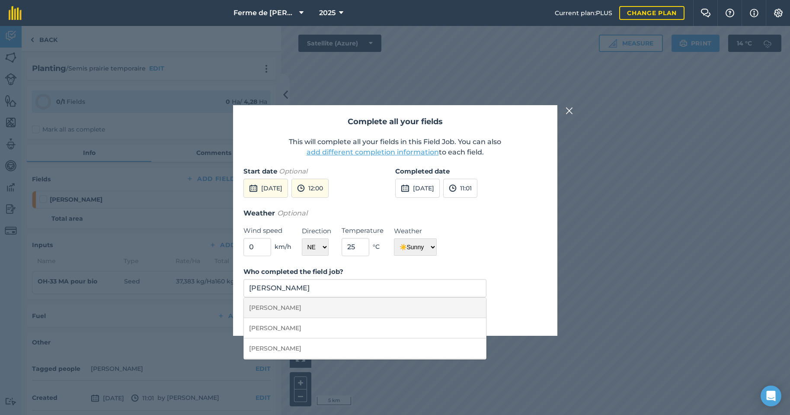
click at [275, 311] on li "[PERSON_NAME]" at bounding box center [365, 308] width 243 height 20
type input "[PERSON_NAME]"
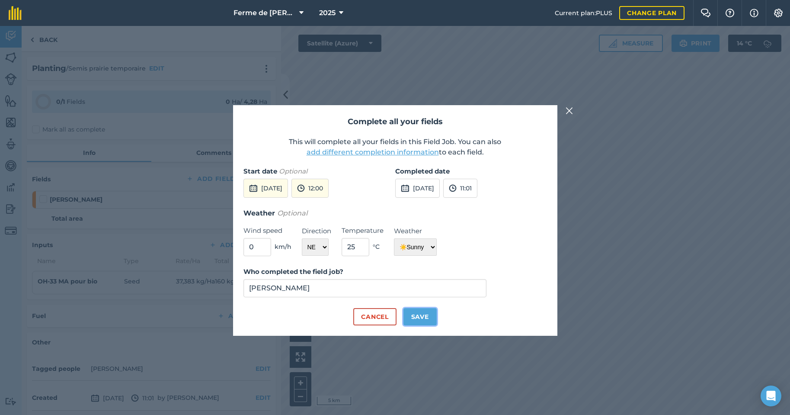
click at [427, 318] on button "Save" at bounding box center [419, 316] width 33 height 17
checkbox input "true"
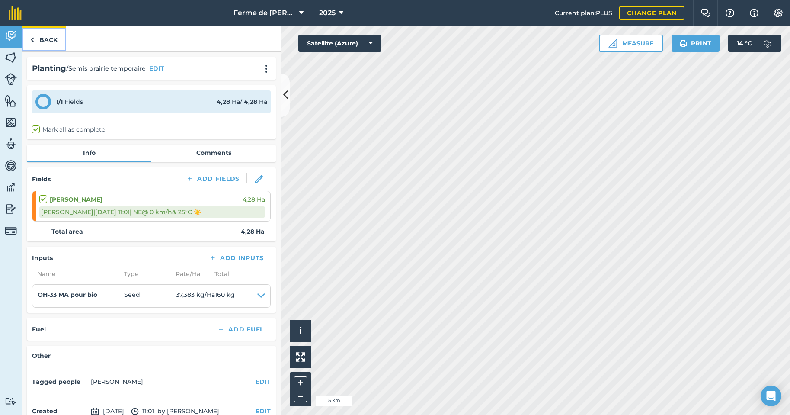
click at [34, 37] on img at bounding box center [32, 40] width 4 height 10
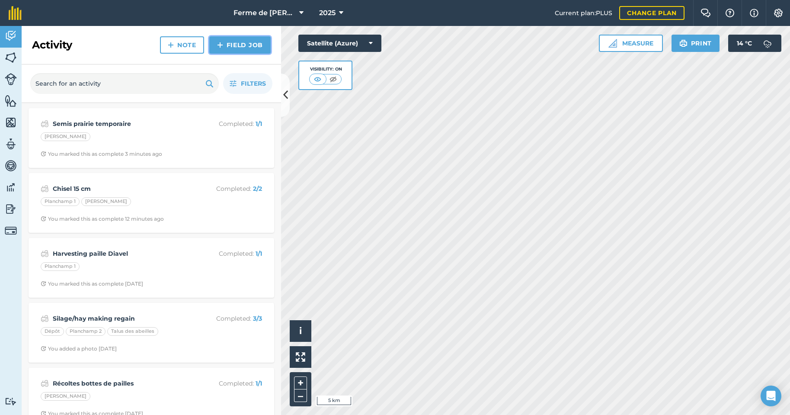
click at [239, 43] on link "Field Job" at bounding box center [239, 44] width 61 height 17
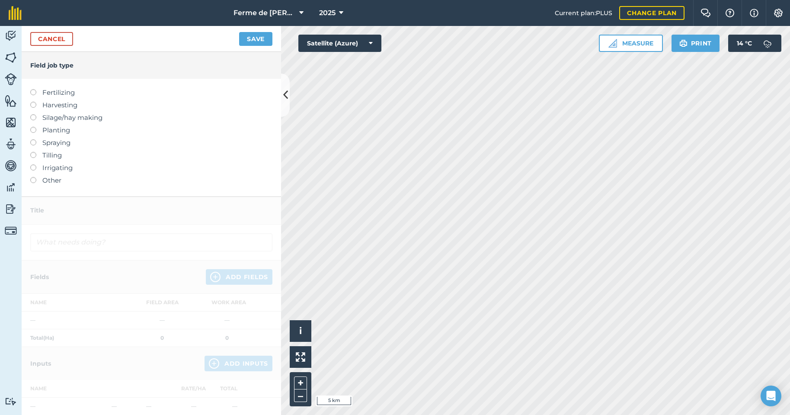
click at [35, 127] on label at bounding box center [36, 127] width 12 height 0
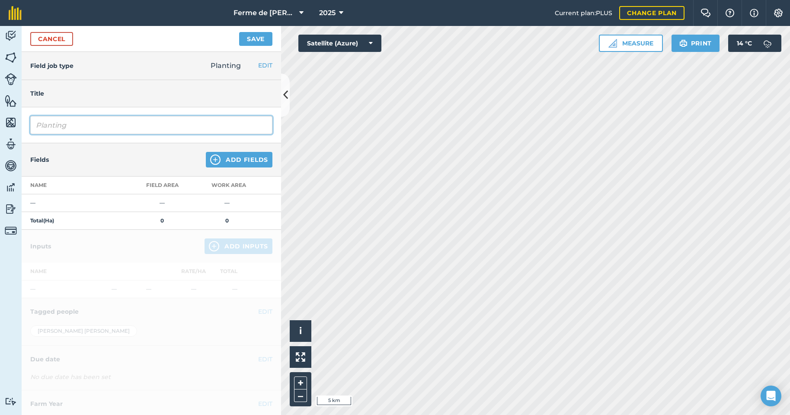
click at [83, 123] on input "Planting" at bounding box center [151, 125] width 242 height 18
drag, startPoint x: 82, startPoint y: 123, endPoint x: 4, endPoint y: 126, distance: 77.9
click at [4, 126] on div "Activity Fields Livestock Features Maps Team Vehicles Data Reporting Billing Tu…" at bounding box center [395, 220] width 790 height 389
type input "Semis prairie temporaire"
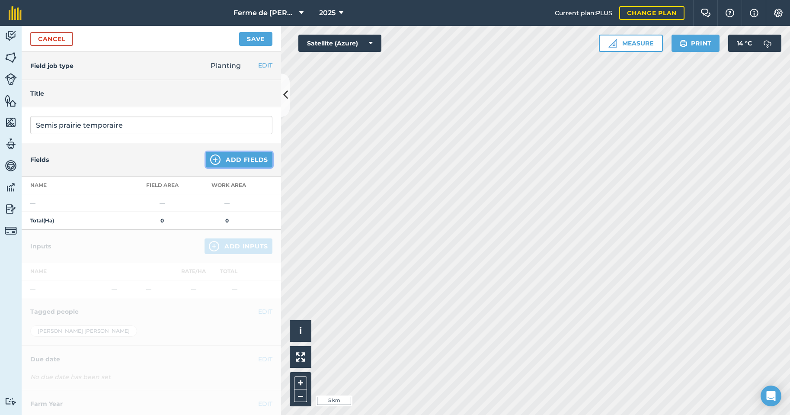
click at [237, 159] on button "Add Fields" at bounding box center [239, 160] width 67 height 16
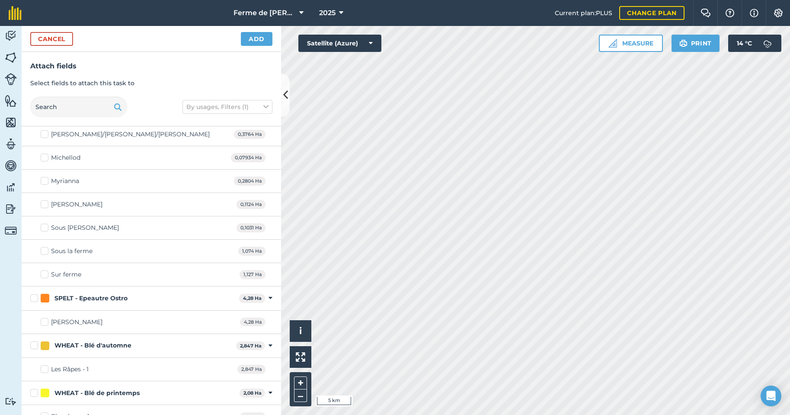
scroll to position [1821, 0]
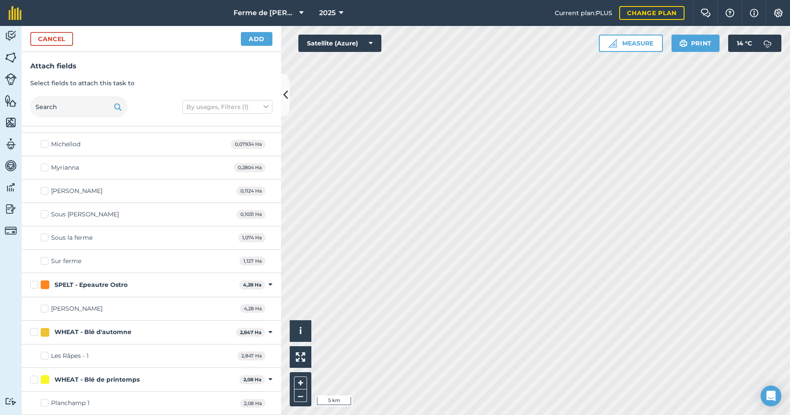
click at [33, 382] on label "WHEAT - Blé de printemps" at bounding box center [133, 379] width 206 height 9
click at [33, 381] on input "WHEAT - Blé de printemps" at bounding box center [33, 378] width 6 height 6
checkbox input "true"
click at [256, 38] on button "Add" at bounding box center [257, 39] width 32 height 14
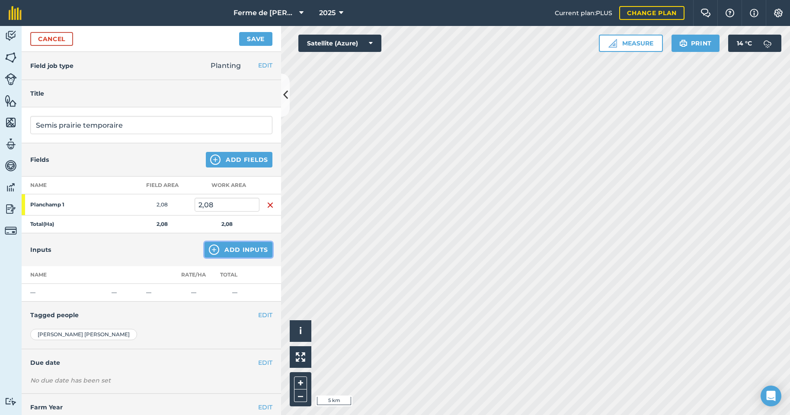
click at [239, 247] on button "Add Inputs" at bounding box center [239, 250] width 68 height 16
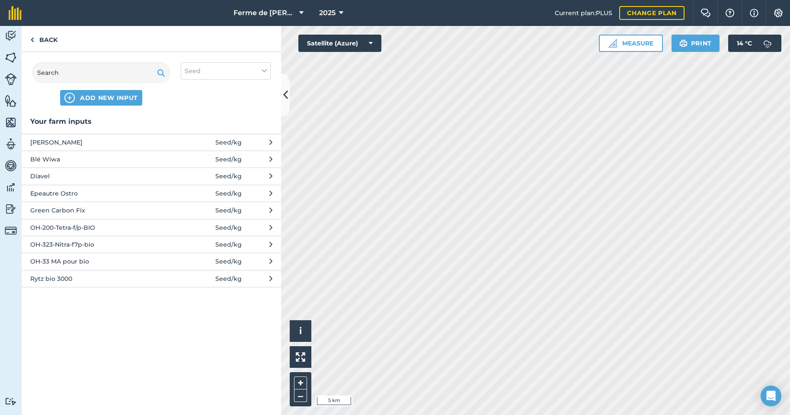
click at [64, 247] on span "OH-323-Nitra-f7p-bio" at bounding box center [100, 245] width 141 height 10
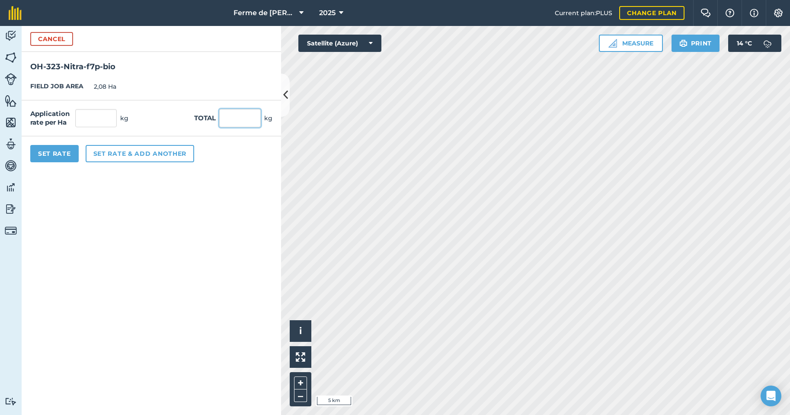
click at [232, 121] on input "text" at bounding box center [240, 118] width 42 height 18
type input "38"
type input "18,269"
click at [243, 118] on input "38" at bounding box center [240, 118] width 42 height 18
click at [264, 197] on form "Cancel OH-323-Nitra-f7p-bio FIELD JOB AREA 2,08 Ha Application rate per Ha 18,2…" at bounding box center [151, 220] width 259 height 389
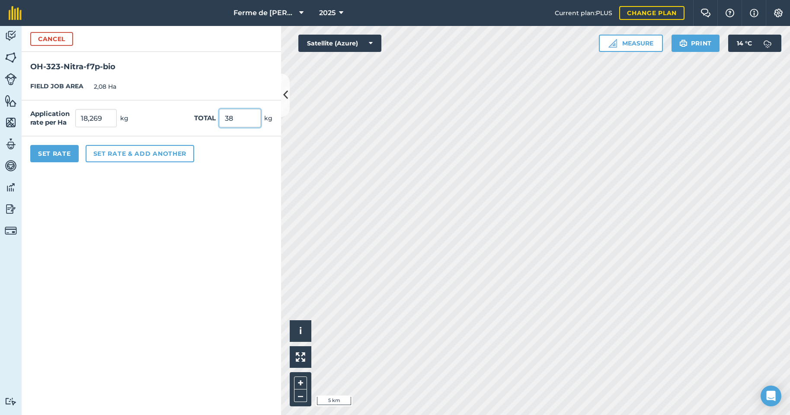
click at [239, 118] on input "38" at bounding box center [240, 118] width 42 height 18
type input "38.0"
type input "182,692"
click at [225, 211] on form "Cancel OH-323-Nitra-f7p-bio FIELD JOB AREA 2,08 Ha Application rate per Ha 182,…" at bounding box center [151, 220] width 259 height 389
click at [243, 118] on input "380" at bounding box center [240, 118] width 42 height 18
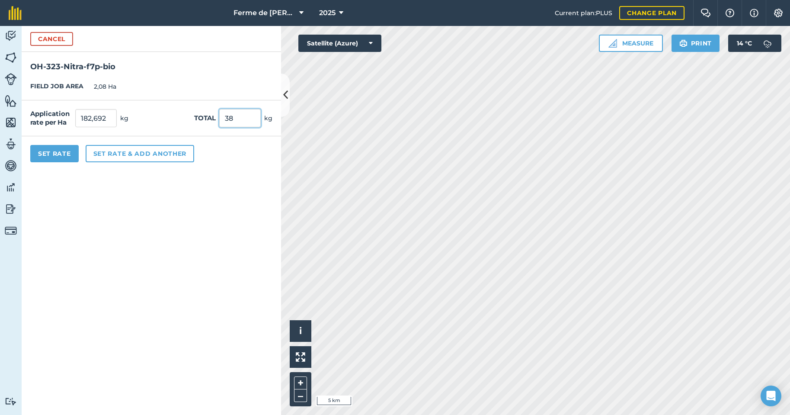
type input "38"
click at [226, 205] on form "Cancel OH-323-Nitra-f7p-bio FIELD JOB AREA 2,08 Ha Application rate per Ha 18,2…" at bounding box center [151, 220] width 259 height 389
drag, startPoint x: 109, startPoint y: 119, endPoint x: 63, endPoint y: 116, distance: 45.9
click at [63, 116] on div "Application rate per Ha 18,269 kg" at bounding box center [79, 118] width 98 height 18
type input "38"
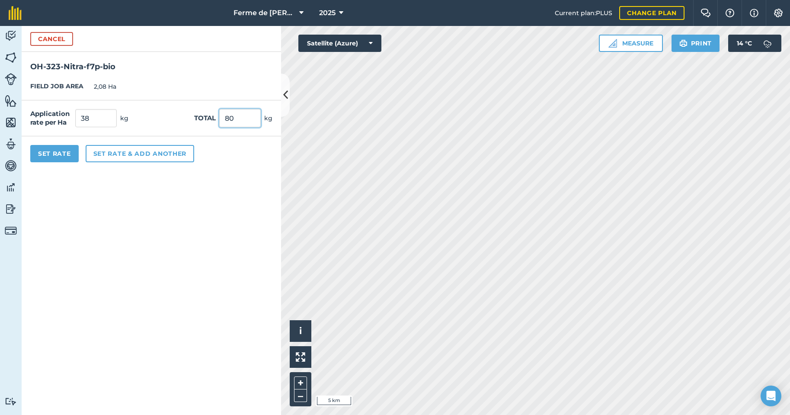
type input "80"
type input "38,462"
click at [63, 155] on button "Set Rate" at bounding box center [54, 153] width 48 height 17
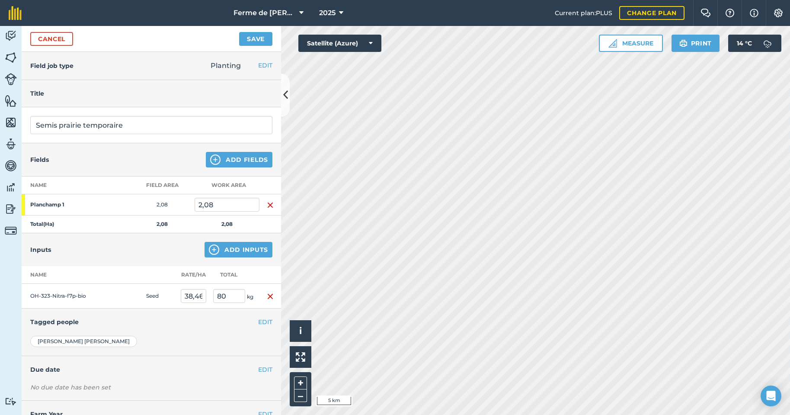
click at [70, 339] on div "[PERSON_NAME]" at bounding box center [83, 341] width 107 height 11
click at [259, 320] on button "EDIT" at bounding box center [265, 322] width 14 height 10
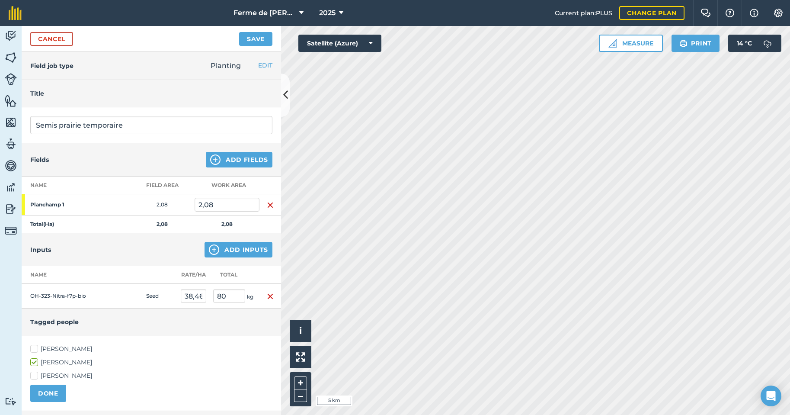
click at [68, 347] on label "[PERSON_NAME]" at bounding box center [151, 348] width 242 height 9
click at [36, 347] on input "[PERSON_NAME]" at bounding box center [33, 347] width 6 height 6
checkbox input "true"
click at [35, 362] on label "[PERSON_NAME]" at bounding box center [151, 362] width 242 height 9
click at [35, 362] on input "[PERSON_NAME]" at bounding box center [33, 361] width 6 height 6
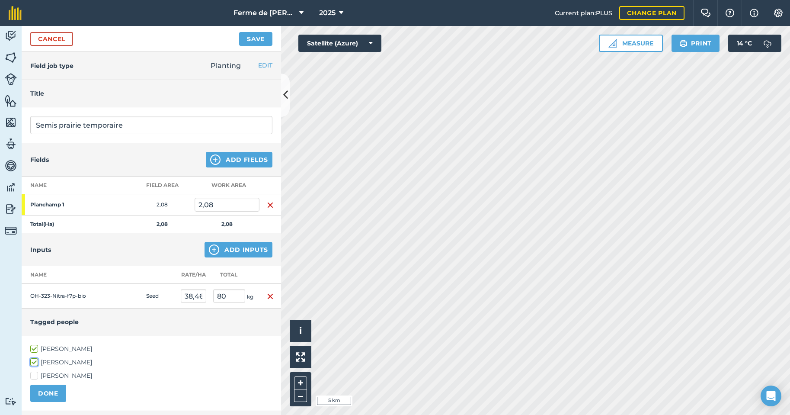
checkbox input "false"
drag, startPoint x: 51, startPoint y: 394, endPoint x: 56, endPoint y: 390, distance: 5.3
click at [51, 393] on button "DONE" at bounding box center [48, 392] width 36 height 17
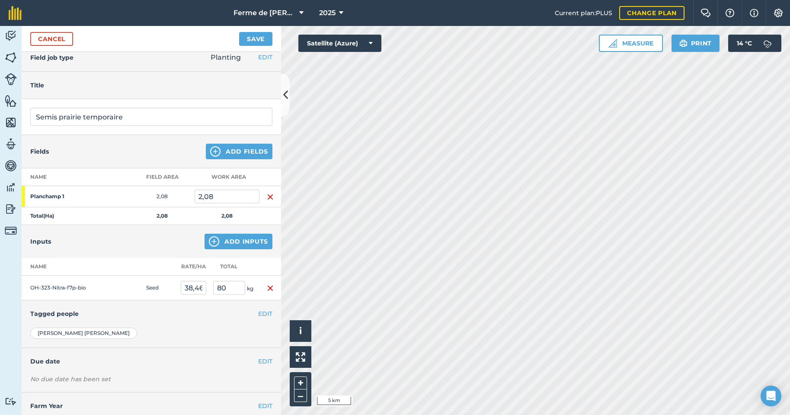
scroll to position [32, 0]
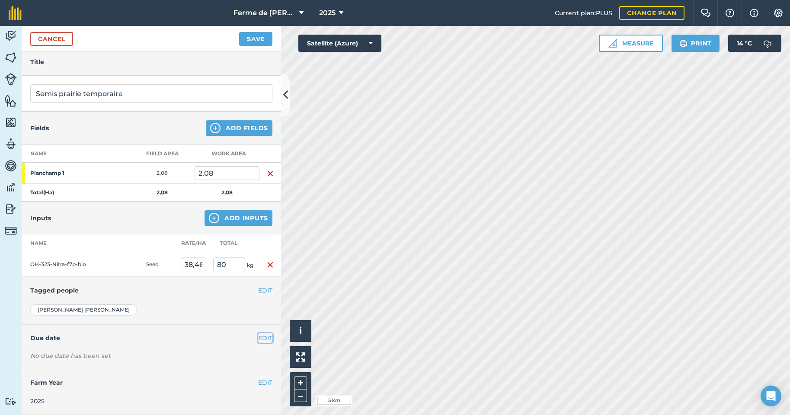
click at [258, 336] on button "EDIT" at bounding box center [265, 338] width 14 height 10
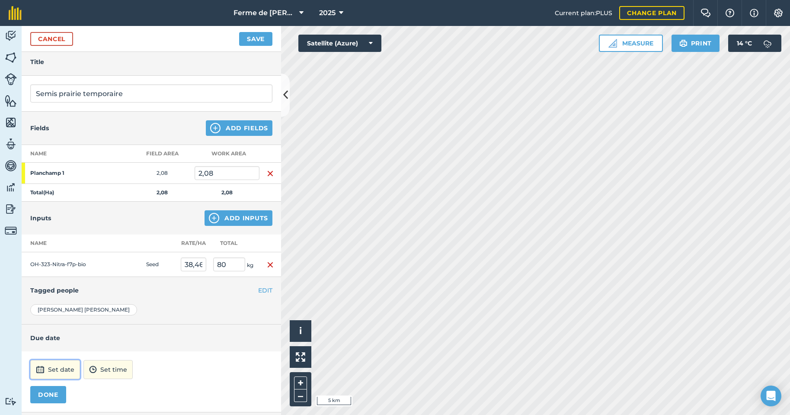
click at [68, 371] on button "Set date" at bounding box center [55, 369] width 50 height 19
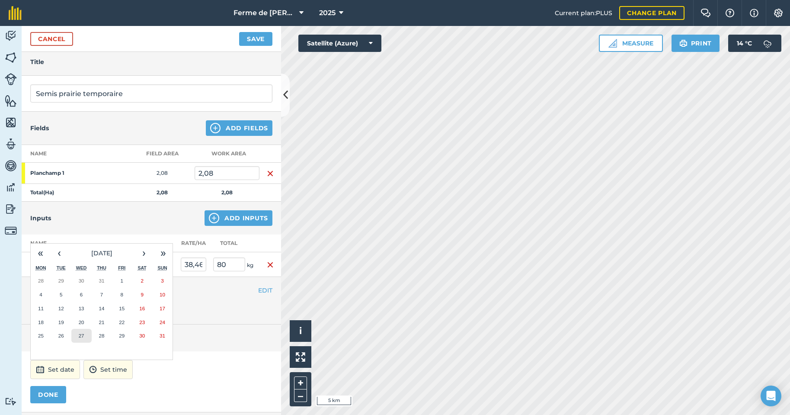
click at [86, 336] on button "27" at bounding box center [81, 336] width 20 height 14
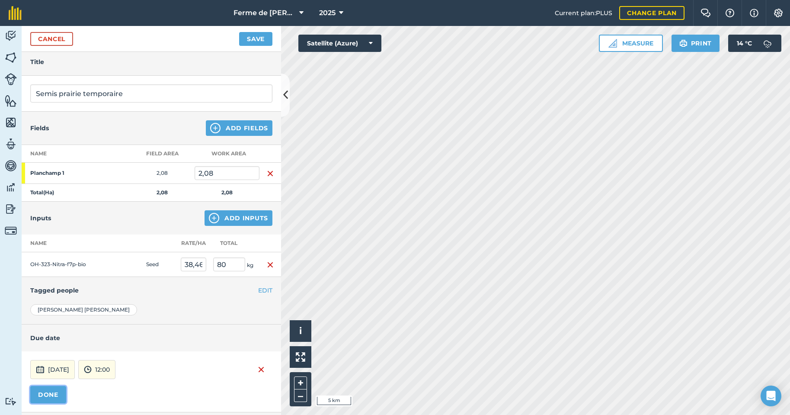
click at [46, 397] on button "DONE" at bounding box center [48, 394] width 36 height 17
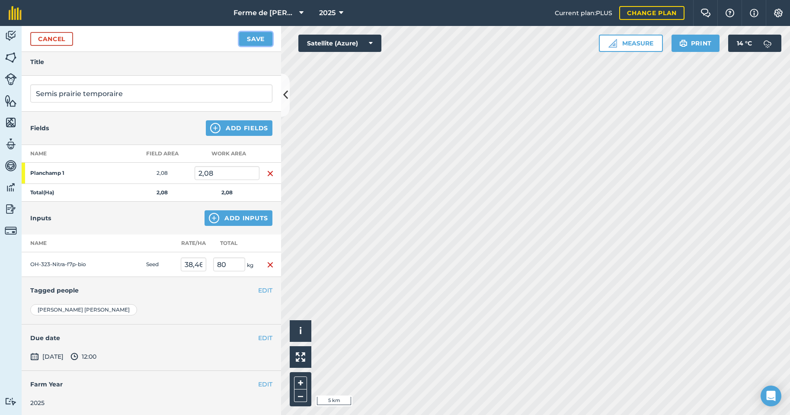
click at [253, 38] on button "Save" at bounding box center [255, 39] width 33 height 14
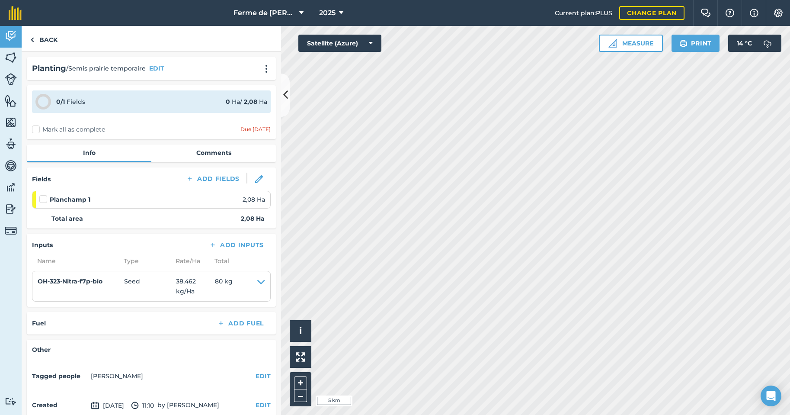
click at [38, 131] on label "Mark all as complete" at bounding box center [68, 129] width 73 height 9
click at [38, 131] on input "Mark all as complete" at bounding box center [35, 128] width 6 height 6
checkbox input "false"
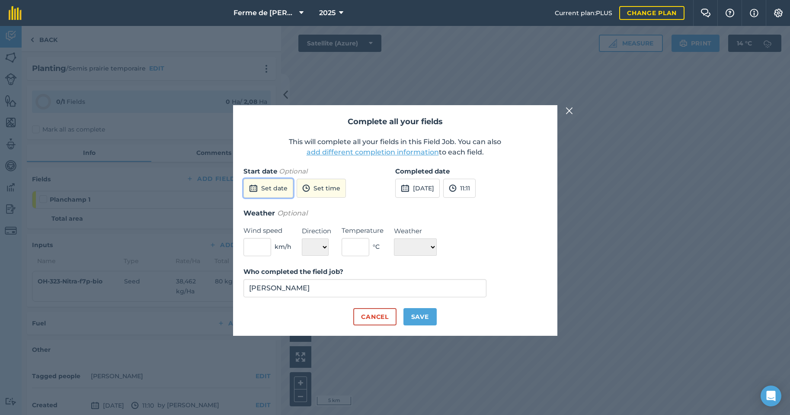
click at [266, 184] on button "Set date" at bounding box center [268, 188] width 50 height 19
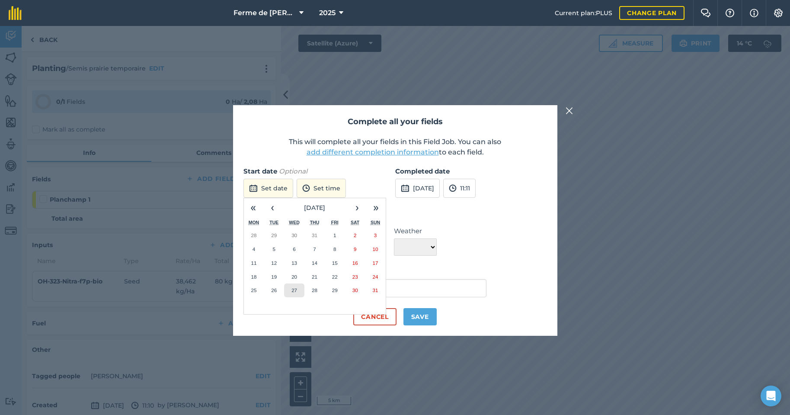
click at [296, 294] on button "27" at bounding box center [294, 290] width 20 height 14
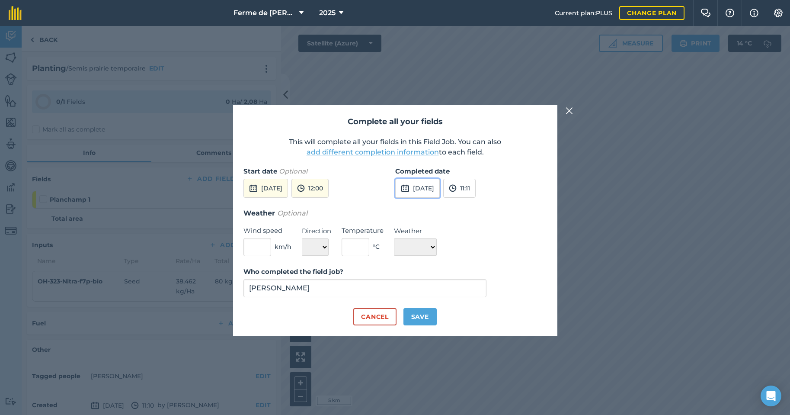
click at [431, 193] on button "[DATE]" at bounding box center [417, 188] width 45 height 19
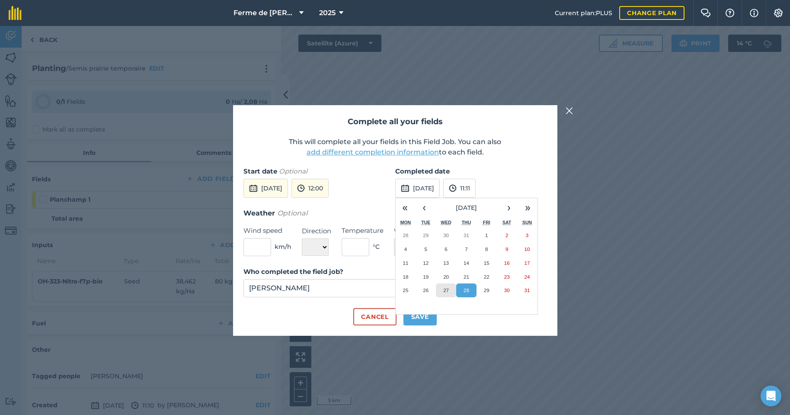
click at [446, 291] on abbr "27" at bounding box center [446, 290] width 6 height 6
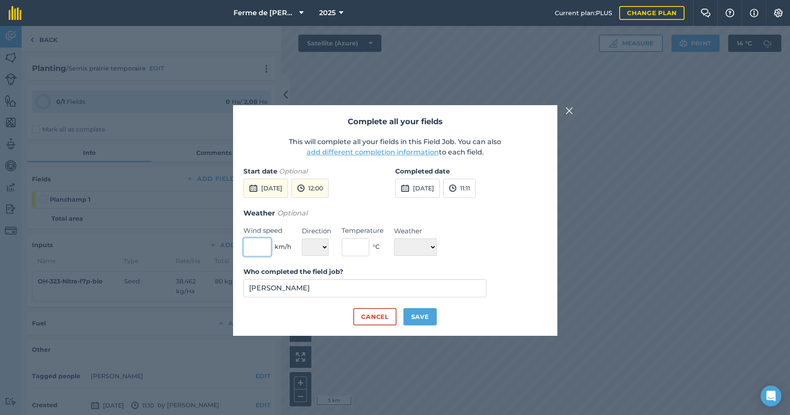
click at [251, 247] on input "text" at bounding box center [257, 247] width 28 height 18
type input "0"
click at [314, 247] on select "N NE E SE S SW W NW" at bounding box center [315, 246] width 27 height 17
select select "NE"
click at [302, 238] on select "N NE E SE S SW W NW" at bounding box center [315, 246] width 27 height 17
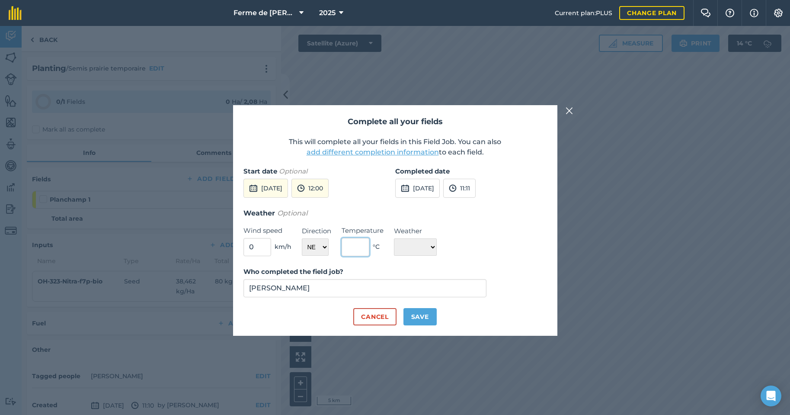
click at [350, 250] on input "text" at bounding box center [356, 247] width 28 height 18
type input "25"
click at [405, 250] on select "☀️ Sunny 🌧 Rainy ⛅️ Cloudy 🌨 Snow ❄️ Icy" at bounding box center [415, 246] width 43 height 17
select select "Sunny"
click at [394, 238] on select "☀️ Sunny 🌧 Rainy ⛅️ Cloudy 🌨 Snow ❄️ Icy" at bounding box center [415, 246] width 43 height 17
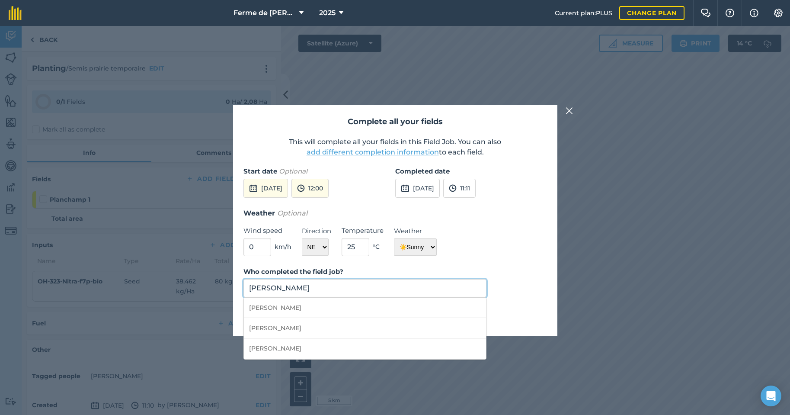
click at [275, 291] on input "[PERSON_NAME]" at bounding box center [364, 288] width 243 height 18
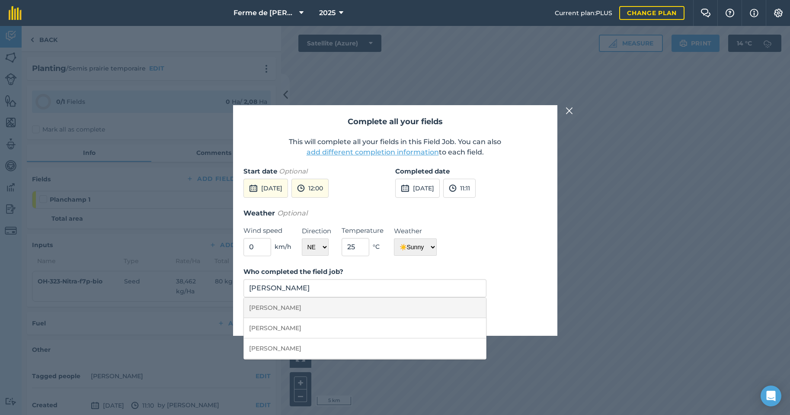
click at [271, 310] on li "[PERSON_NAME]" at bounding box center [365, 308] width 243 height 20
type input "[PERSON_NAME]"
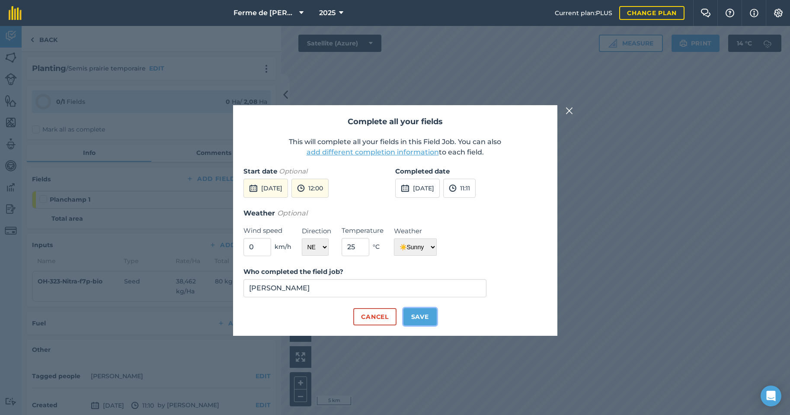
click at [411, 318] on button "Save" at bounding box center [419, 316] width 33 height 17
checkbox input "true"
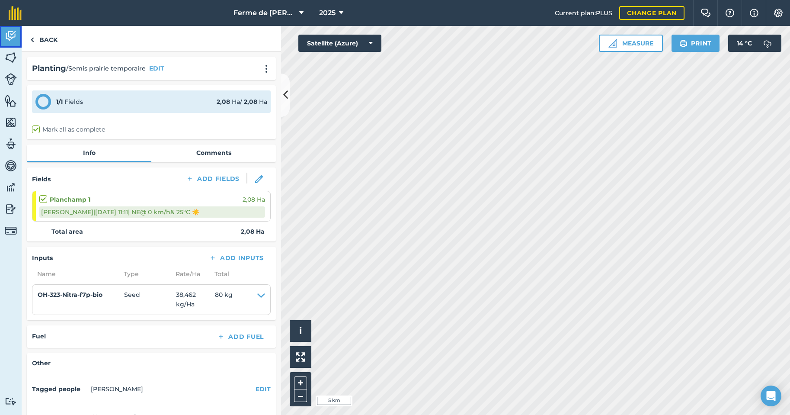
click at [9, 36] on img at bounding box center [11, 35] width 12 height 13
